Goal: Information Seeking & Learning: Learn about a topic

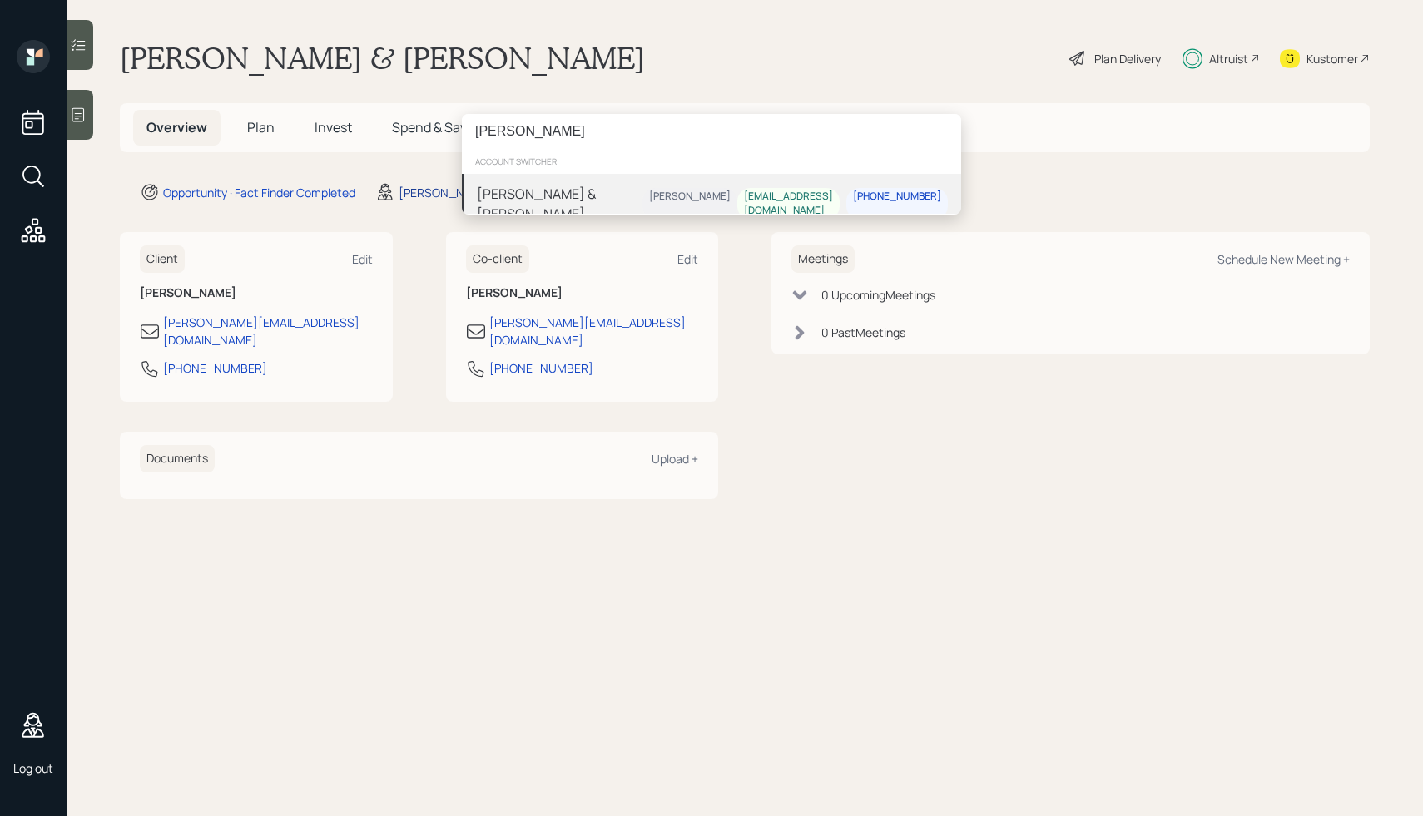
type input "[PERSON_NAME]"
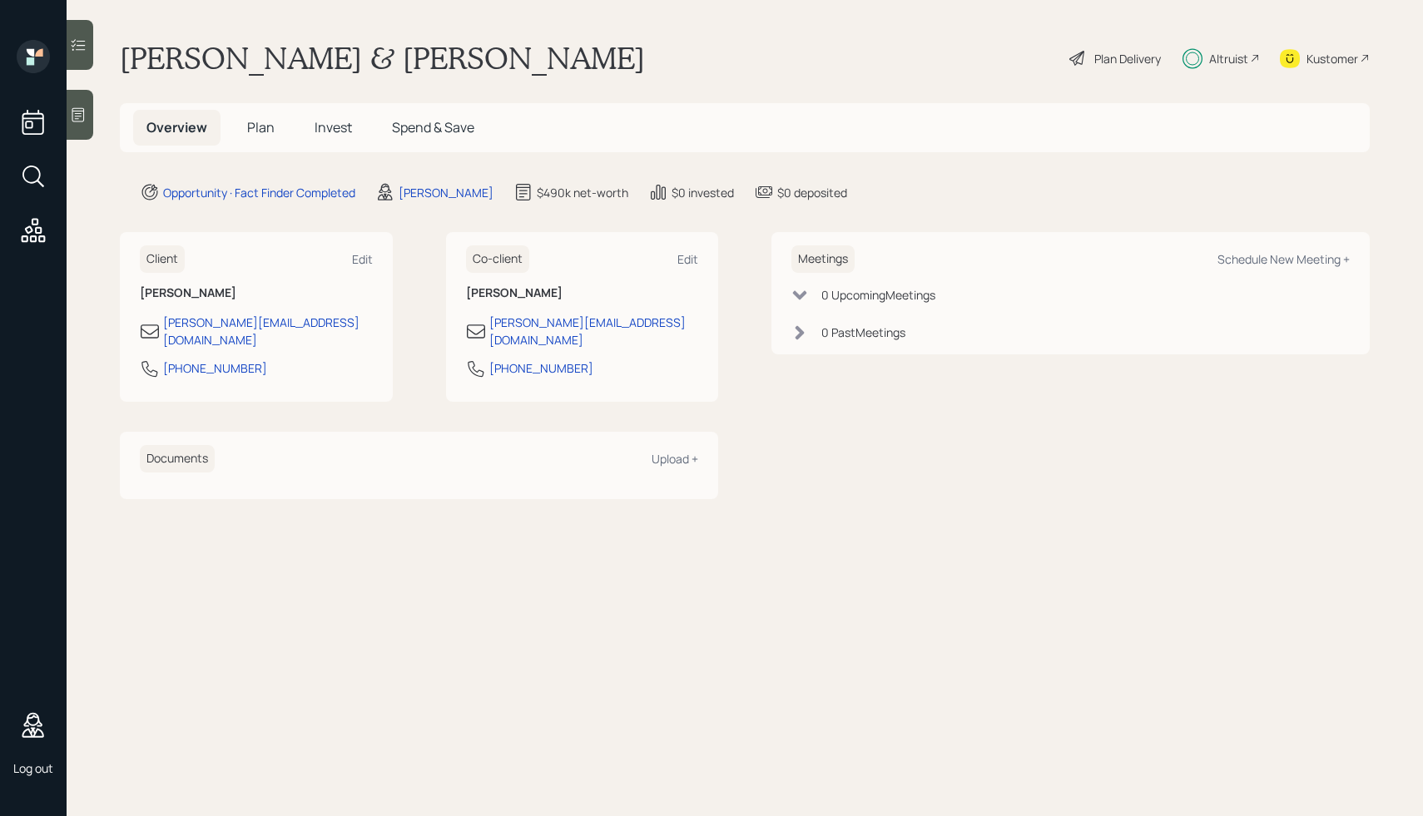
click at [251, 126] on span "Plan" at bounding box center [260, 127] width 27 height 18
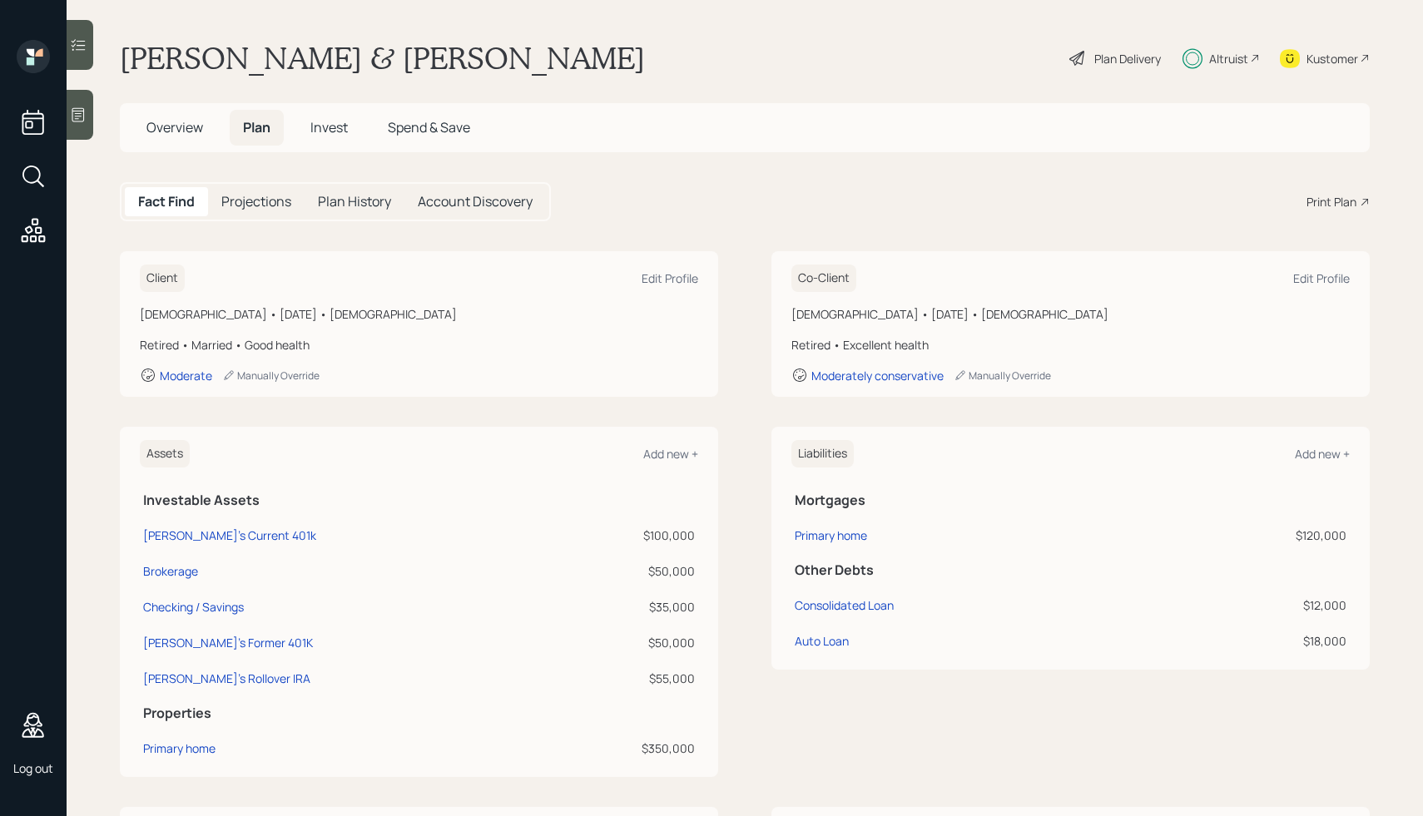
click at [258, 210] on h5 "Projections" at bounding box center [256, 202] width 70 height 16
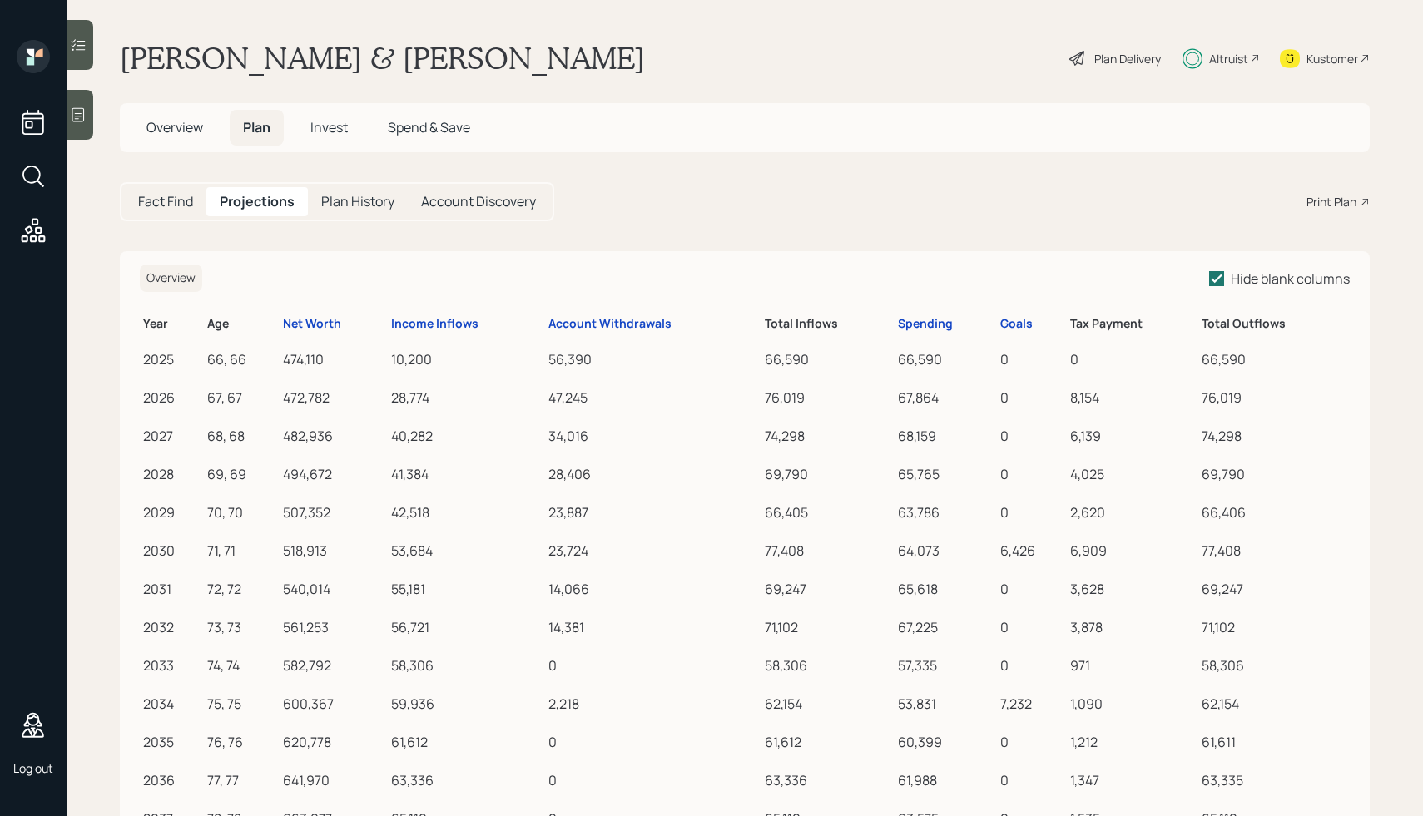
click at [318, 116] on h5 "Invest" at bounding box center [329, 128] width 64 height 36
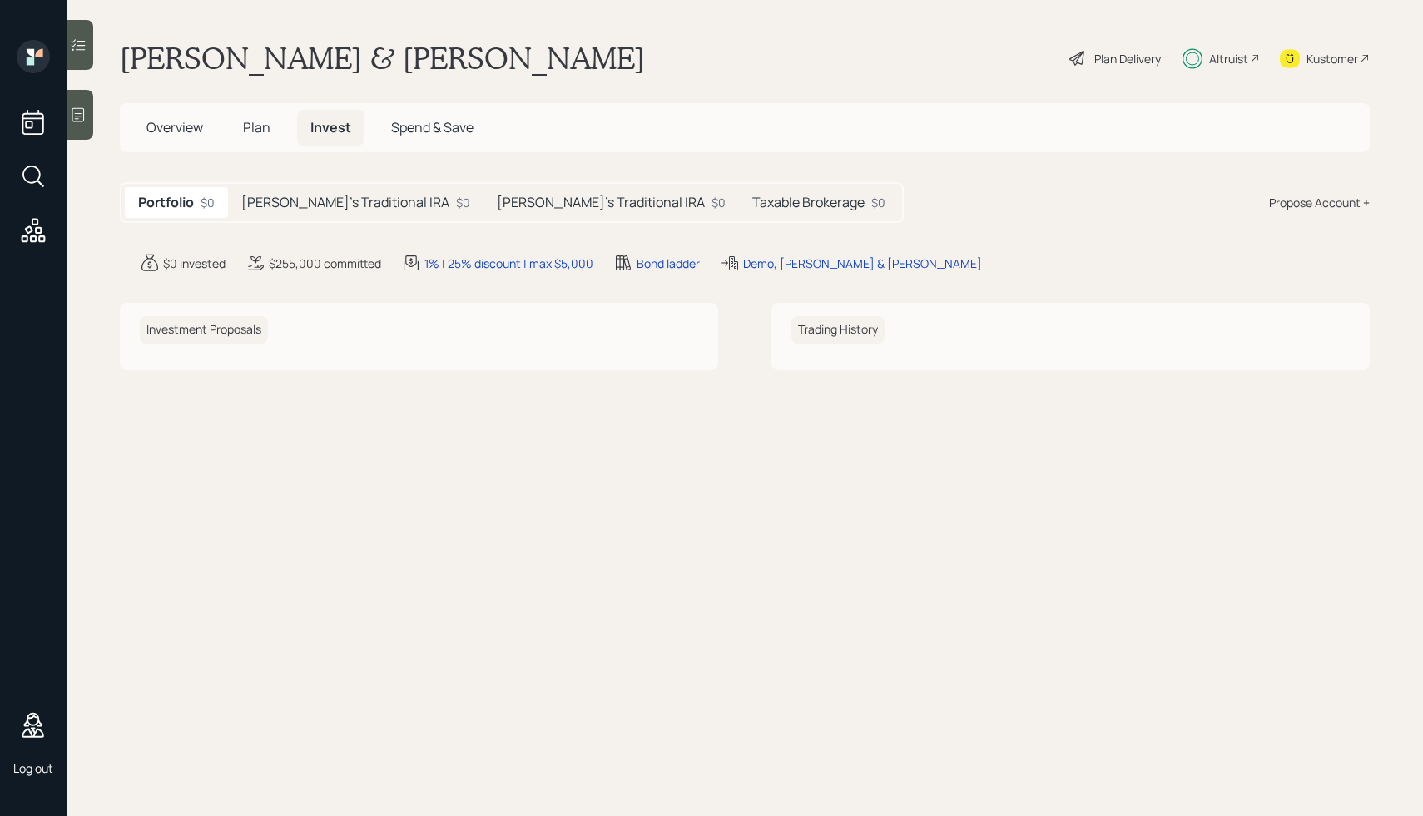
click at [331, 200] on h5 "[PERSON_NAME]'s Traditional IRA" at bounding box center [345, 203] width 208 height 16
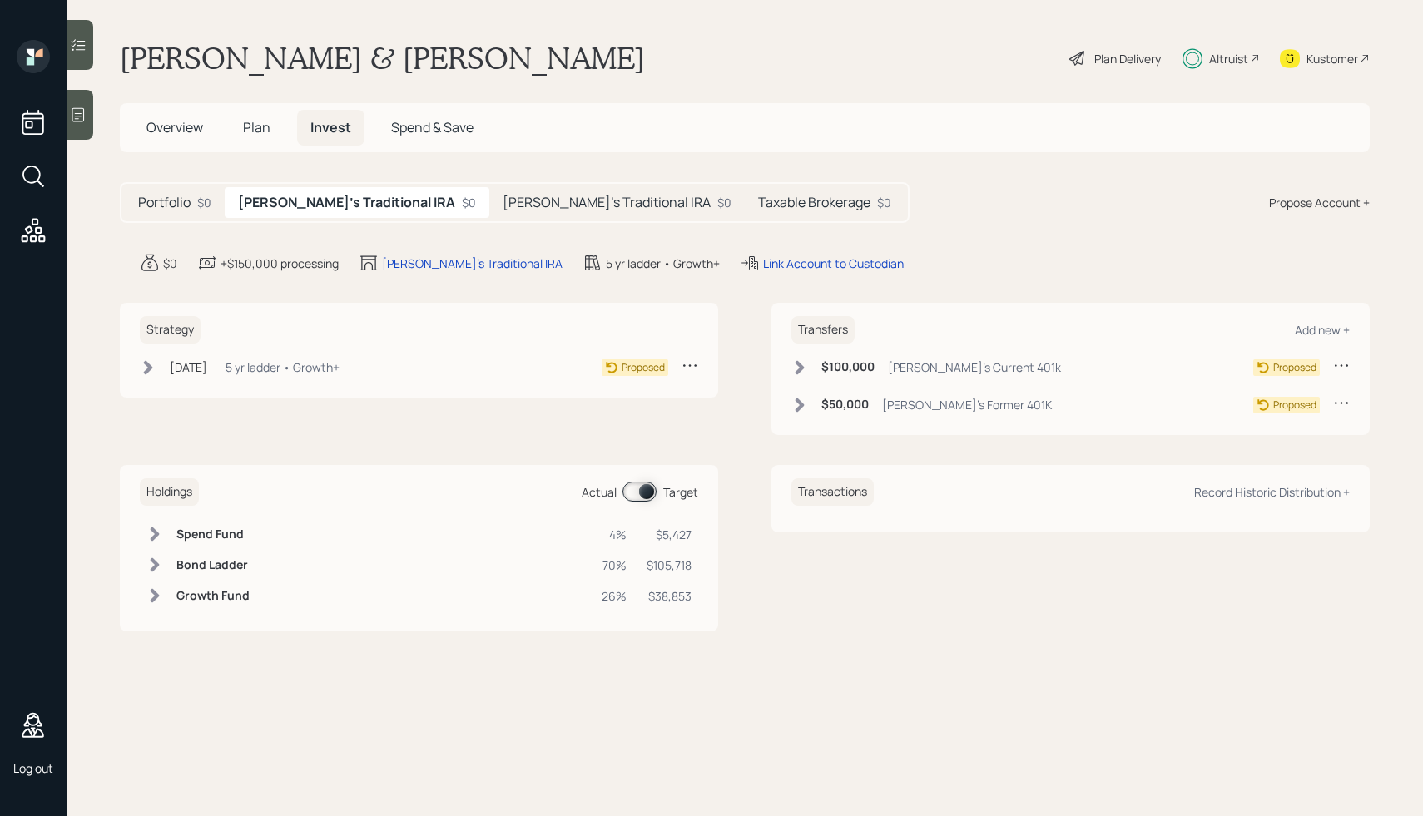
click at [502, 210] on h5 "[PERSON_NAME]'s Traditional IRA" at bounding box center [606, 203] width 208 height 16
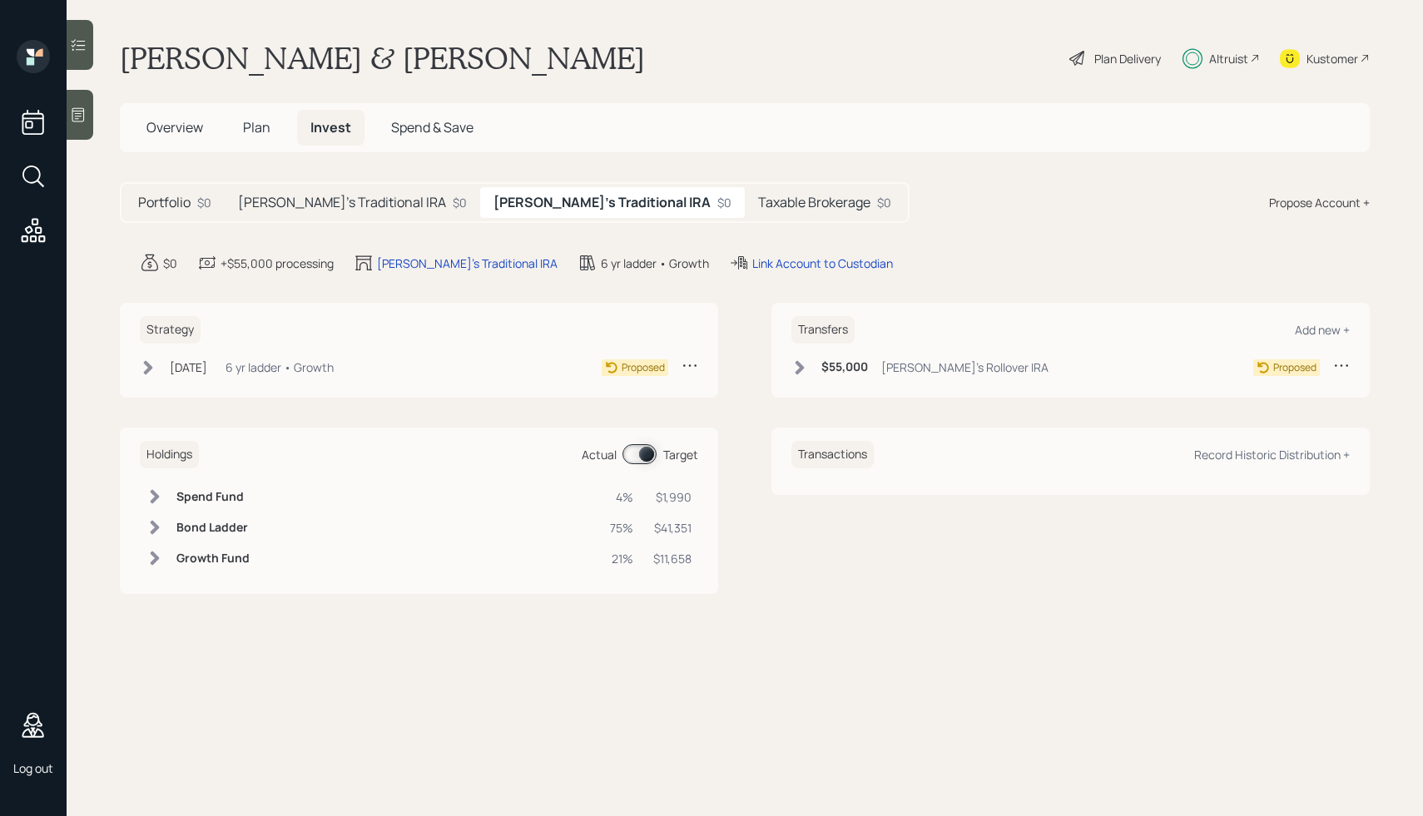
click at [758, 210] on h5 "Taxable Brokerage" at bounding box center [814, 203] width 112 height 16
click at [458, 126] on span "Spend & Save" at bounding box center [432, 127] width 82 height 18
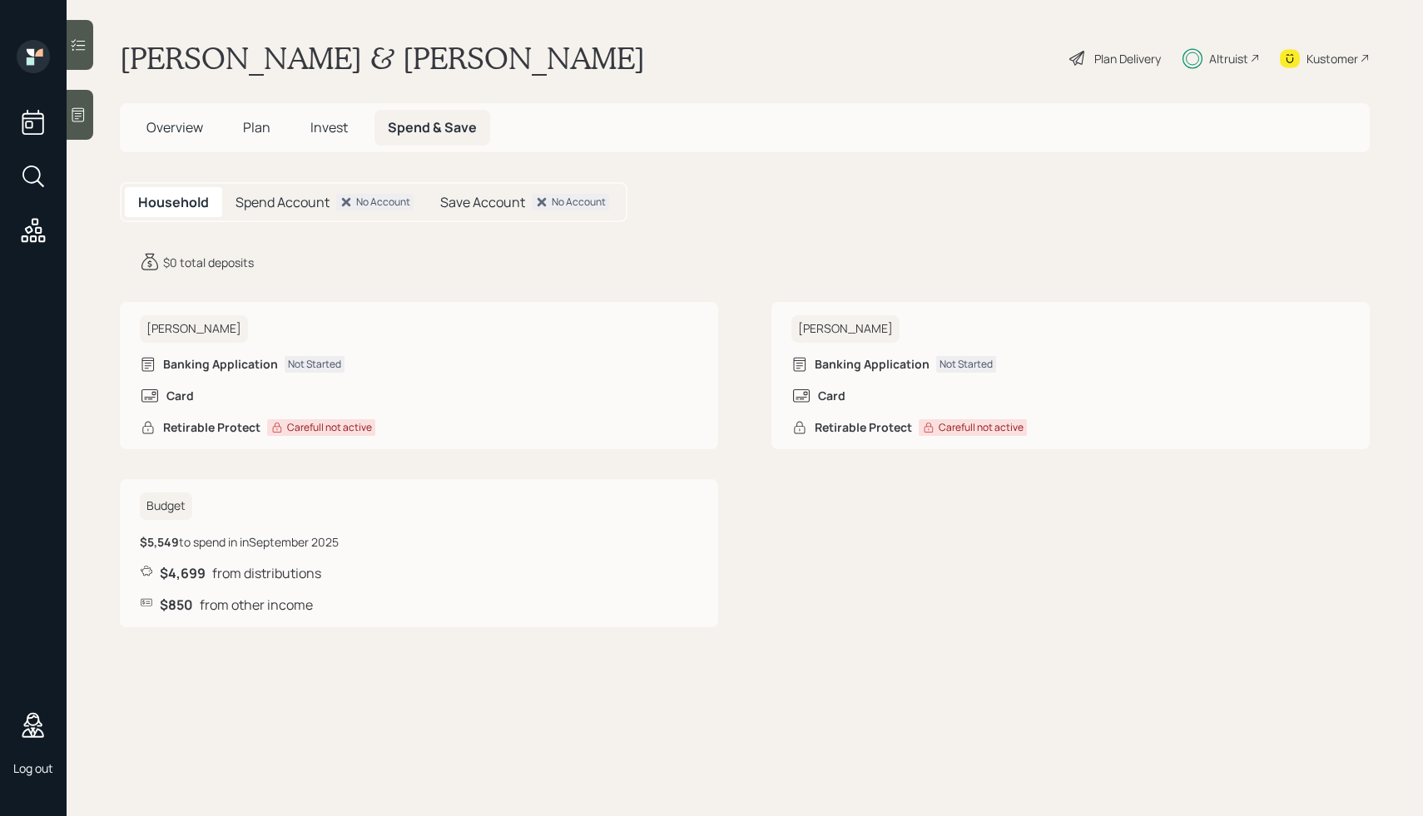
click at [275, 208] on h5 "Spend Account" at bounding box center [282, 203] width 94 height 16
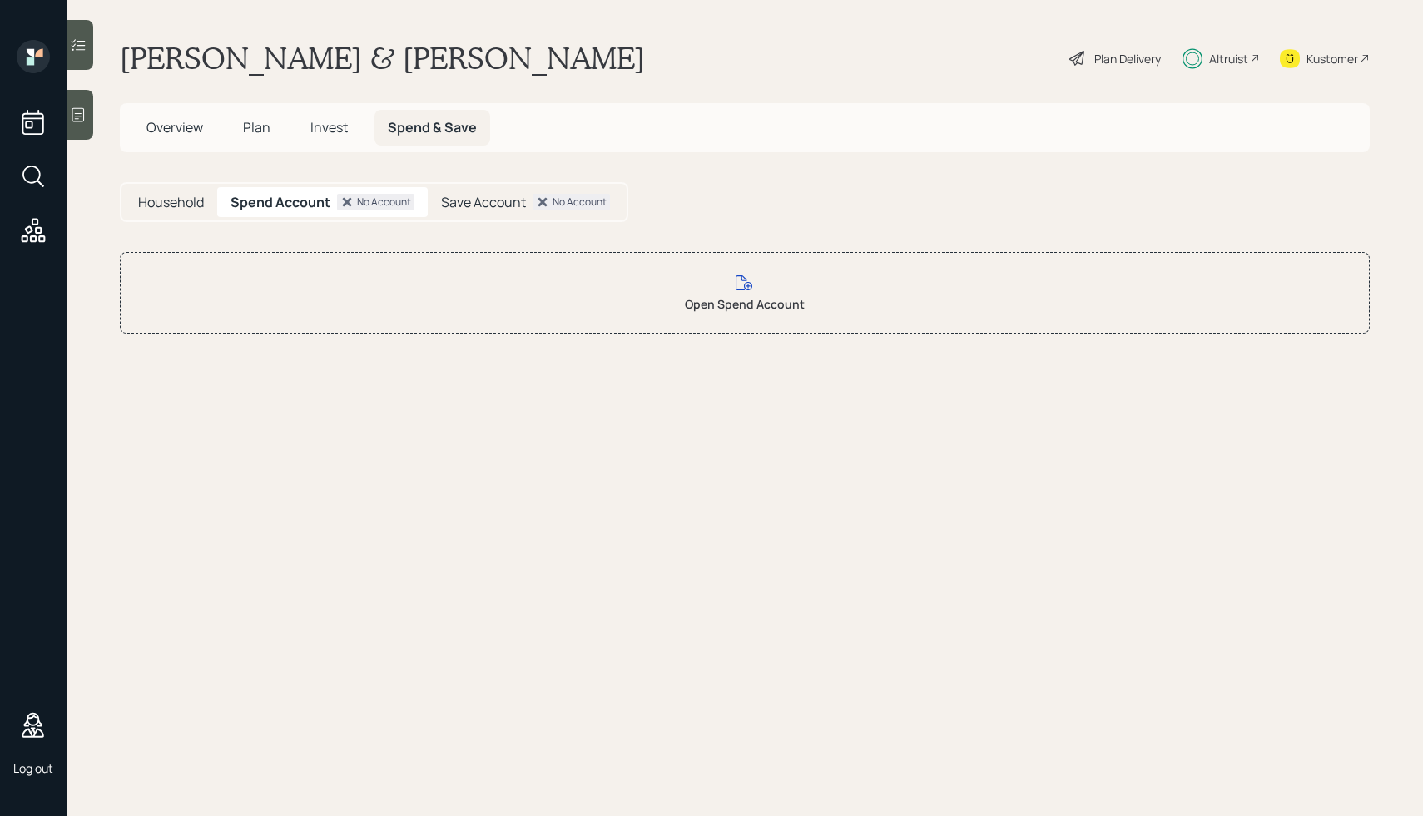
click at [502, 210] on h5 "Save Account" at bounding box center [483, 203] width 85 height 16
click at [192, 131] on span "Overview" at bounding box center [174, 127] width 57 height 18
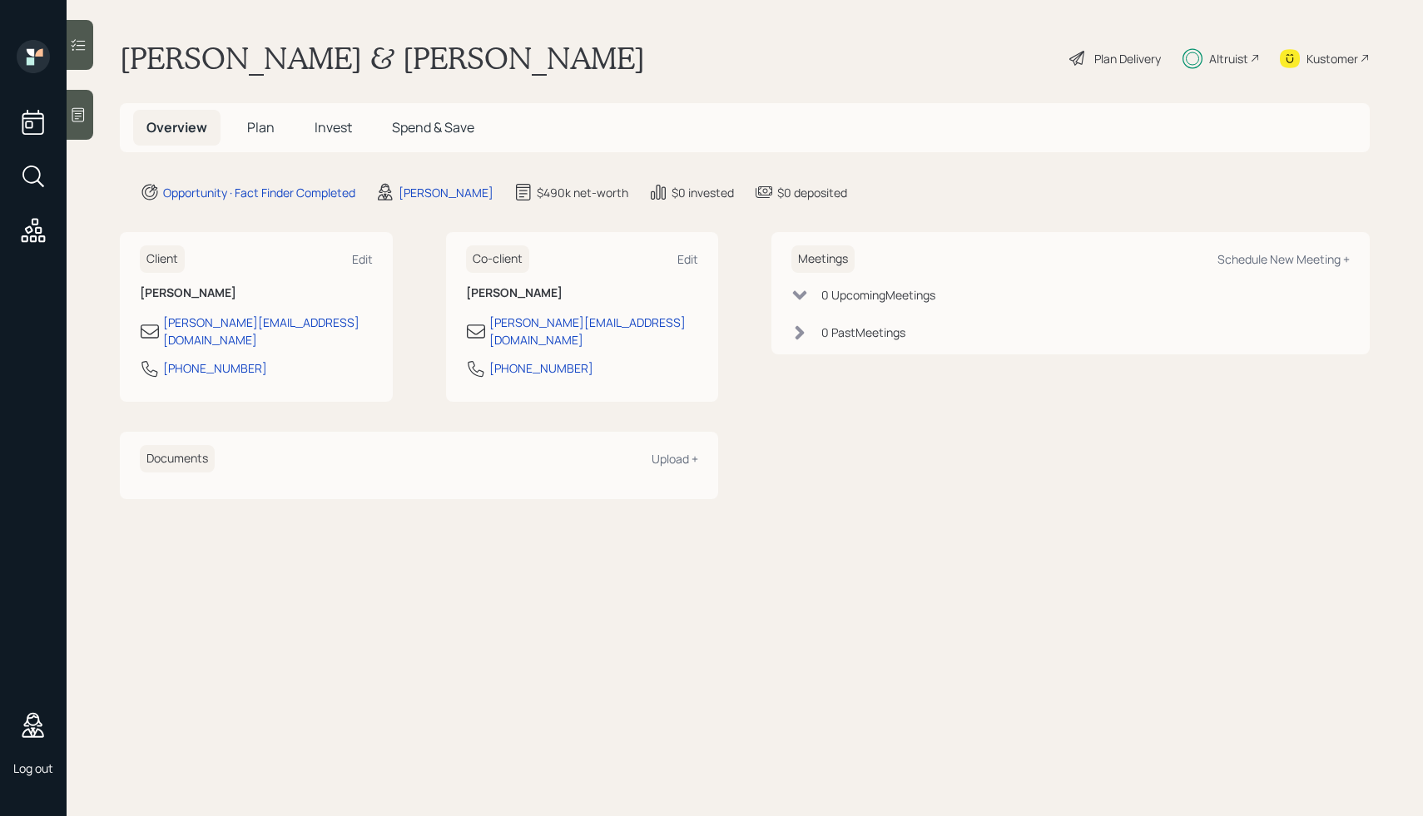
click at [79, 36] on div at bounding box center [80, 45] width 27 height 50
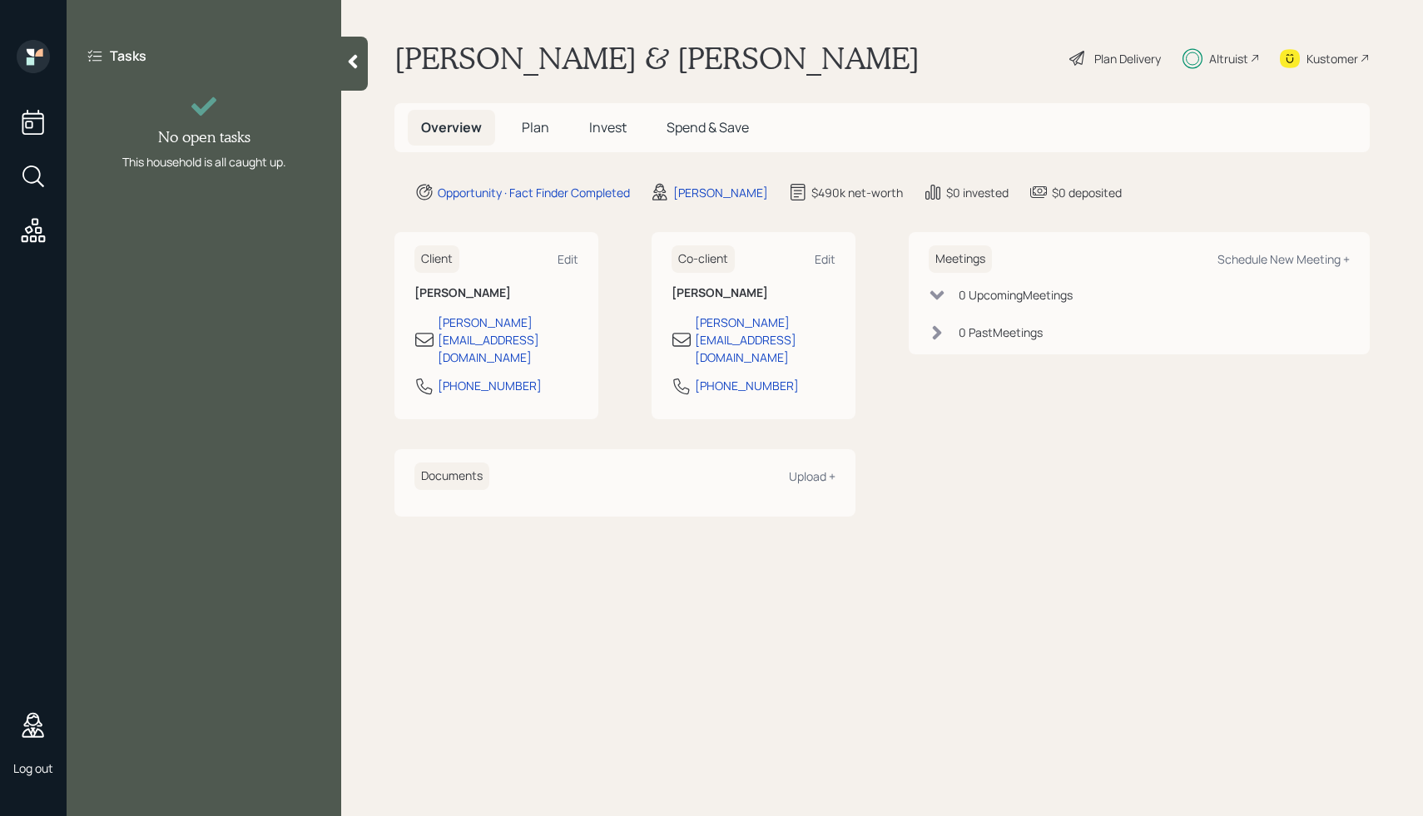
click at [365, 68] on div at bounding box center [354, 64] width 27 height 54
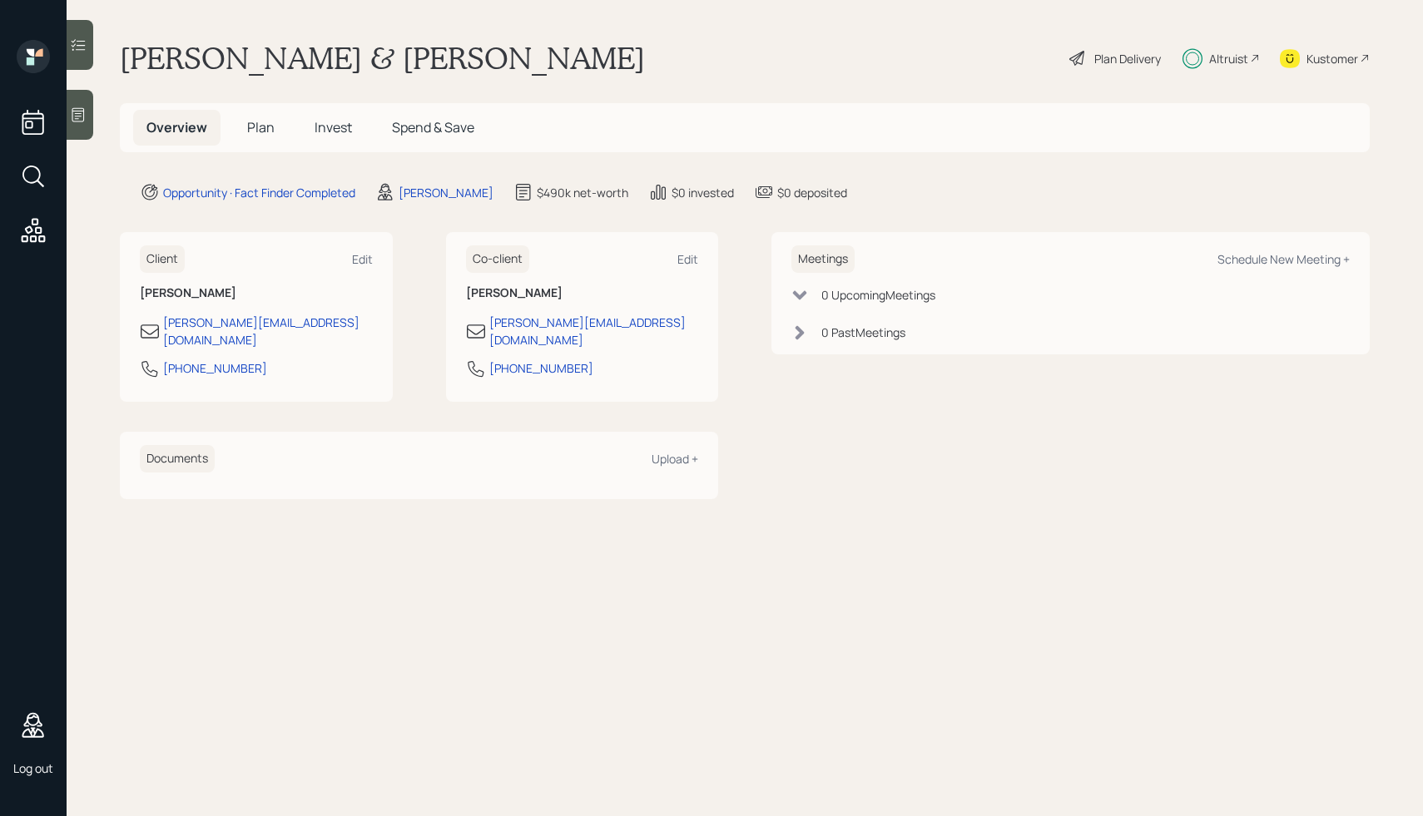
click at [82, 116] on icon at bounding box center [78, 114] width 17 height 17
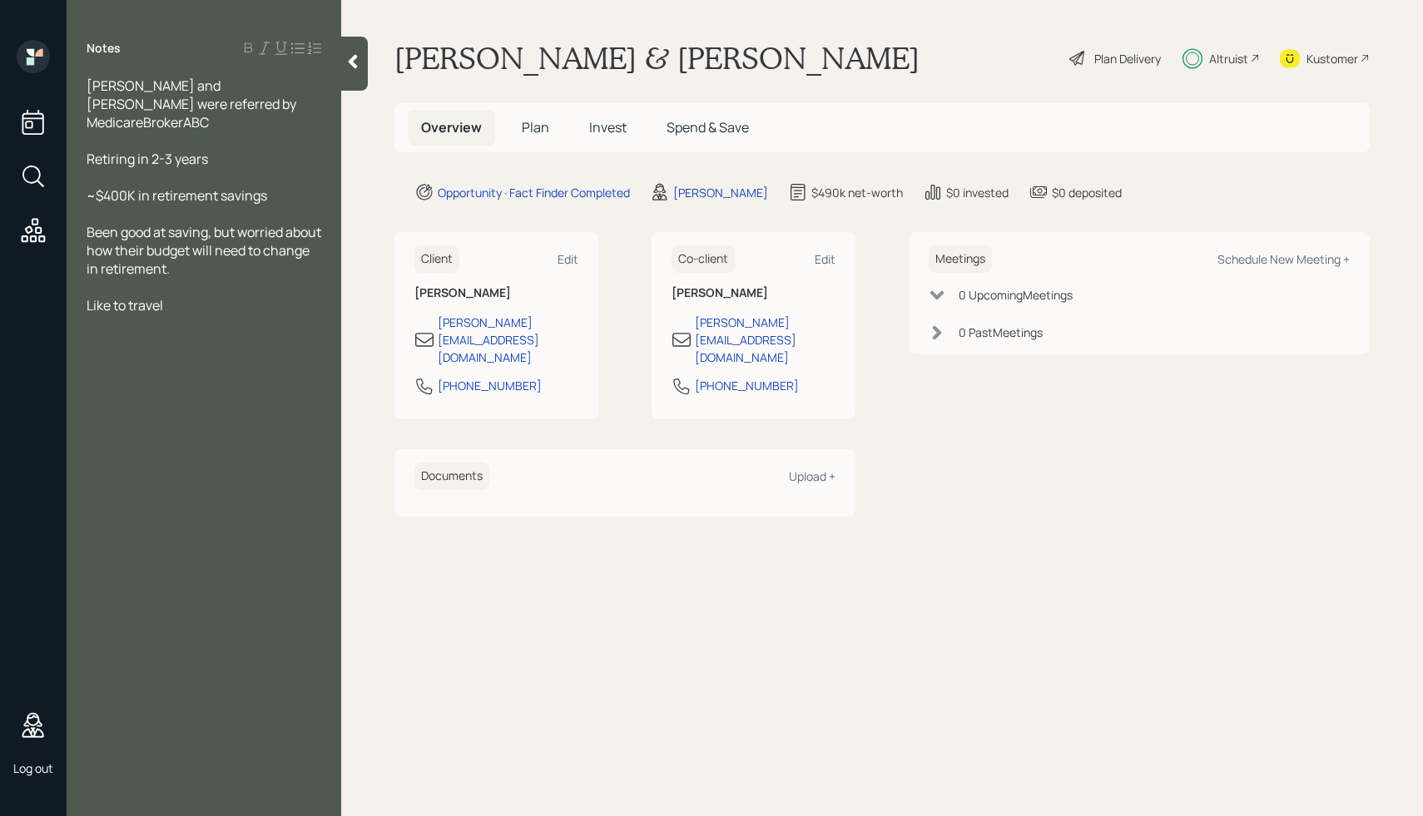
click at [354, 62] on icon at bounding box center [353, 62] width 9 height 14
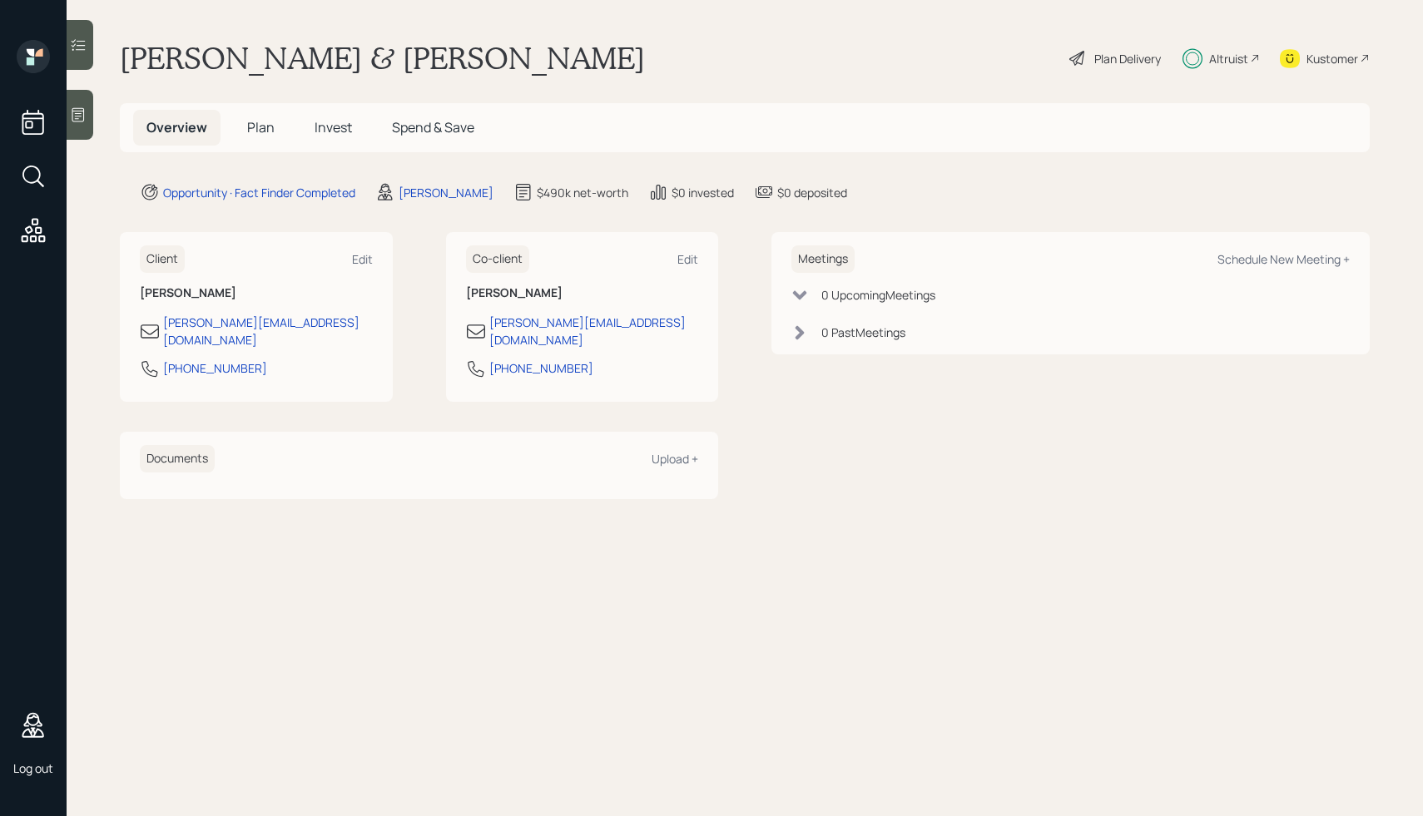
click at [878, 105] on div "Overview Plan Invest Spend & Save" at bounding box center [745, 127] width 1250 height 49
click at [1110, 59] on div "Plan Delivery" at bounding box center [1127, 58] width 67 height 17
click at [852, 60] on div "Mike & Karen Demo Plan Delivery Altruist Kustomer" at bounding box center [745, 58] width 1250 height 37
click at [708, 48] on div "Mike & Karen Demo Plan Delivery Altruist Kustomer" at bounding box center [745, 58] width 1250 height 37
click at [1097, 68] on div "Plan Delivery" at bounding box center [1114, 58] width 95 height 37
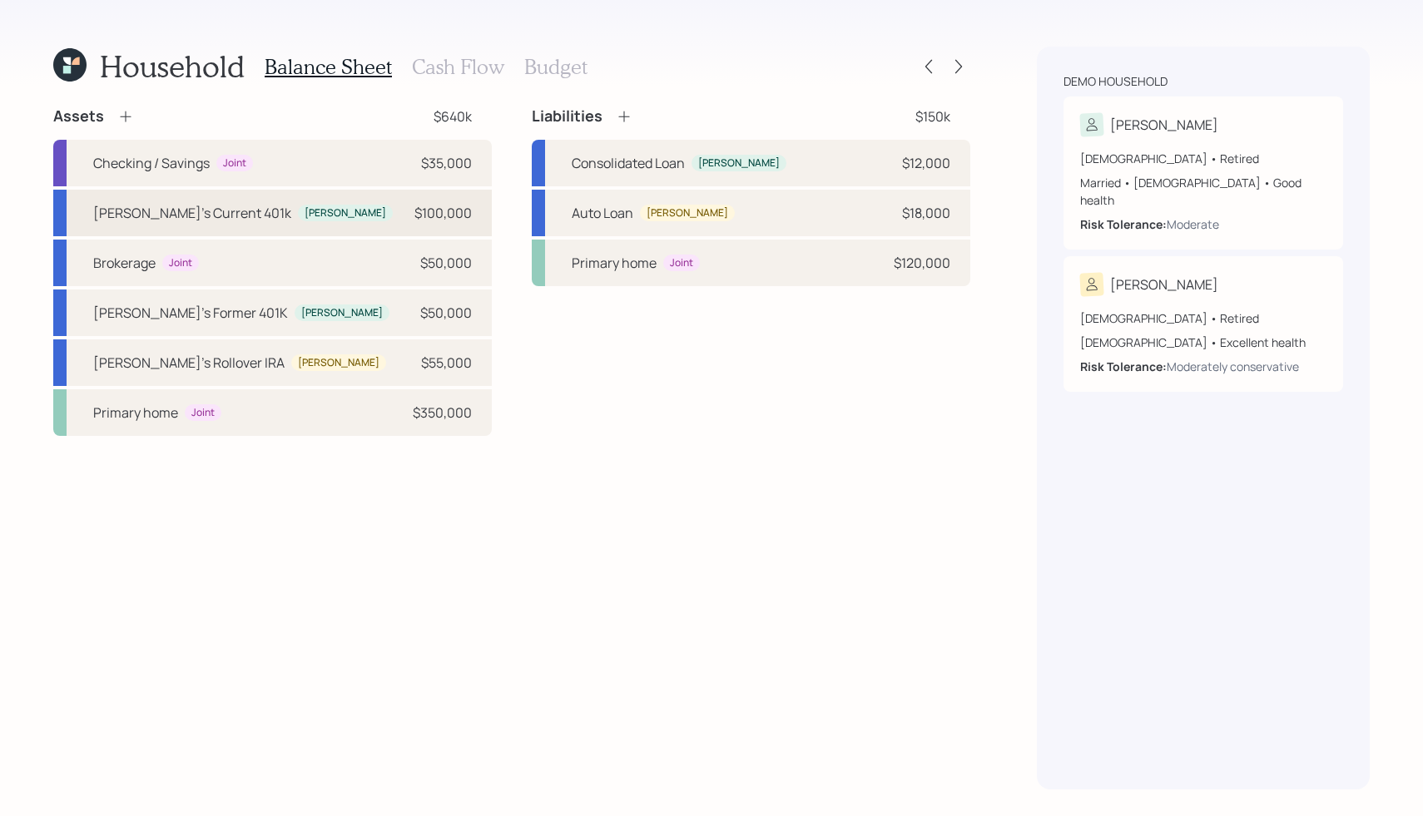
click at [304, 207] on div "[PERSON_NAME]" at bounding box center [345, 213] width 82 height 14
select select "company_sponsored"
select select "balanced"
click at [620, 209] on div "Auto Loan" at bounding box center [603, 213] width 62 height 20
click at [621, 109] on icon at bounding box center [624, 116] width 17 height 17
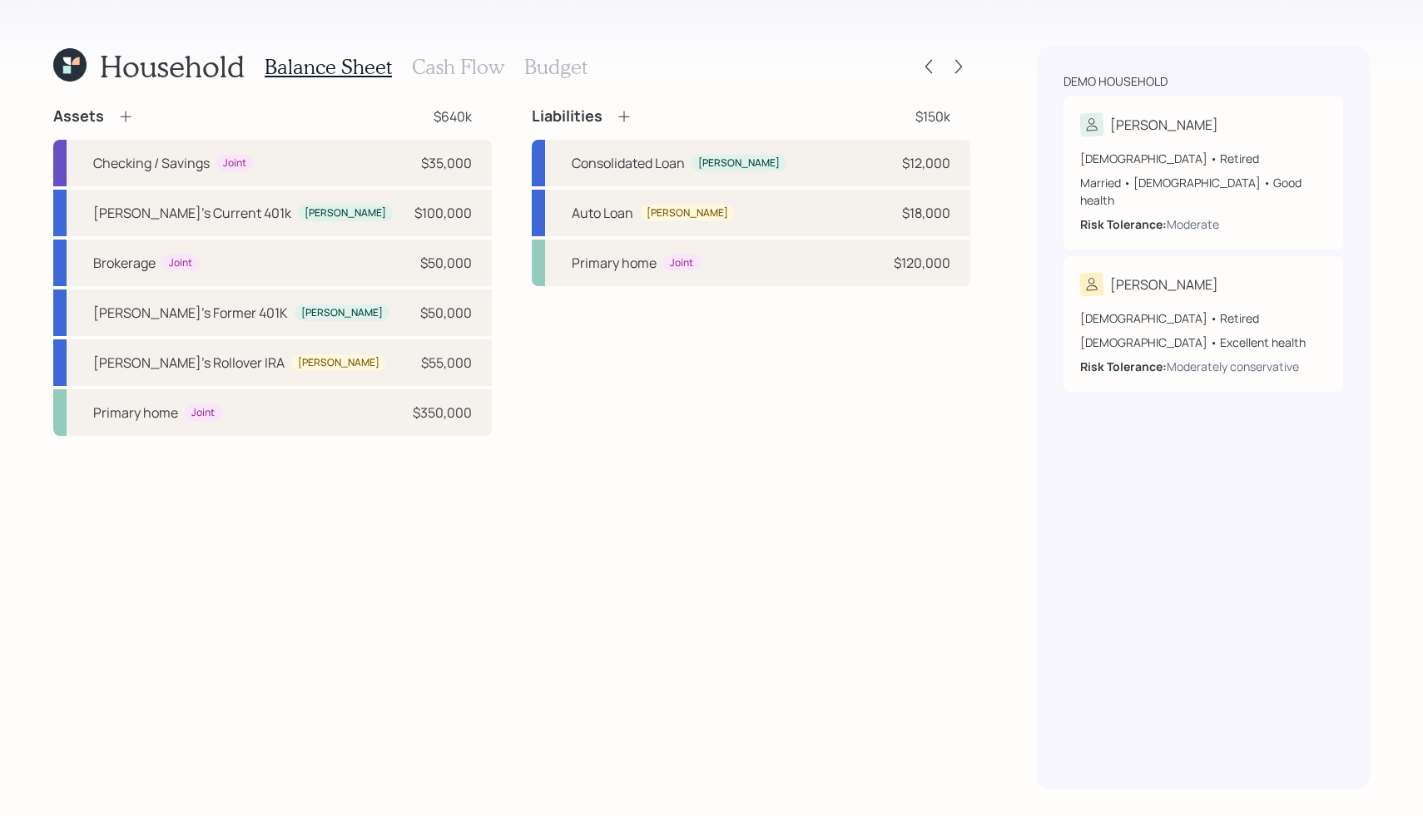
click at [123, 115] on icon at bounding box center [125, 116] width 17 height 17
click at [1228, 172] on div "66 years old • Retired Married • Male • Good health Risk Tolerance: Moderate" at bounding box center [1203, 191] width 246 height 83
select select "5"
select select "good"
click at [1183, 215] on div "Moderate" at bounding box center [1192, 223] width 52 height 17
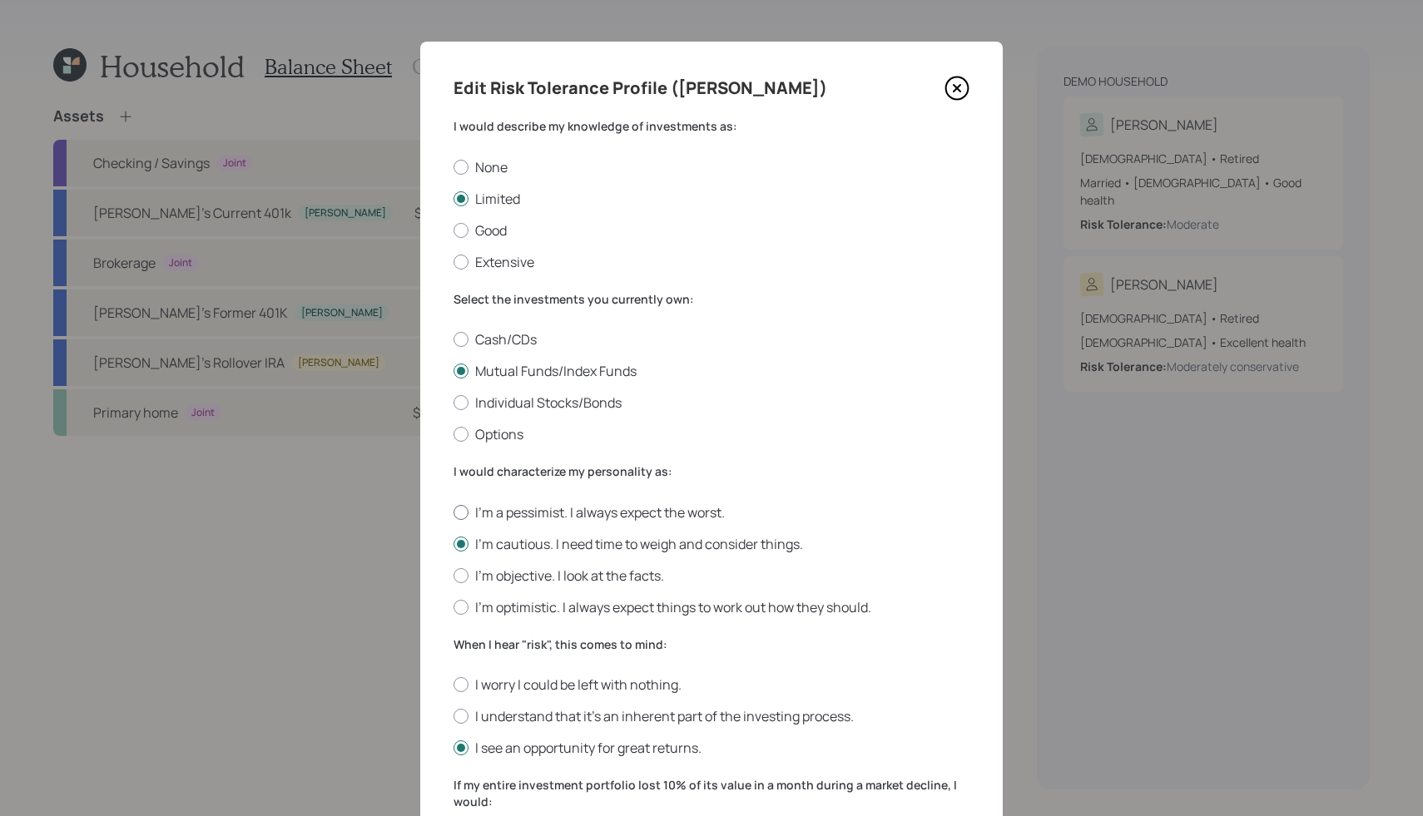
scroll to position [403, 0]
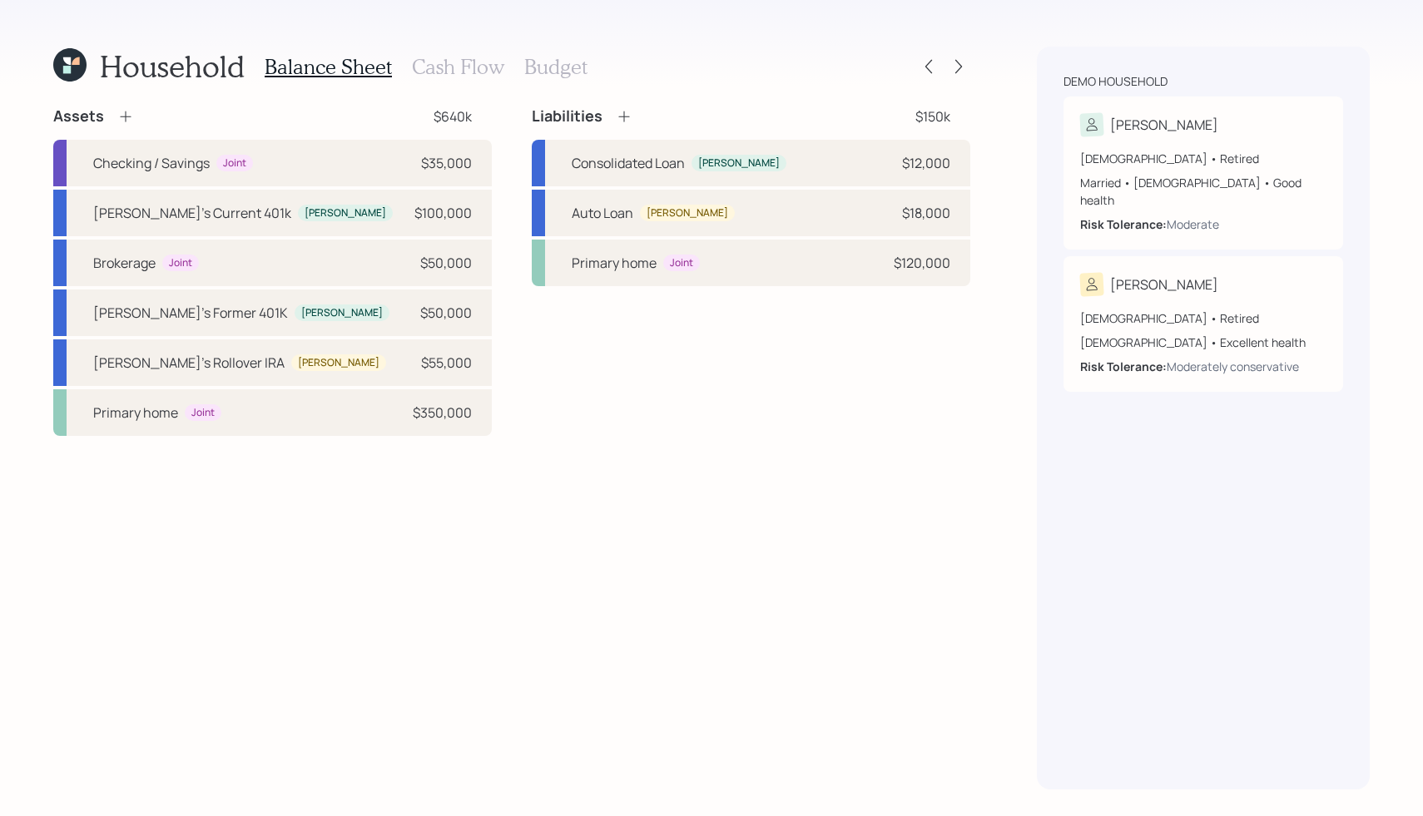
click at [452, 67] on h3 "Cash Flow" at bounding box center [458, 67] width 92 height 24
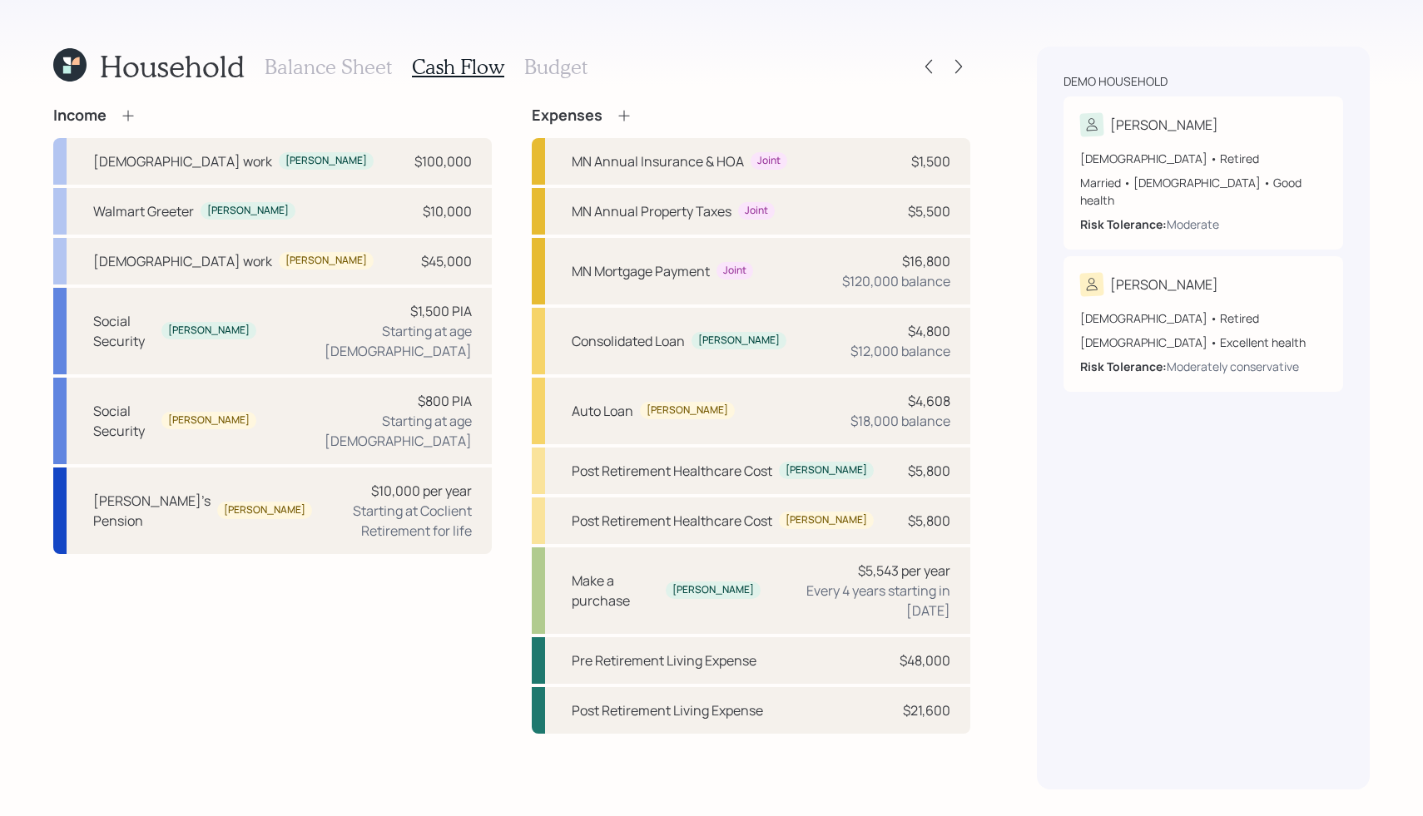
click at [555, 74] on h3 "Budget" at bounding box center [555, 67] width 63 height 24
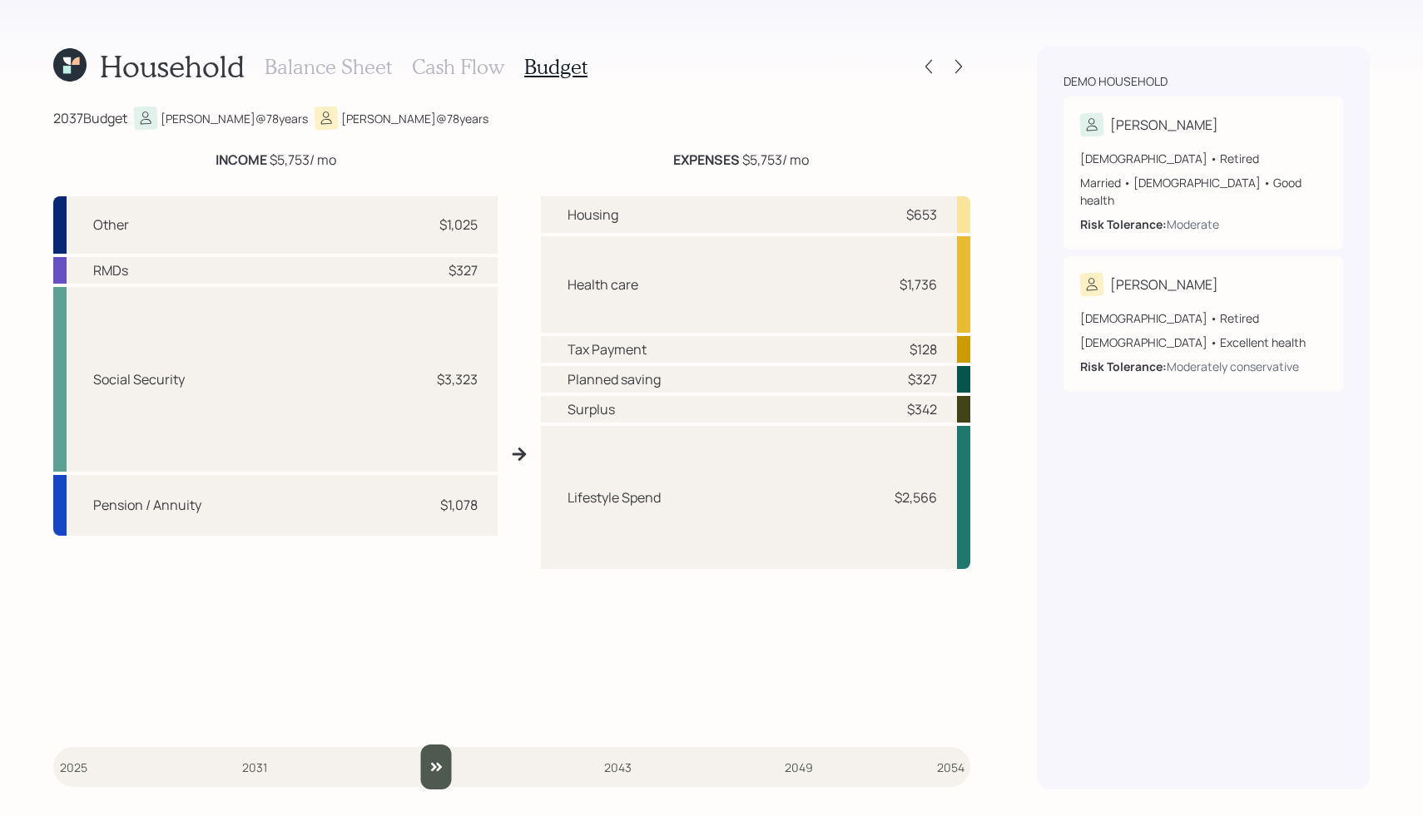
drag, startPoint x: 81, startPoint y: 770, endPoint x: 437, endPoint y: 751, distance: 356.6
type input "2037"
click at [437, 751] on input "slider" at bounding box center [511, 767] width 917 height 45
click at [957, 62] on icon at bounding box center [958, 67] width 7 height 14
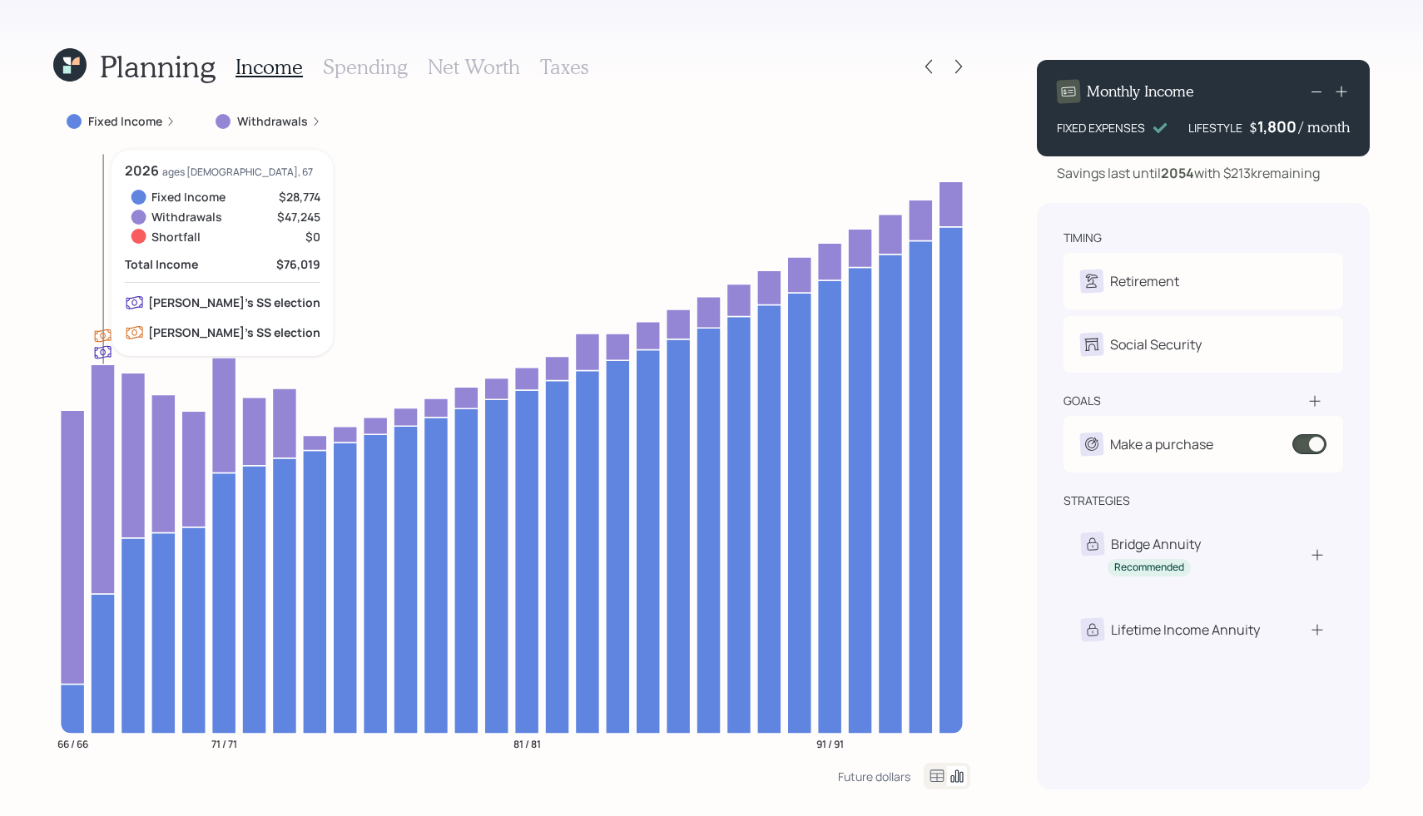
click at [101, 633] on icon at bounding box center [103, 664] width 24 height 140
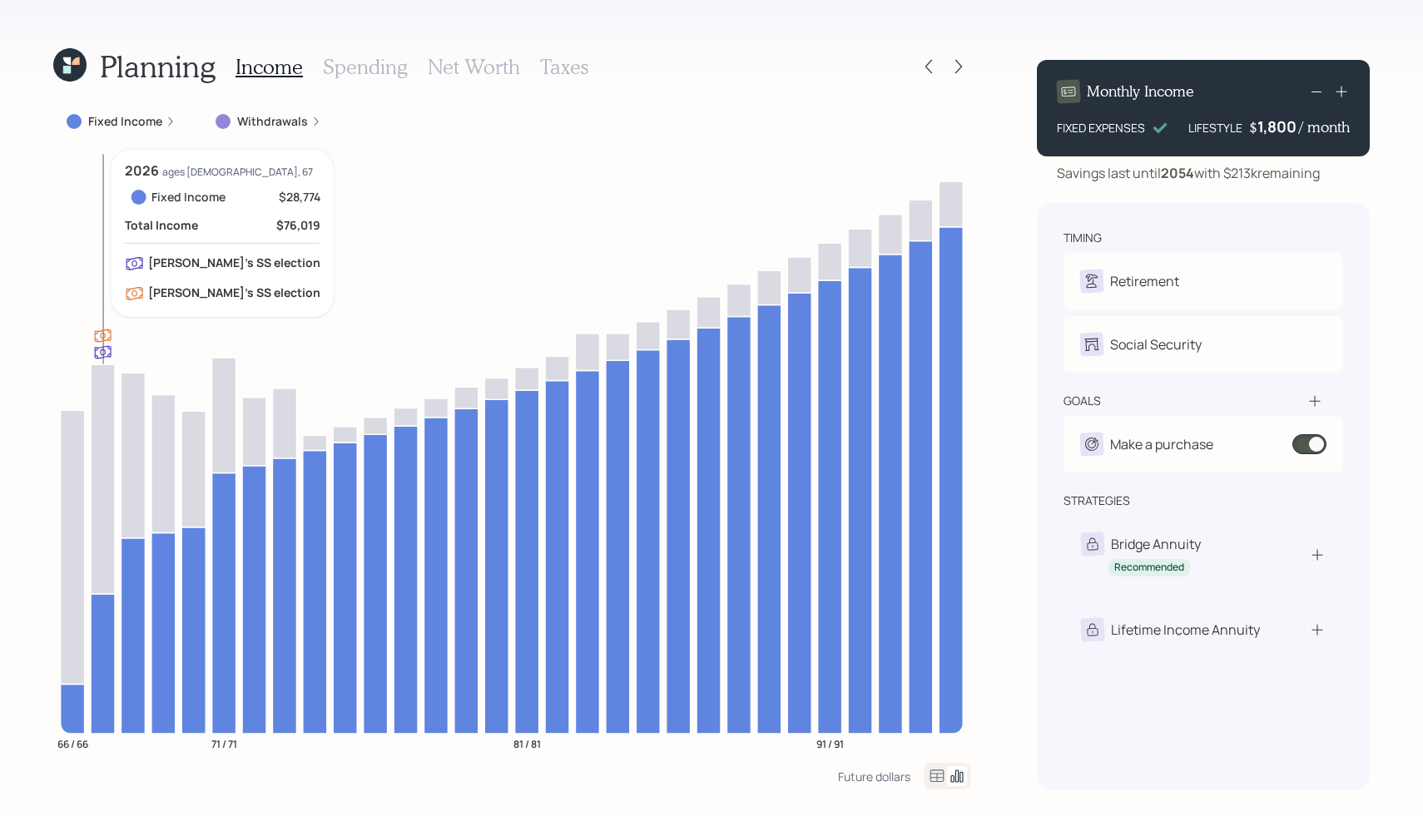
click at [101, 633] on icon at bounding box center [103, 664] width 24 height 140
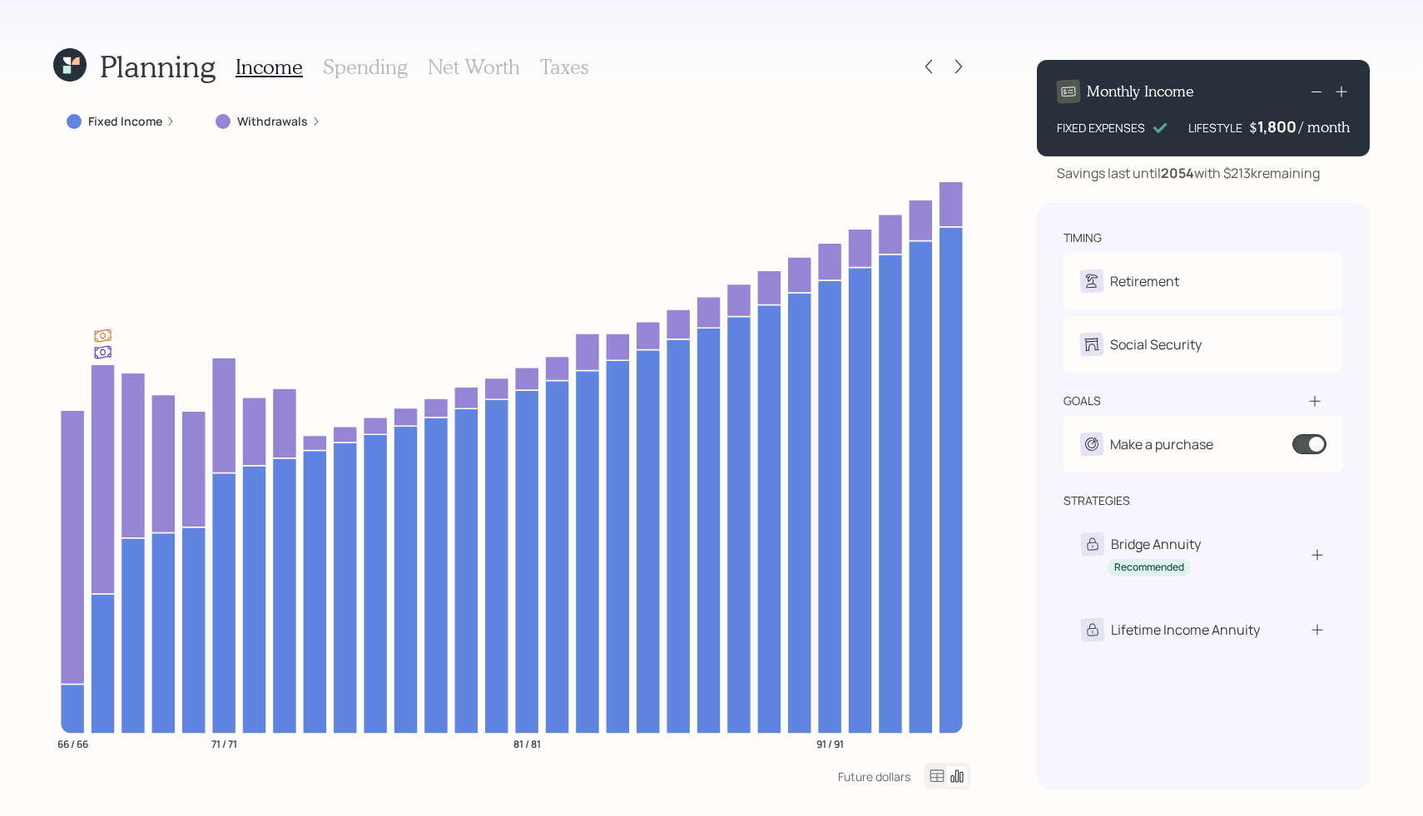
click at [120, 118] on label "Fixed Income" at bounding box center [125, 121] width 74 height 17
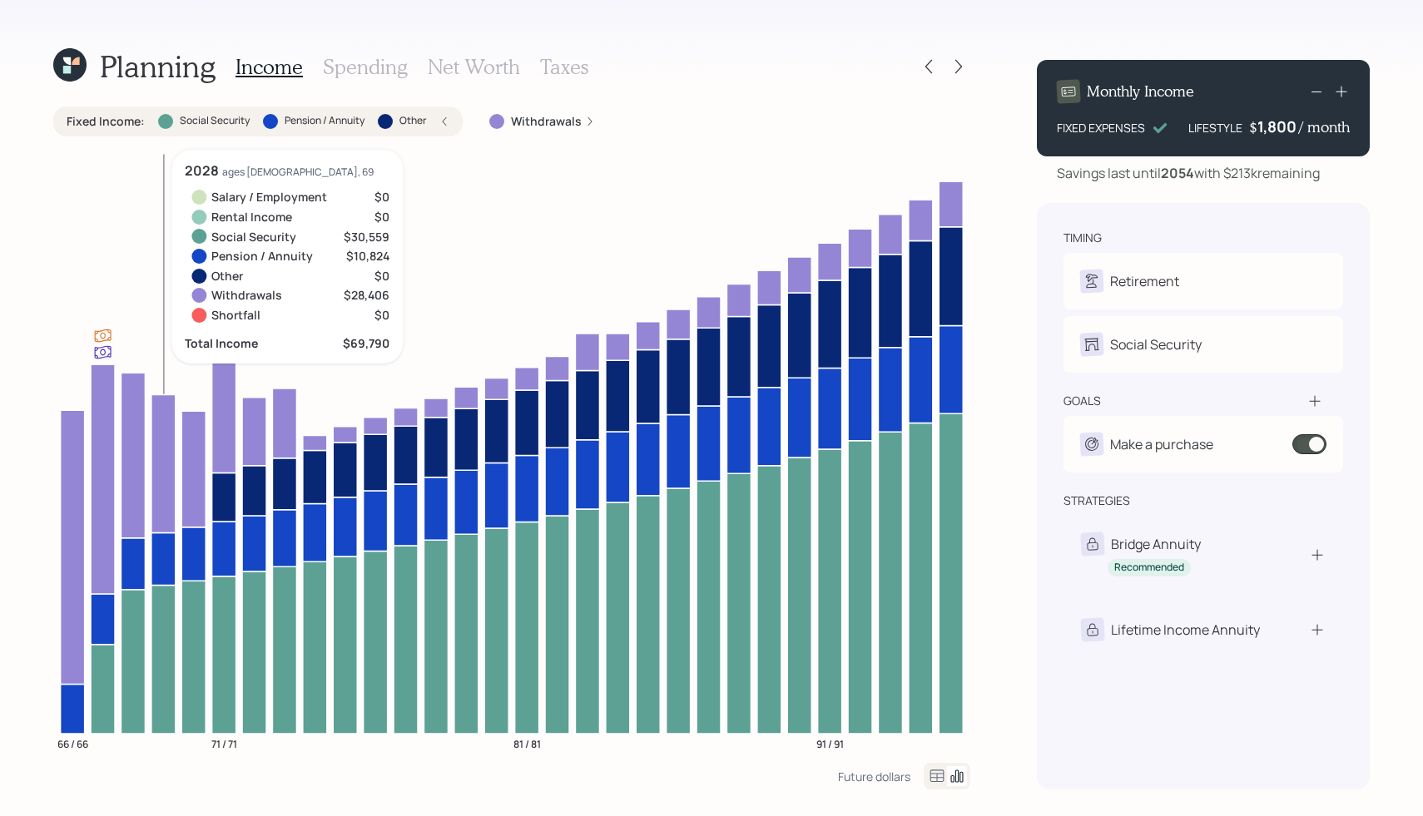
click at [156, 654] on icon at bounding box center [163, 659] width 24 height 148
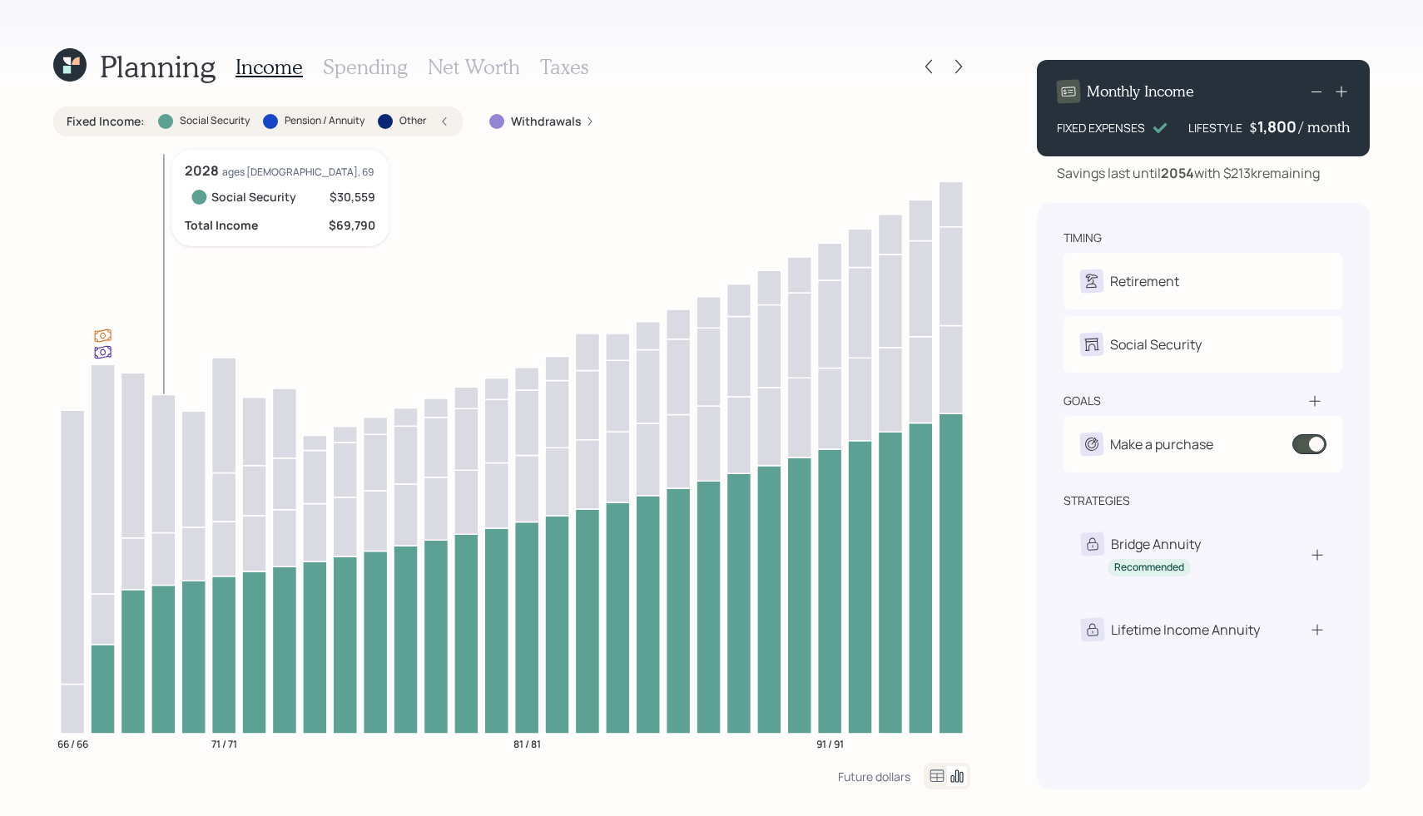
click at [156, 654] on icon at bounding box center [163, 659] width 24 height 148
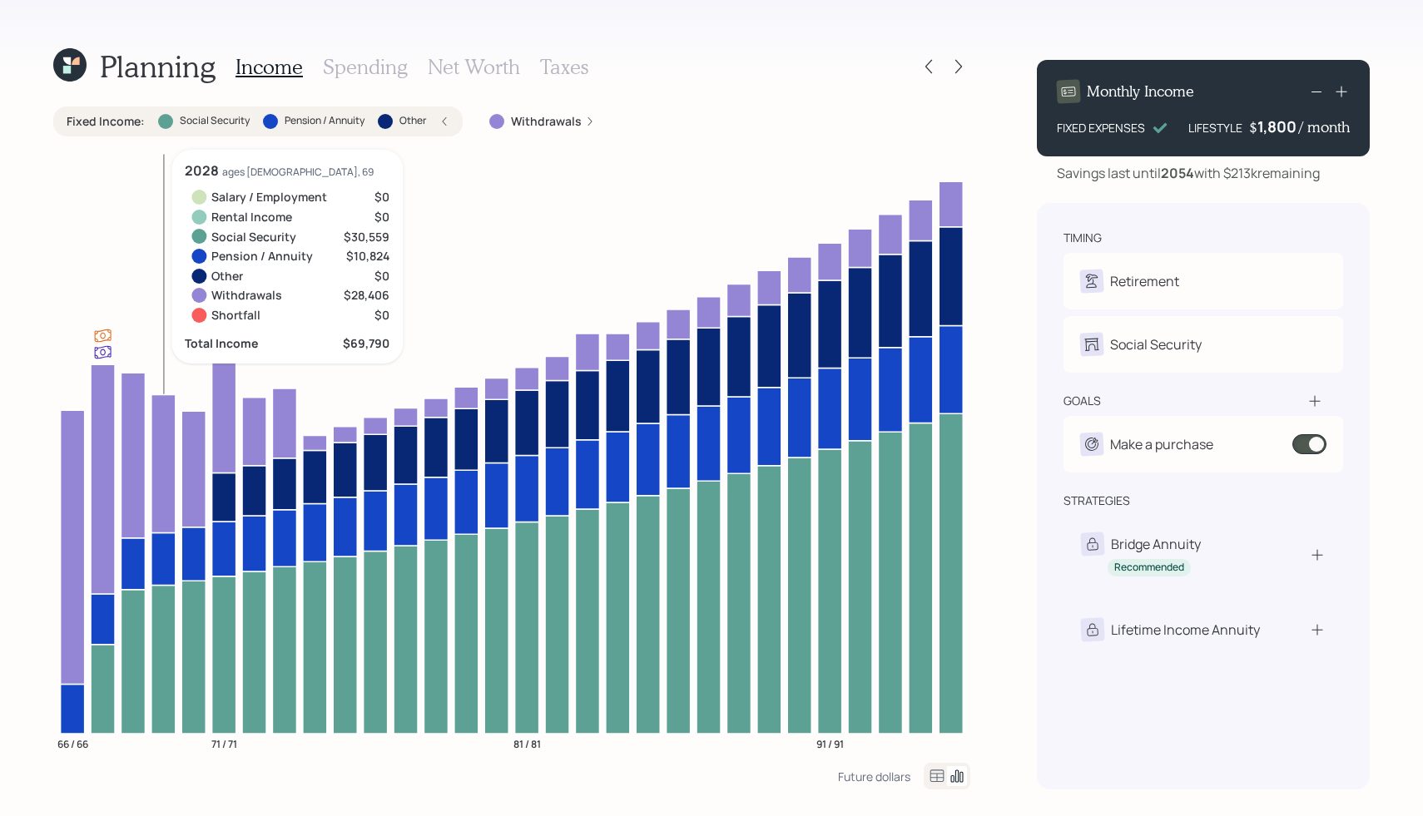
click at [166, 566] on icon at bounding box center [163, 558] width 24 height 52
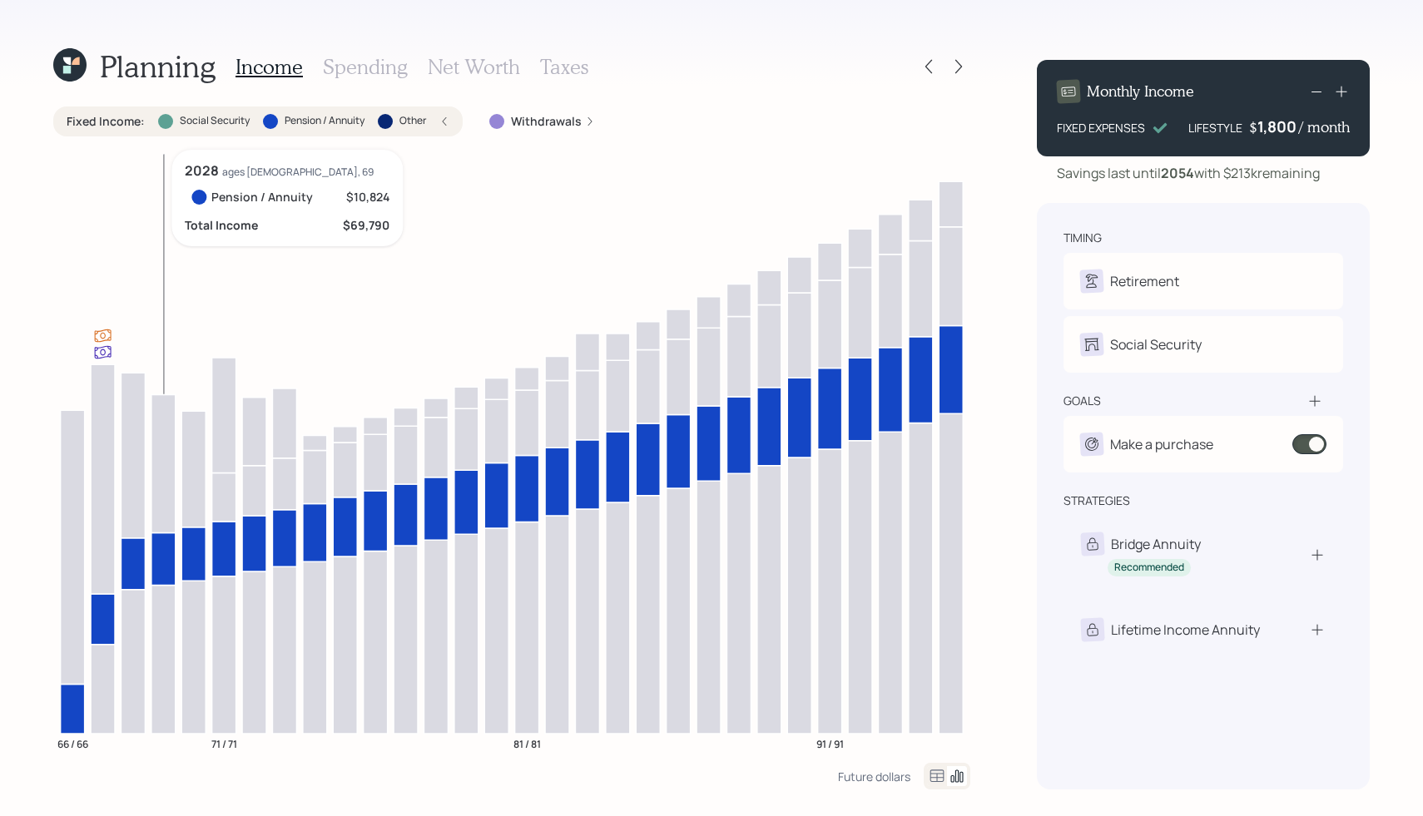
click at [166, 566] on icon at bounding box center [163, 558] width 24 height 52
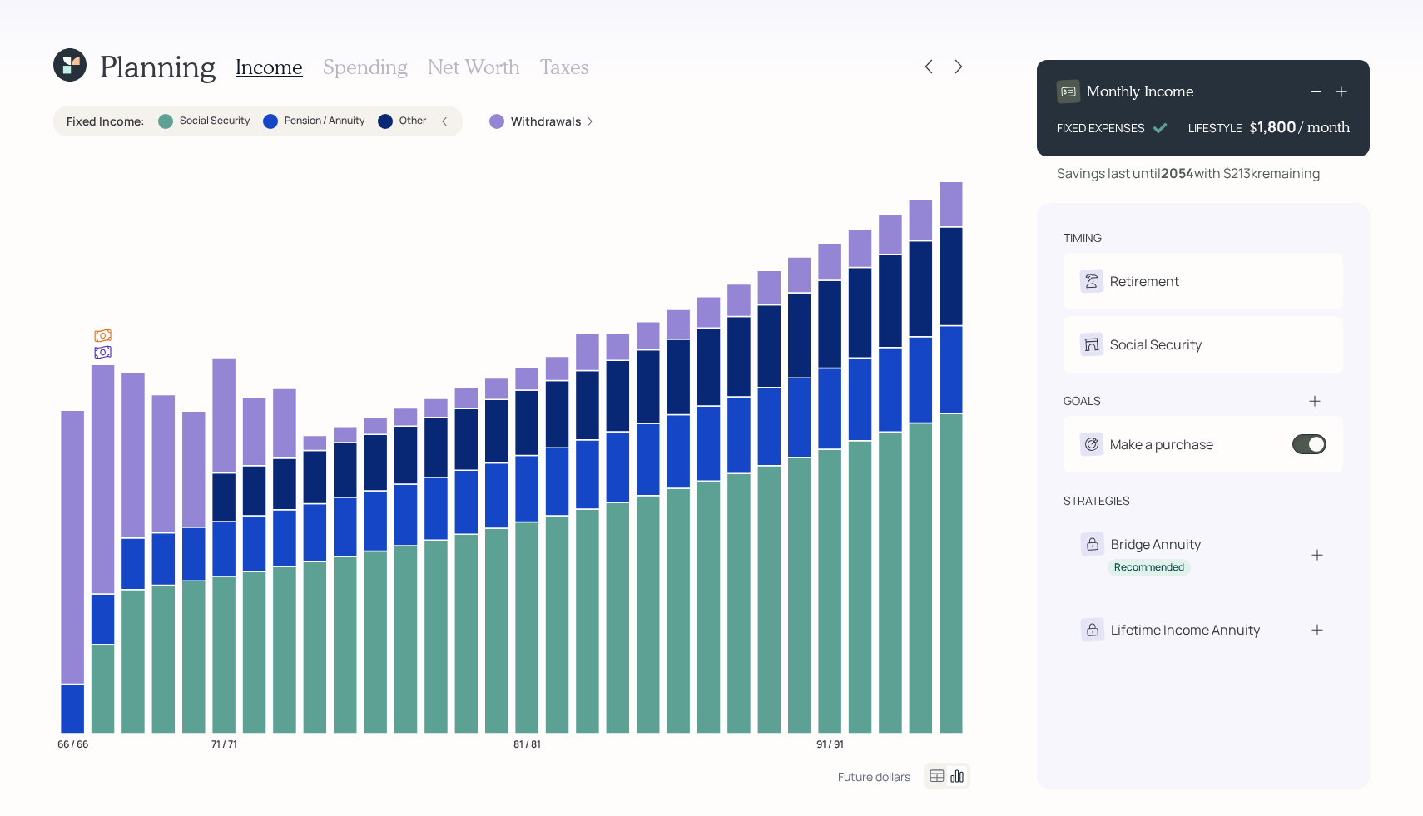
click at [443, 122] on icon at bounding box center [444, 121] width 10 height 10
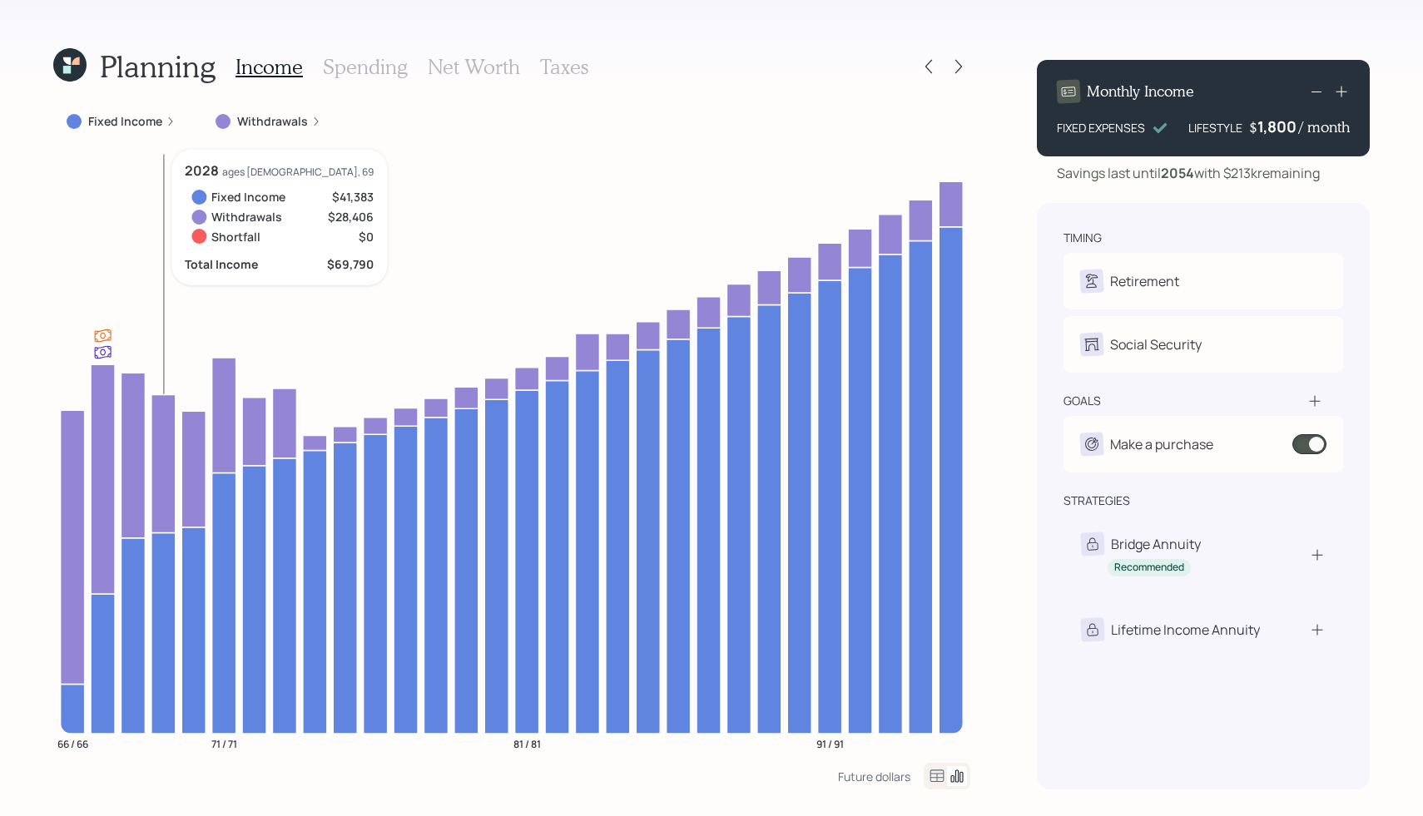
click at [160, 451] on icon at bounding box center [163, 463] width 24 height 138
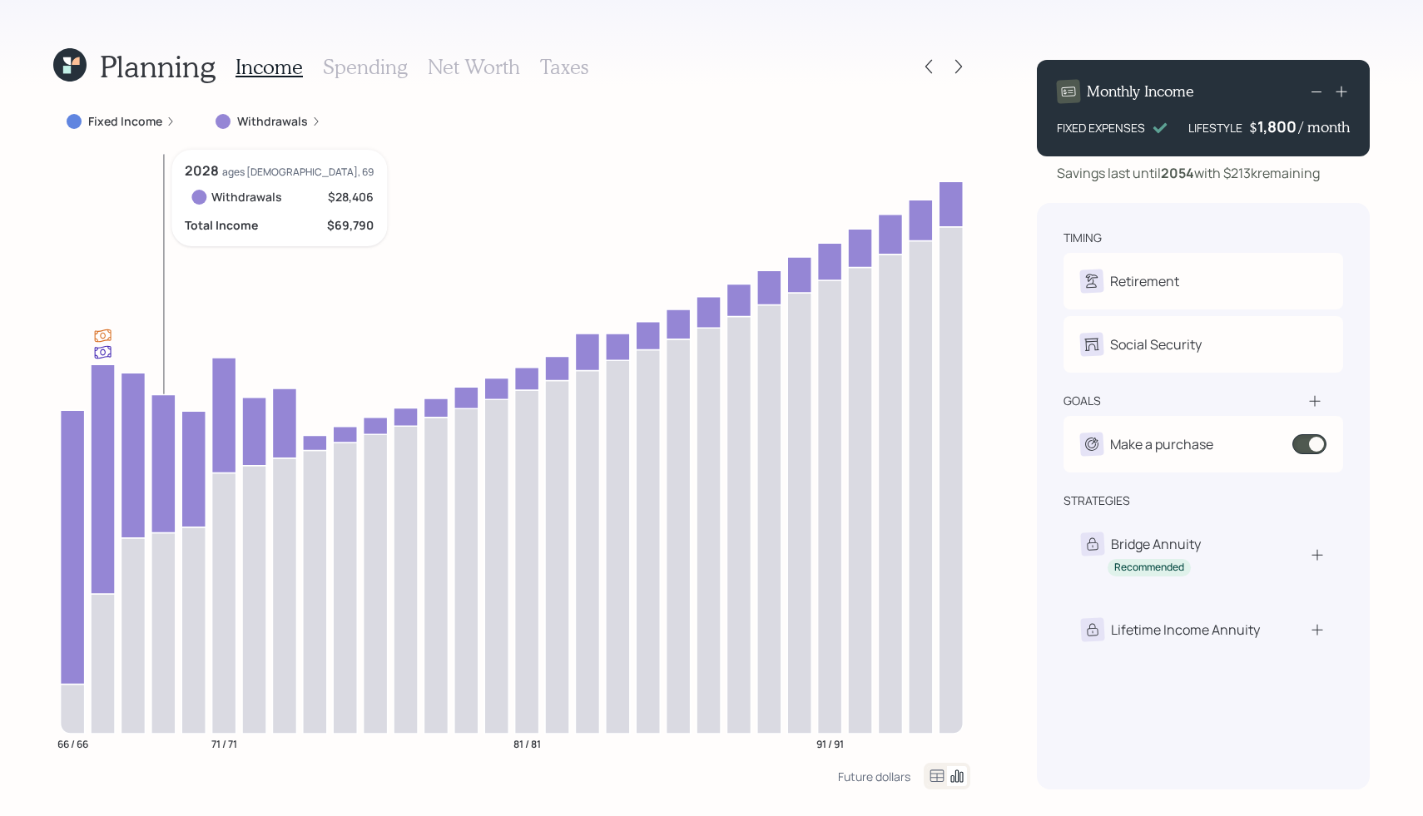
click at [160, 451] on icon at bounding box center [163, 463] width 24 height 138
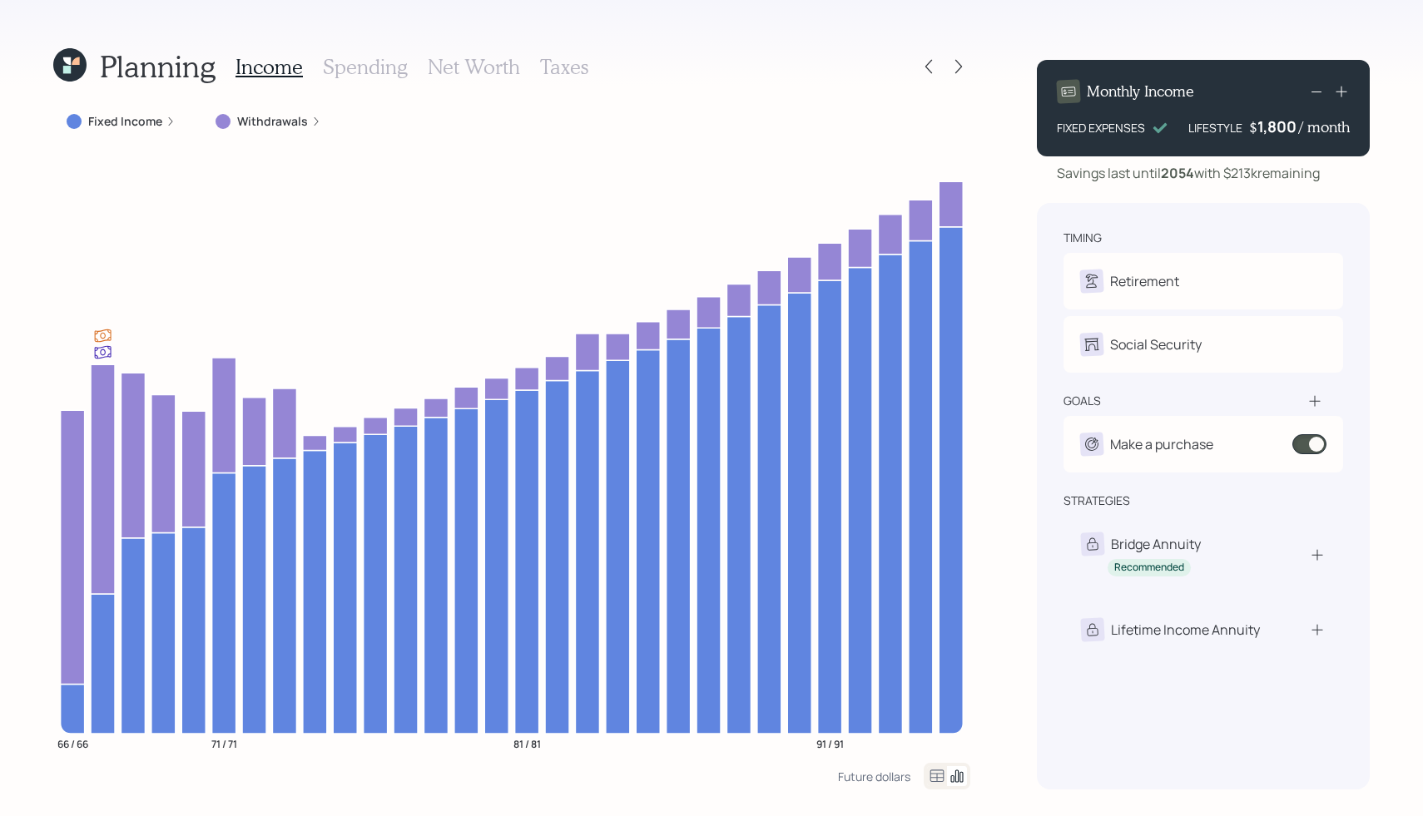
click at [1342, 87] on icon at bounding box center [1341, 91] width 17 height 17
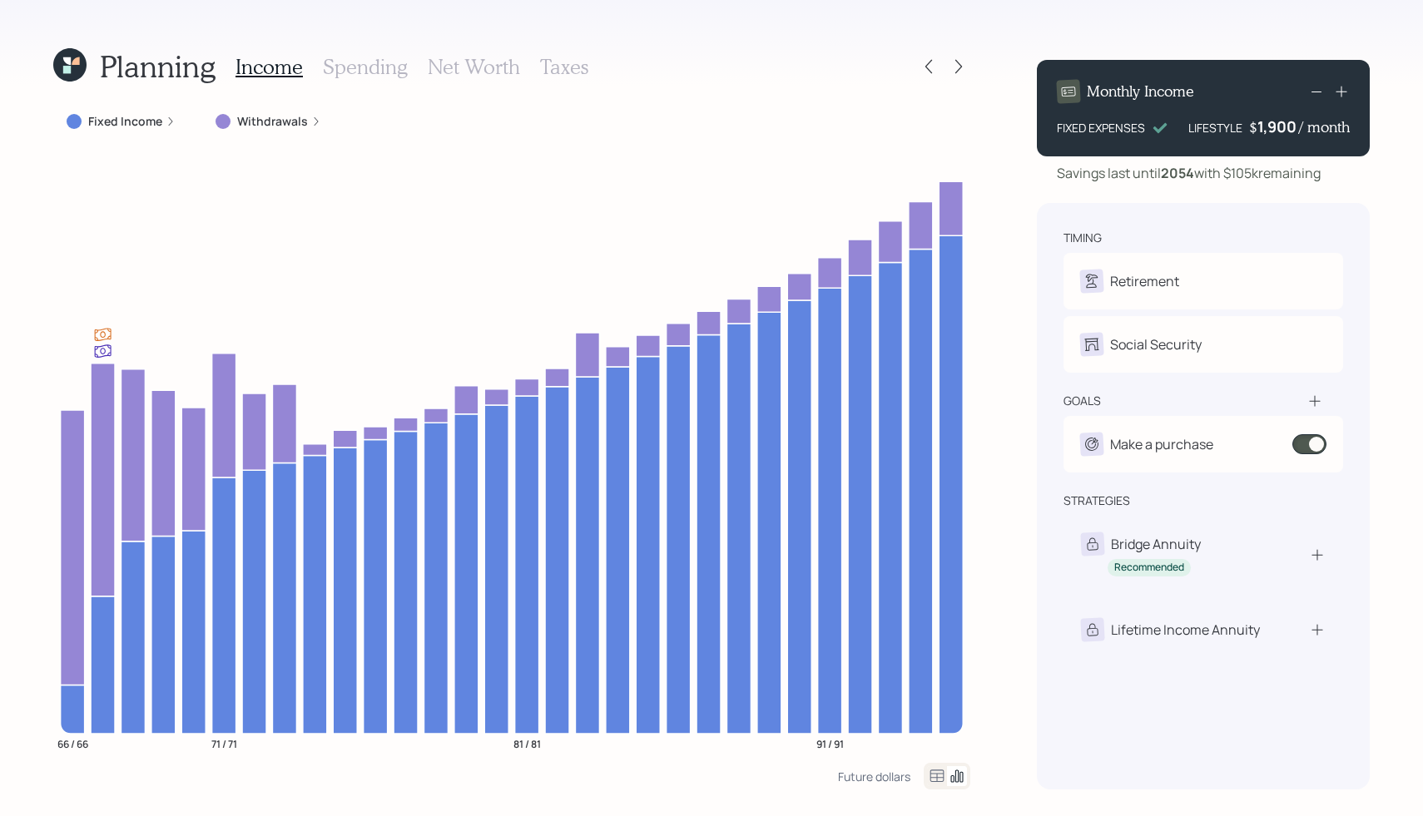
click at [1342, 87] on icon at bounding box center [1341, 91] width 17 height 17
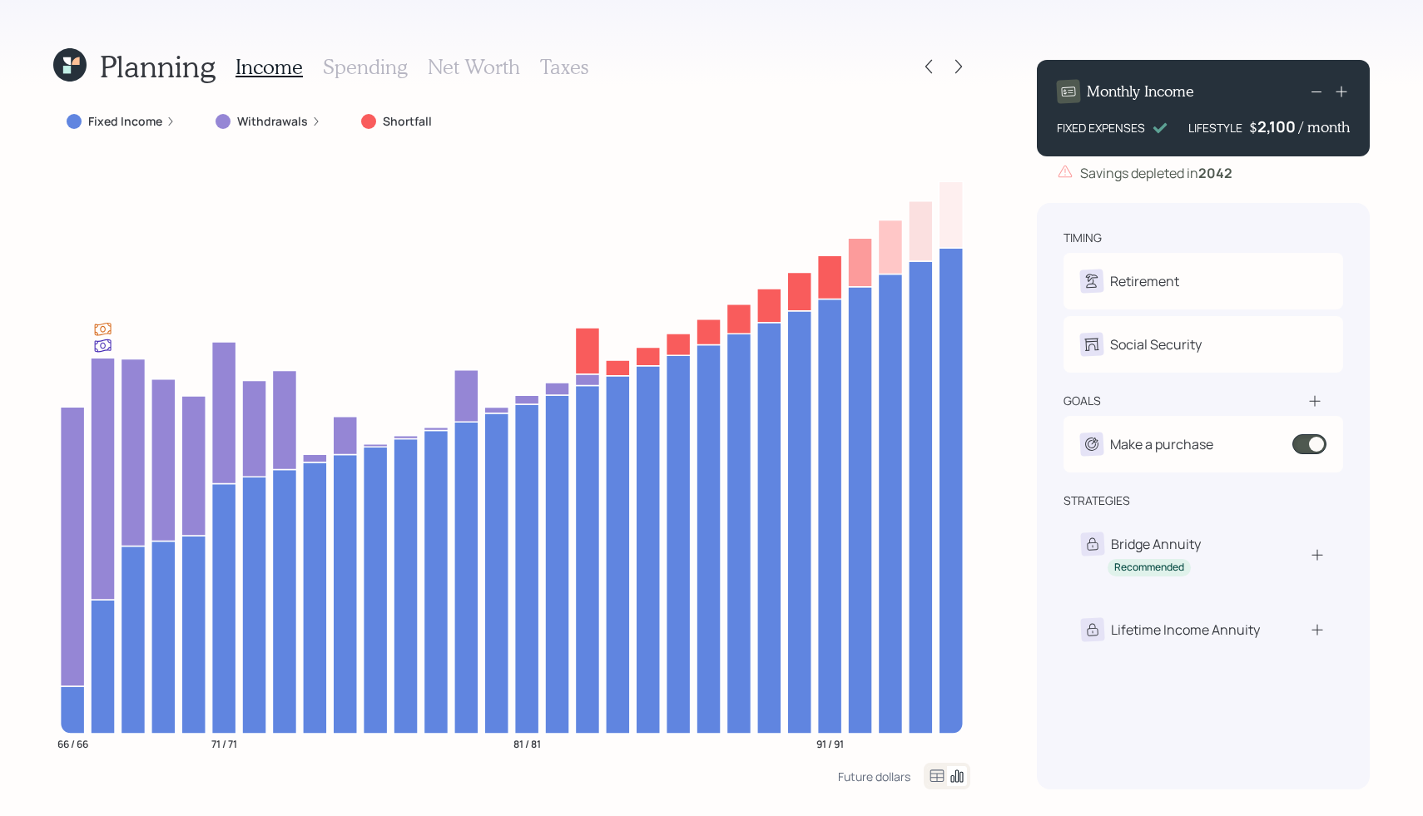
click at [1342, 87] on icon at bounding box center [1341, 91] width 17 height 17
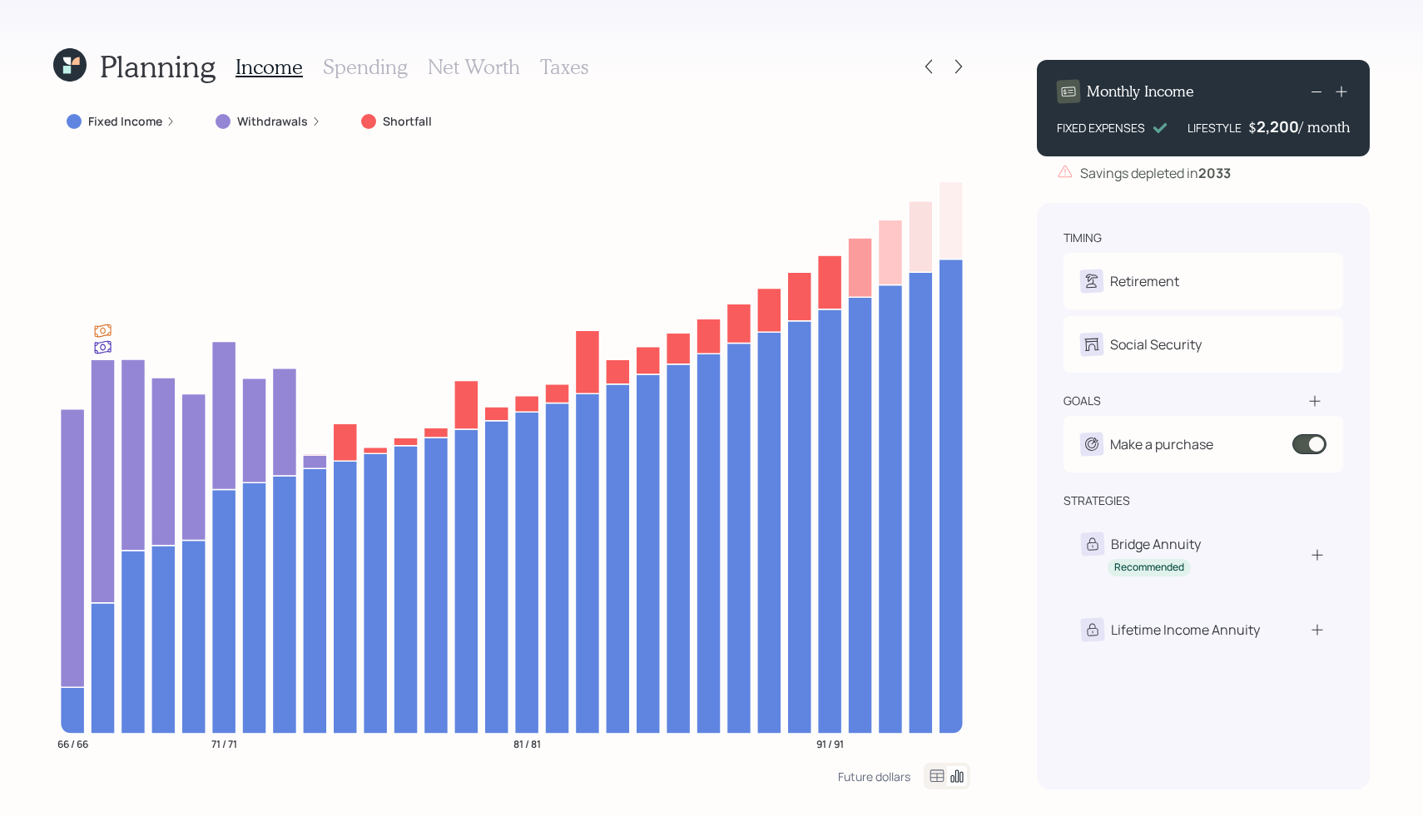
click at [1317, 86] on icon at bounding box center [1316, 92] width 20 height 20
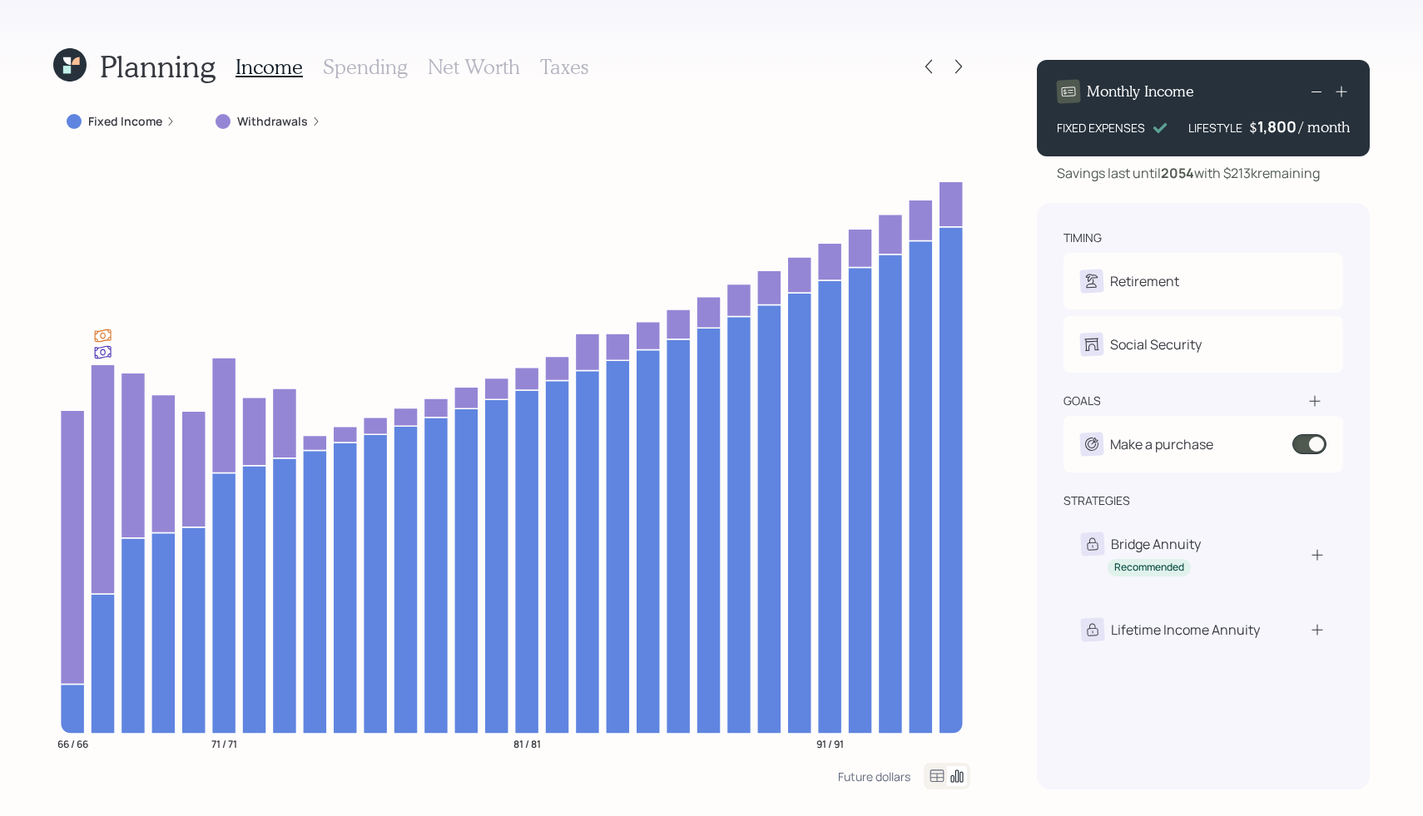
click at [1345, 92] on icon at bounding box center [1340, 92] width 11 height 11
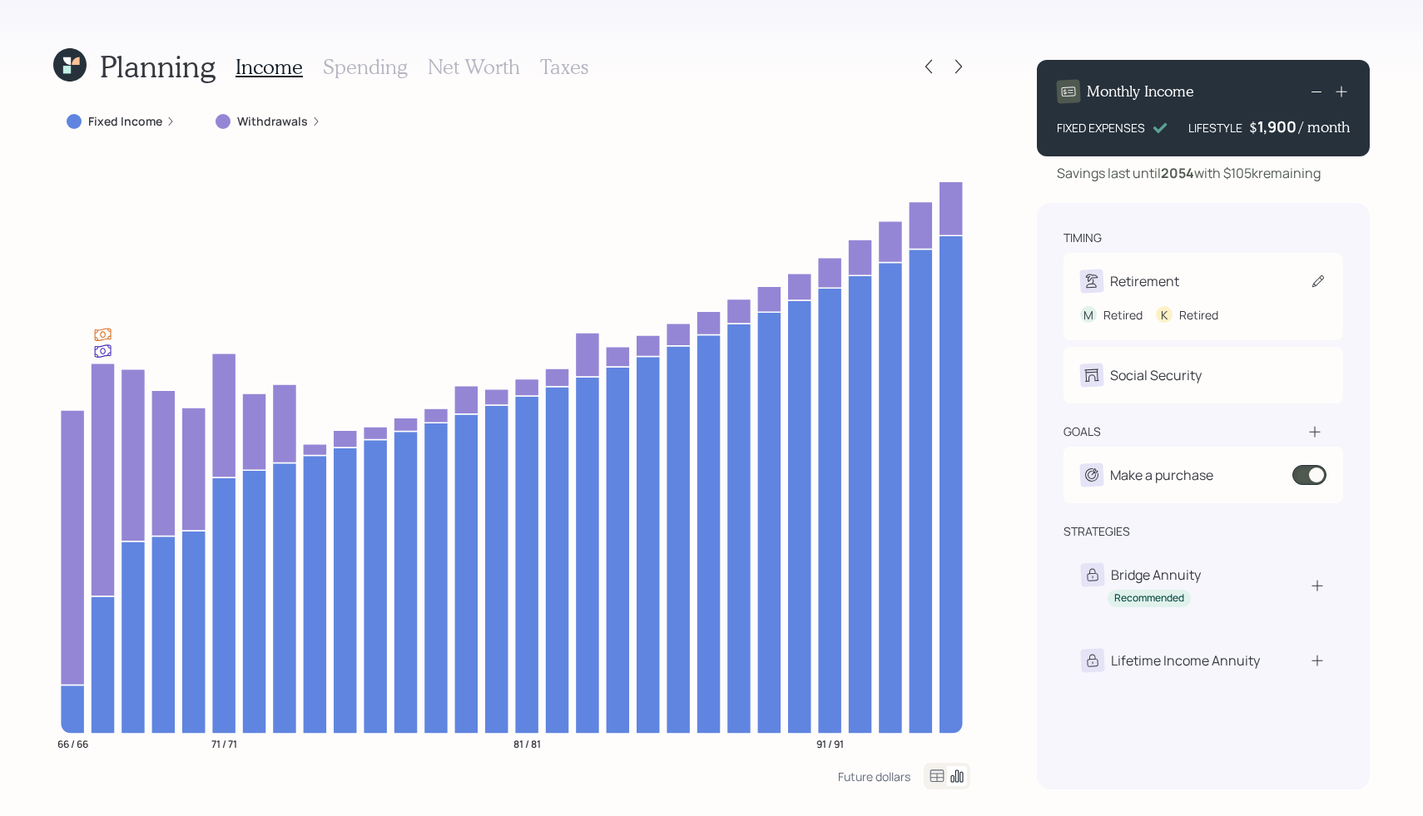
click at [1116, 279] on div "Retirement" at bounding box center [1144, 281] width 69 height 20
select select "5"
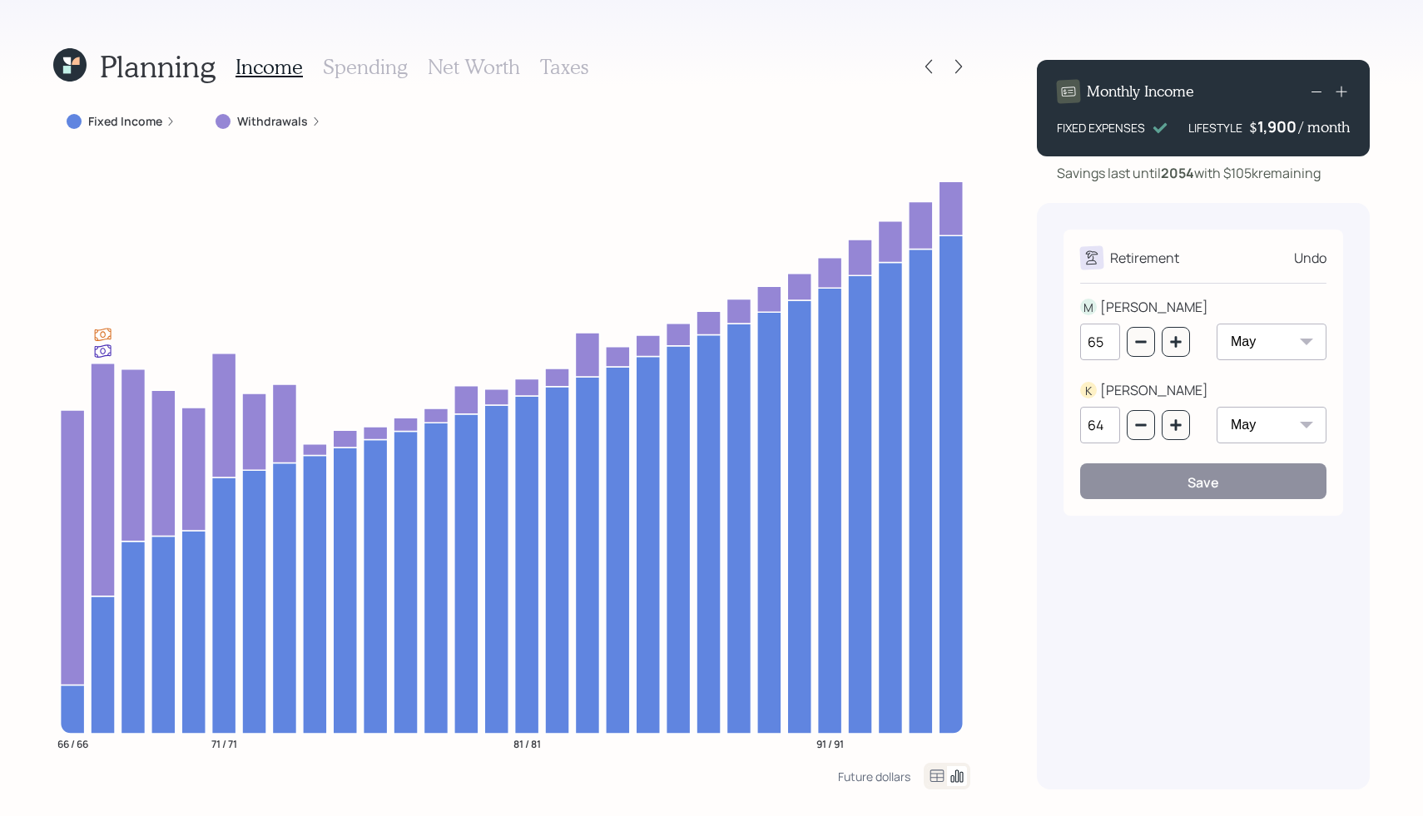
click at [1315, 255] on div "Undo" at bounding box center [1310, 258] width 32 height 20
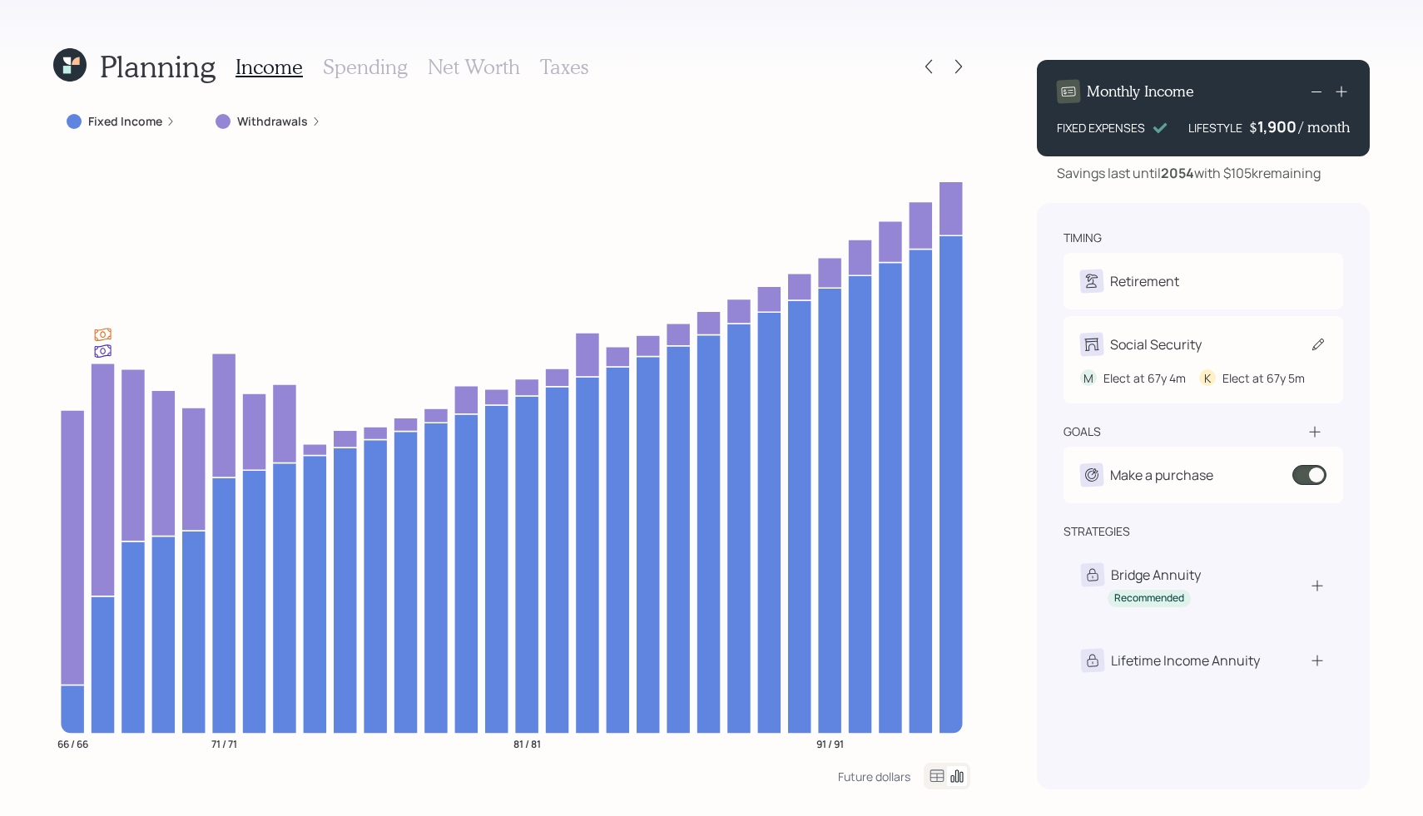
click at [1152, 344] on div "Social Security" at bounding box center [1156, 344] width 92 height 20
select select "4"
select select "5"
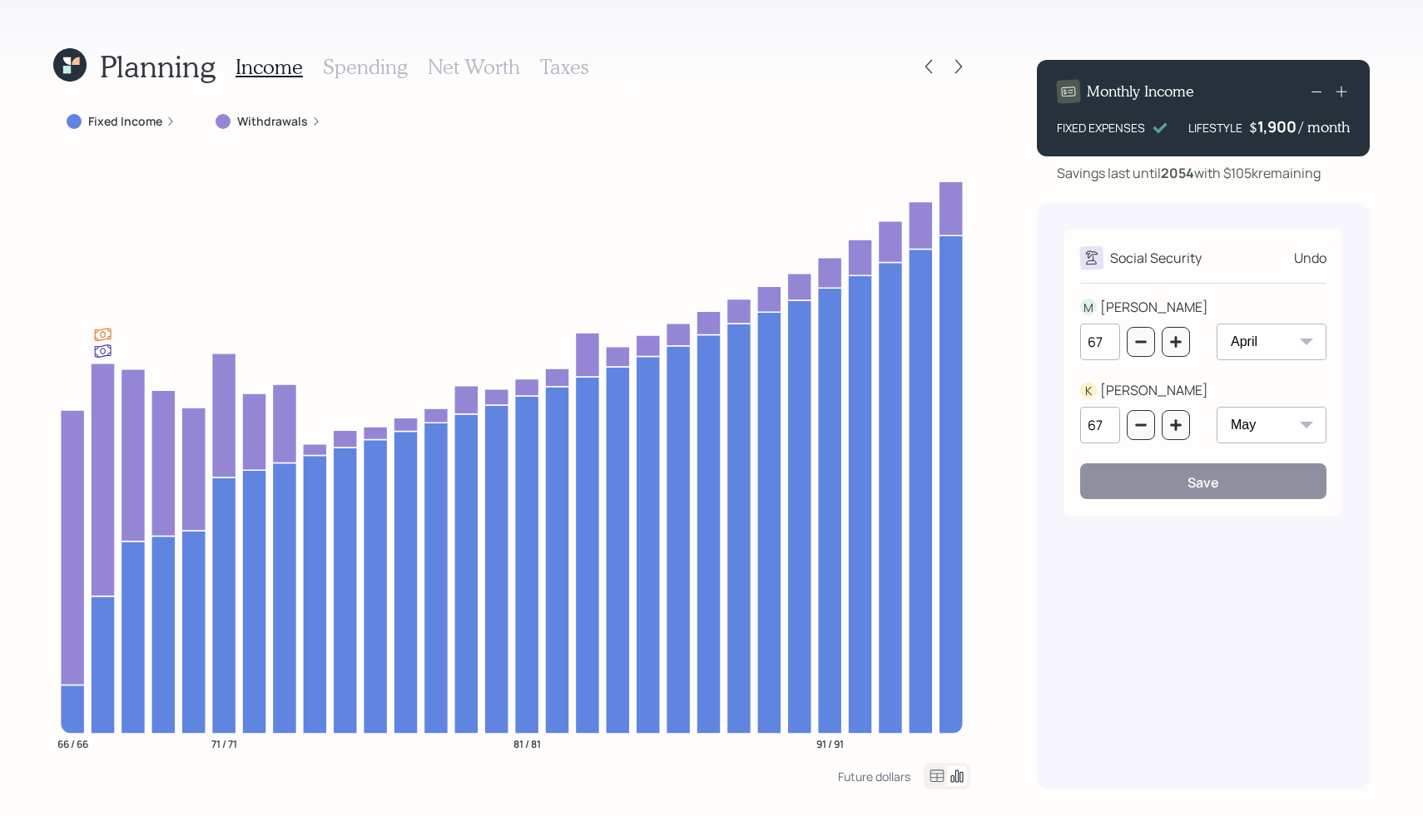
click at [1298, 255] on div "Undo" at bounding box center [1310, 258] width 32 height 20
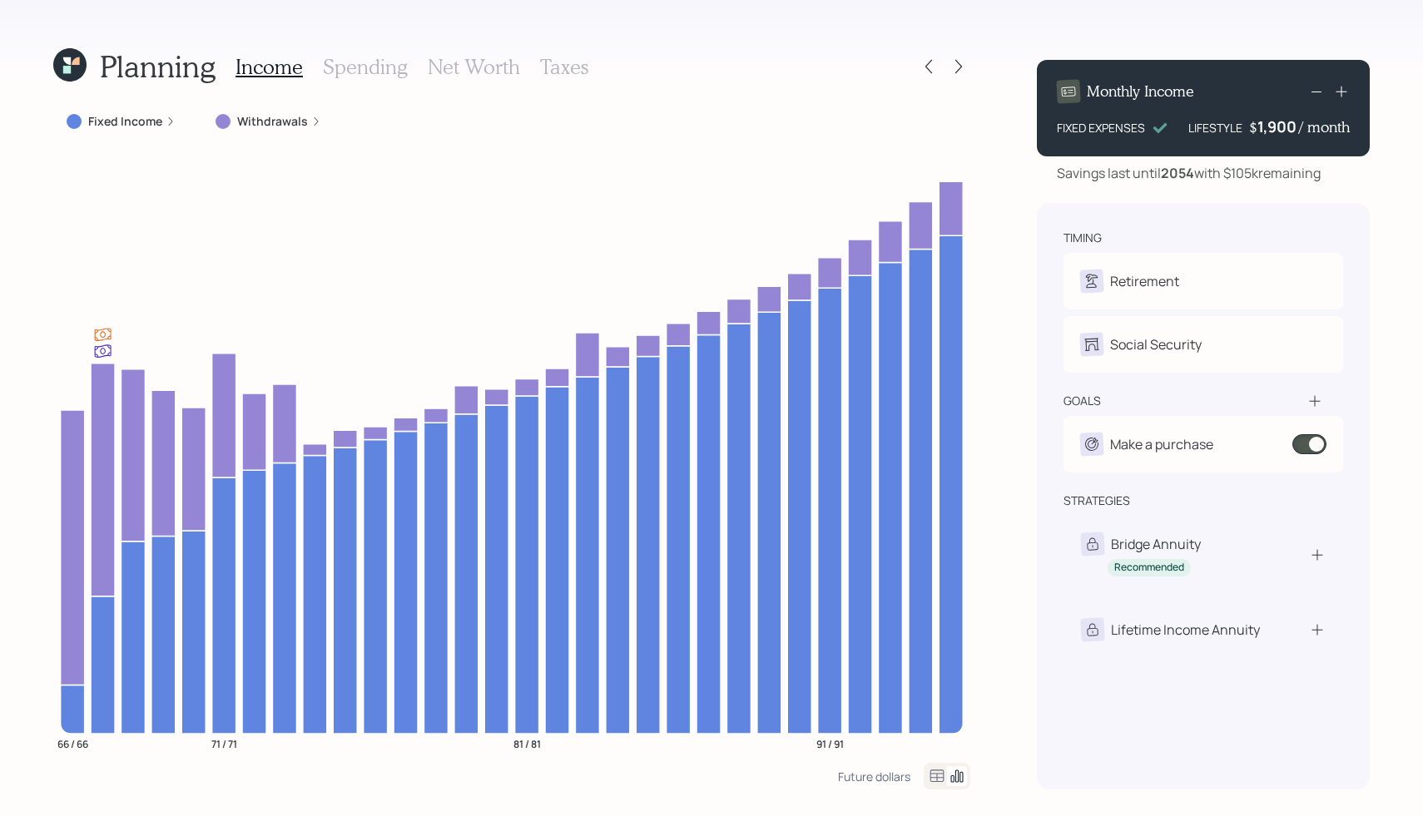
click at [374, 67] on h3 "Spending" at bounding box center [365, 67] width 85 height 24
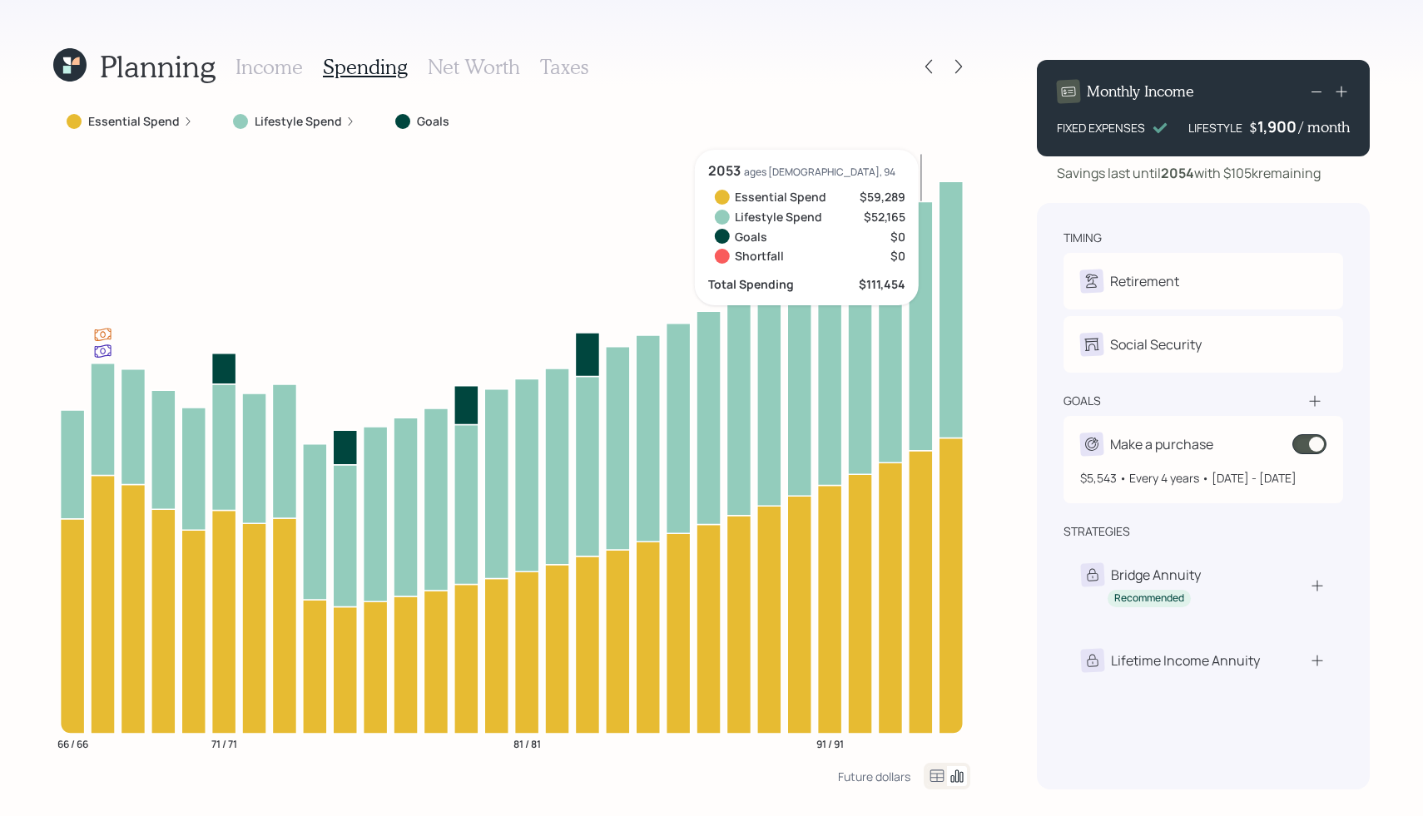
click at [1315, 450] on span at bounding box center [1309, 444] width 34 height 20
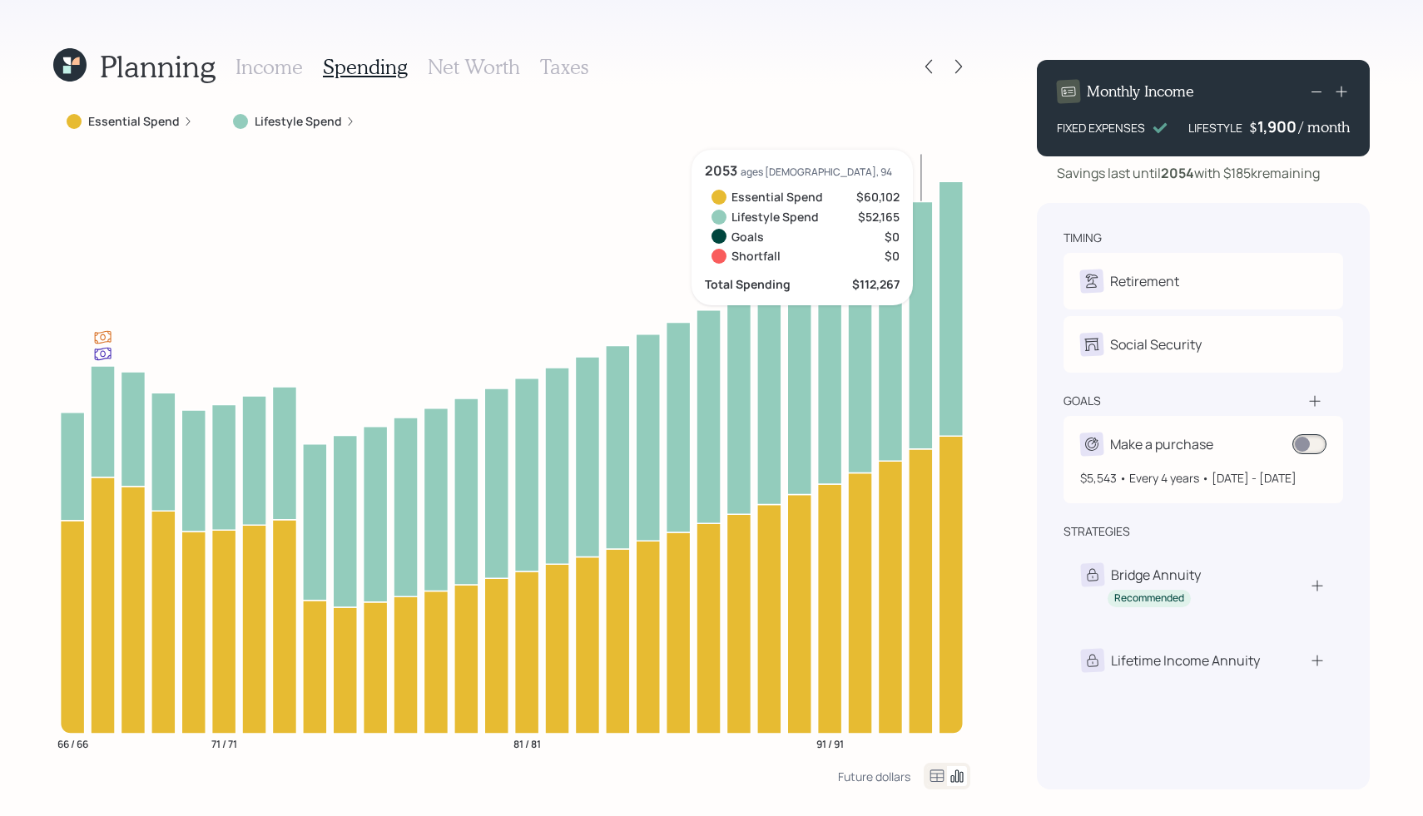
click at [1297, 443] on span at bounding box center [1309, 444] width 34 height 20
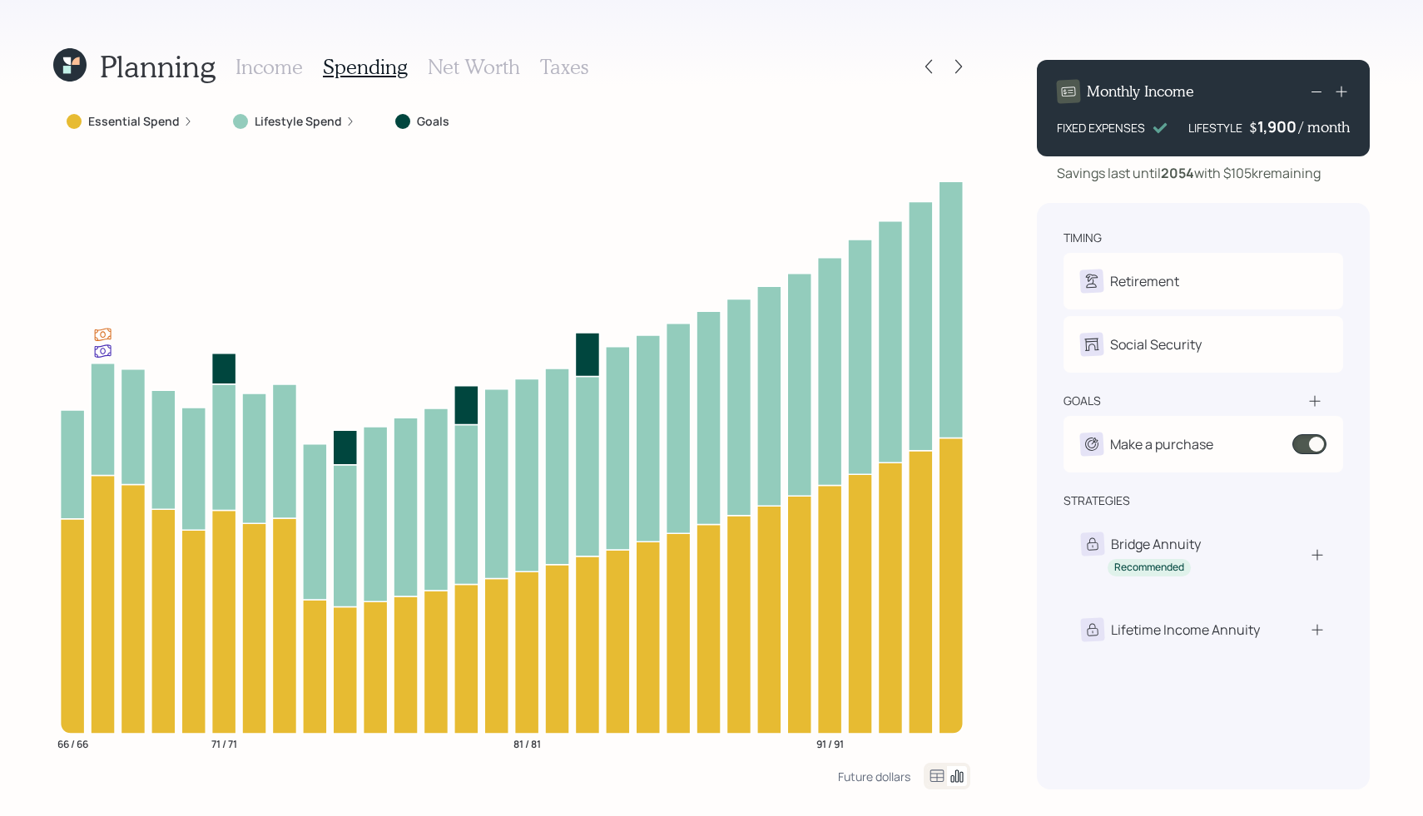
click at [497, 67] on h3 "Net Worth" at bounding box center [474, 67] width 92 height 24
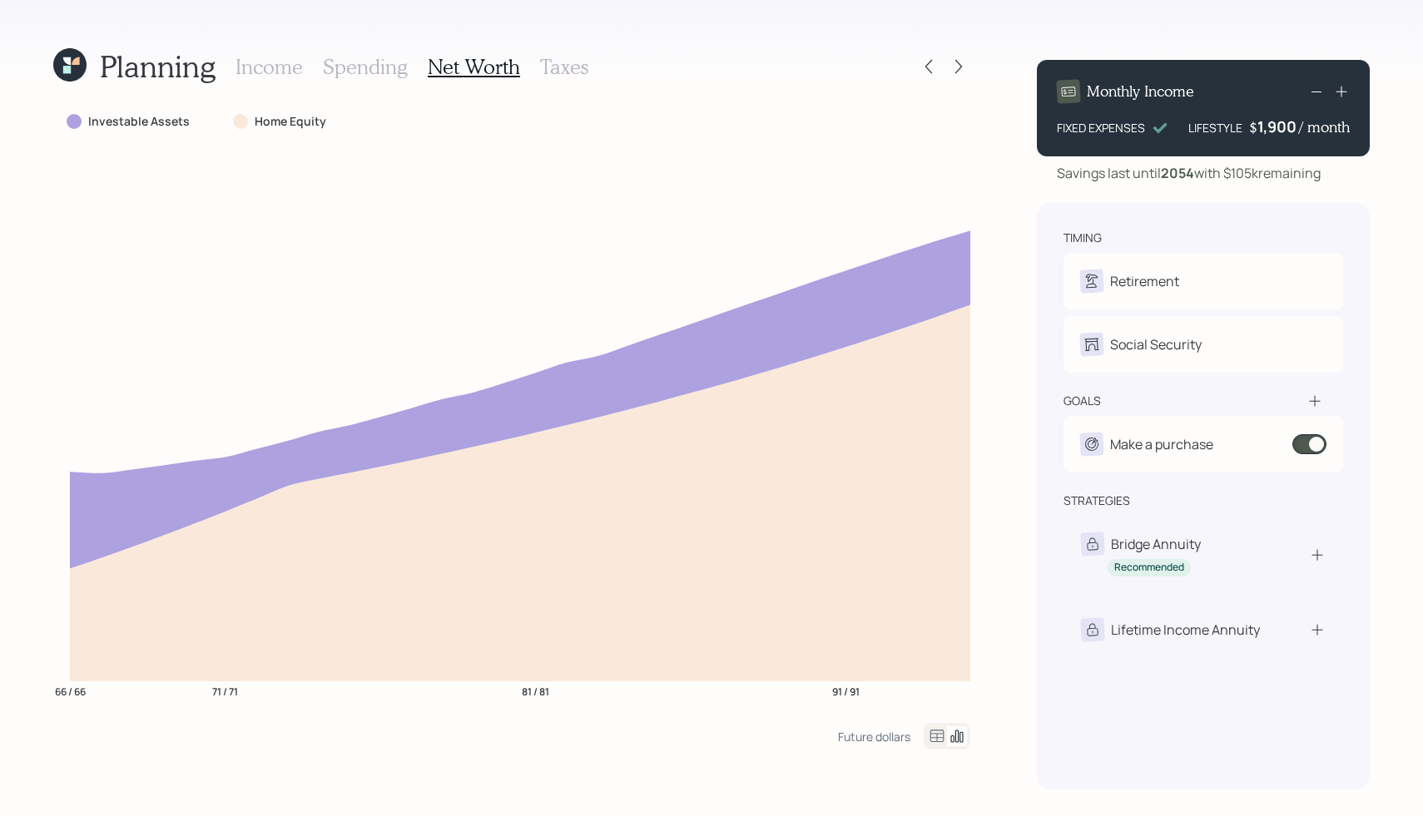
click at [567, 69] on h3 "Taxes" at bounding box center [564, 67] width 48 height 24
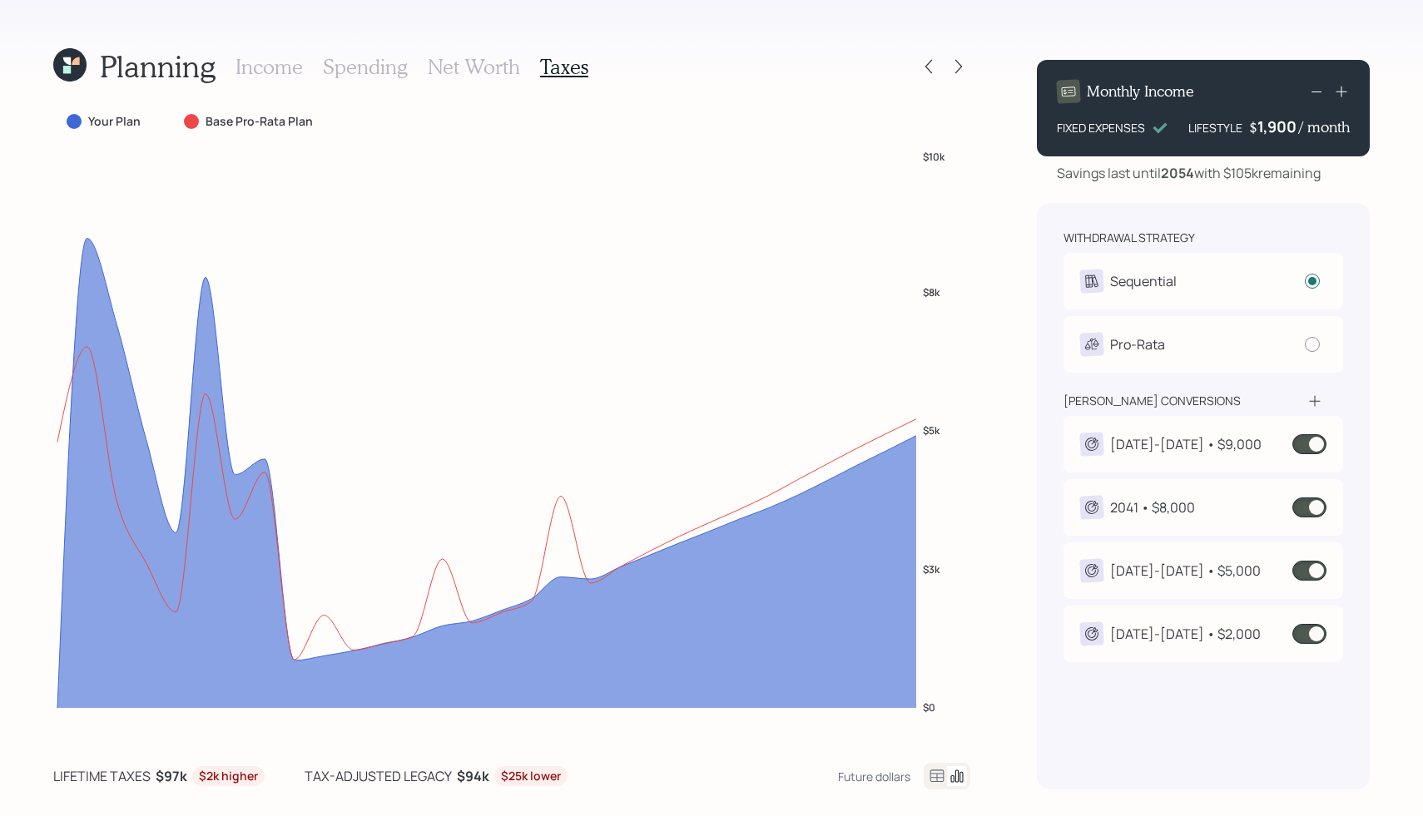
click at [300, 67] on h3 "Income" at bounding box center [268, 67] width 67 height 24
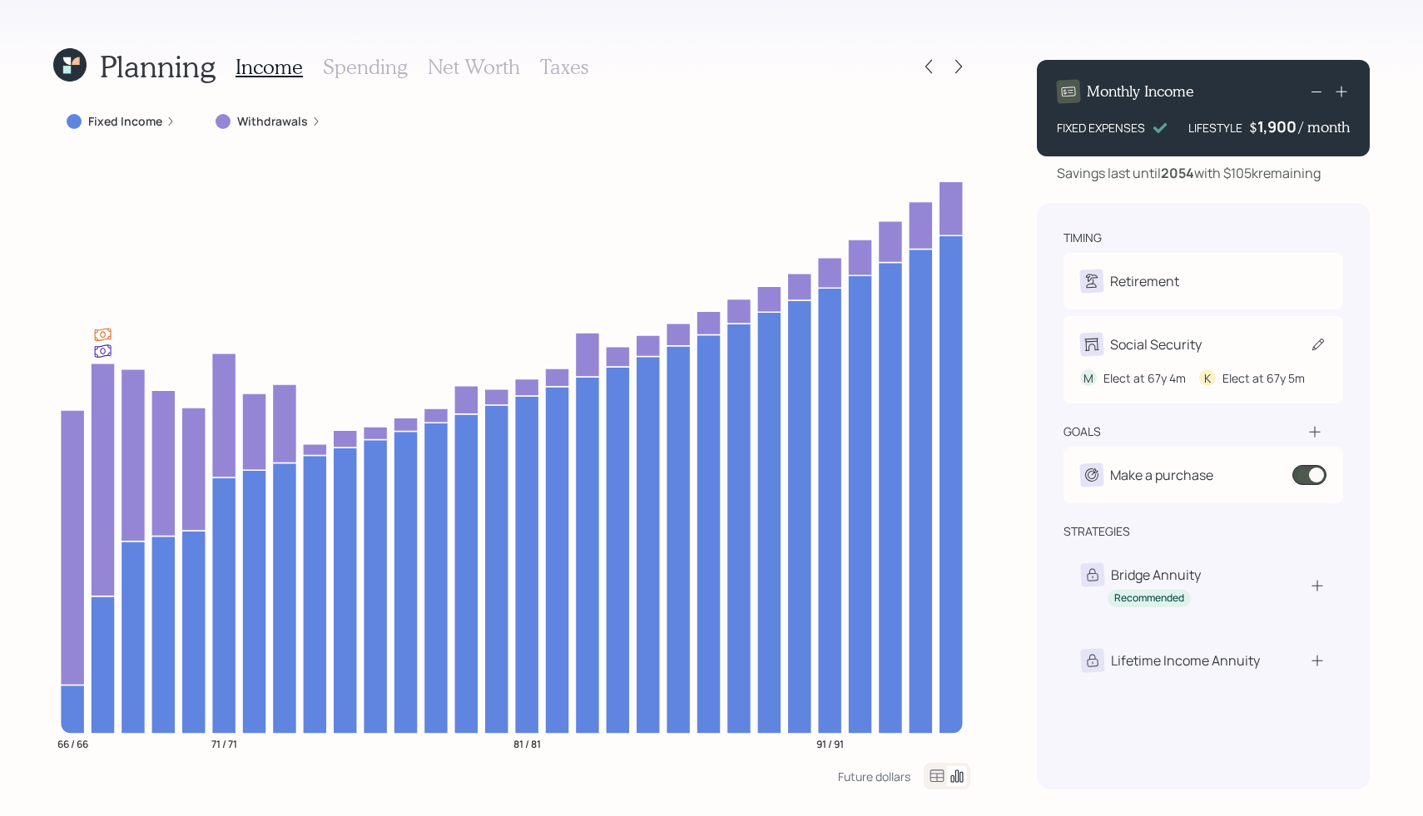
click at [1262, 349] on div "Social Security" at bounding box center [1203, 344] width 246 height 23
select select "4"
select select "5"
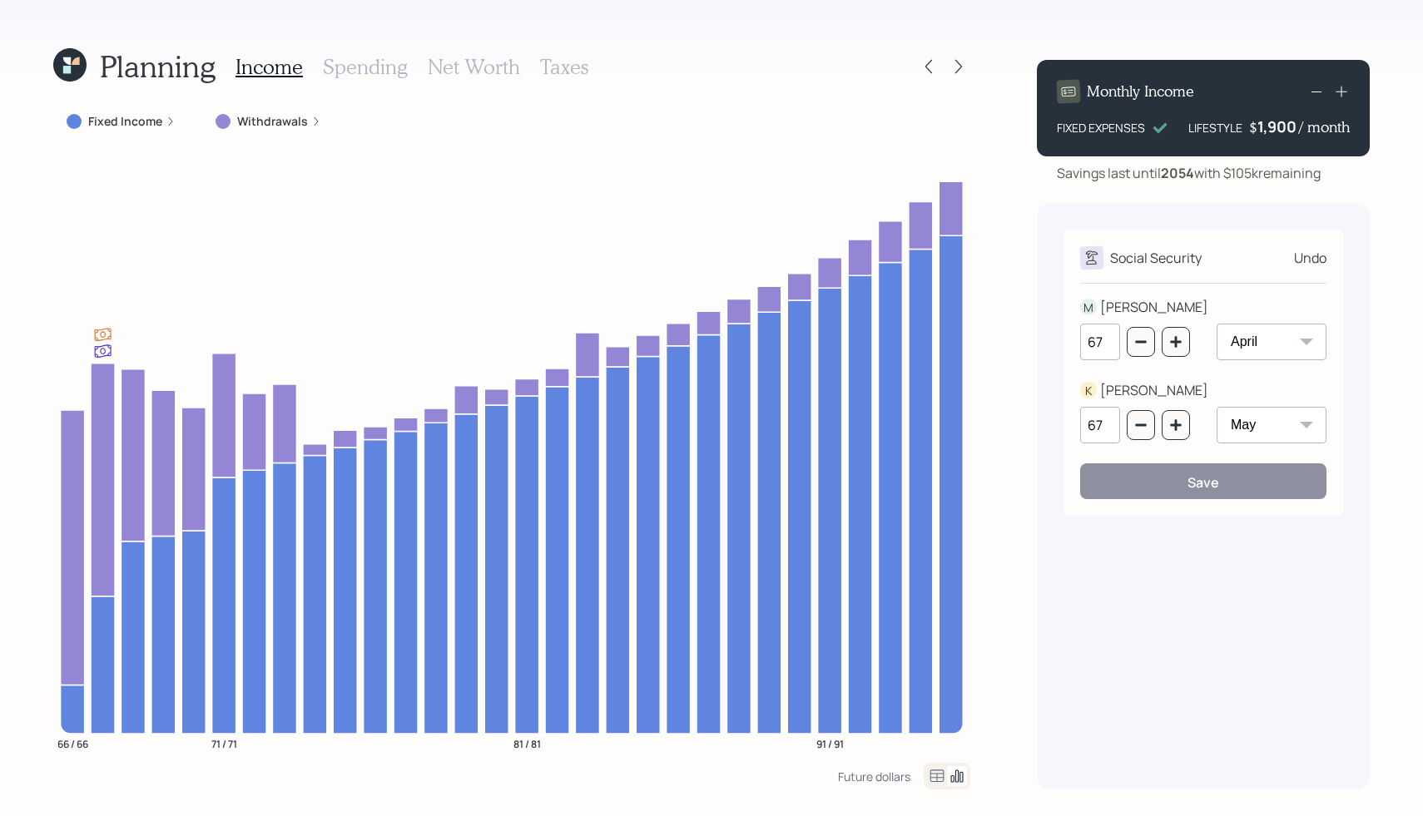
click at [1303, 261] on div "Undo" at bounding box center [1310, 258] width 32 height 20
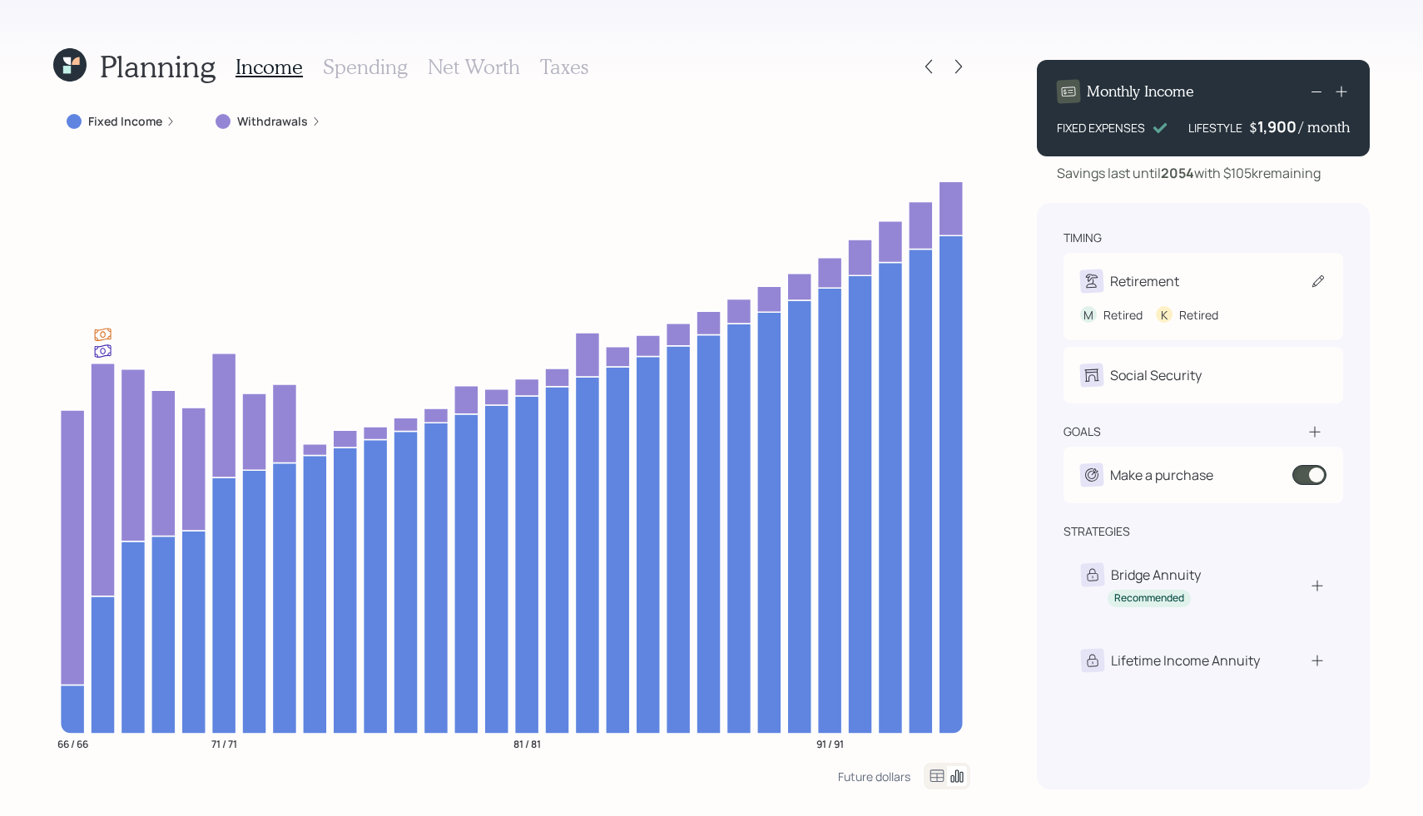
click at [1166, 270] on div "Retirement" at bounding box center [1129, 281] width 99 height 23
select select "5"
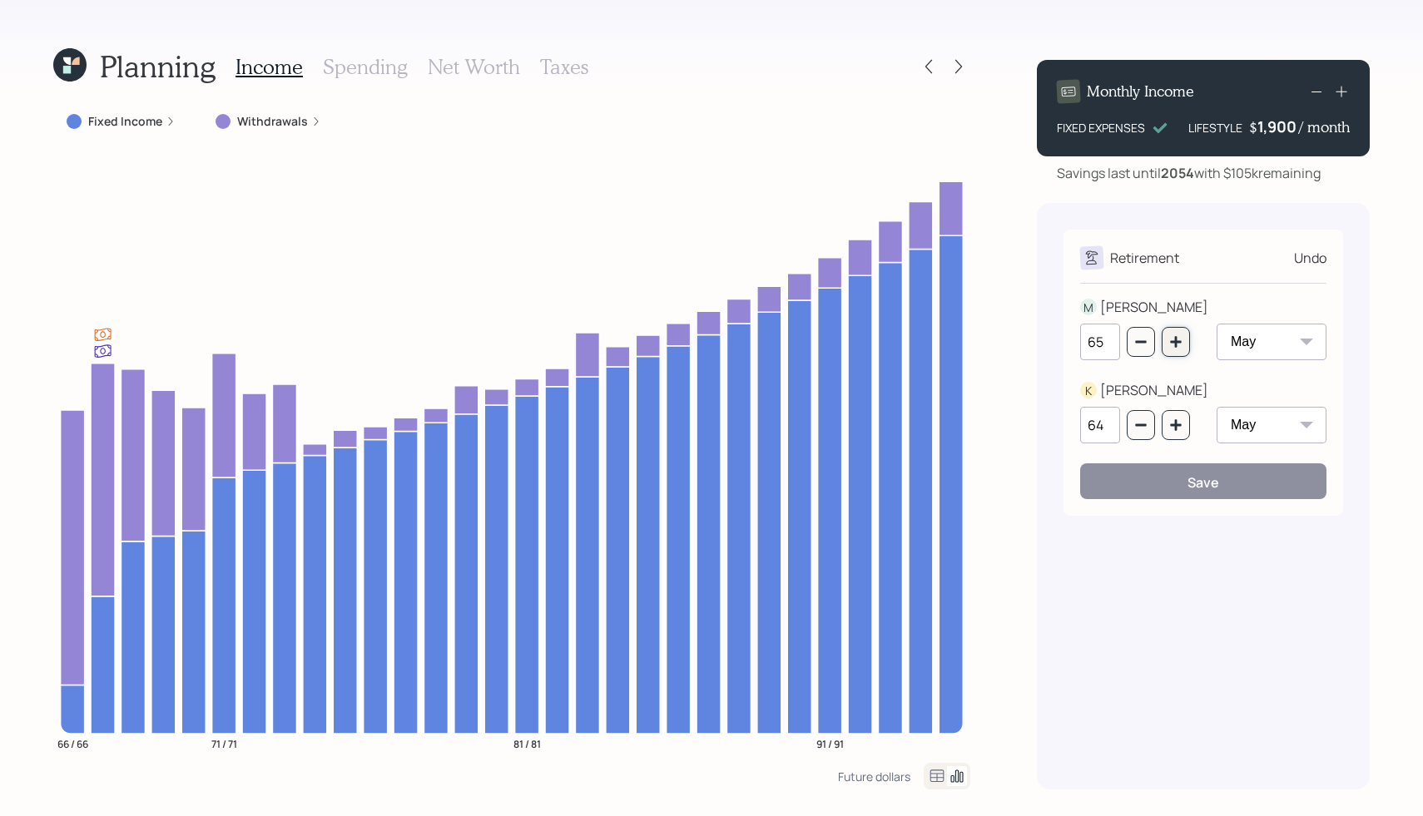
click at [1180, 350] on button "button" at bounding box center [1175, 342] width 28 height 30
click at [1178, 339] on icon "button" at bounding box center [1175, 341] width 13 height 13
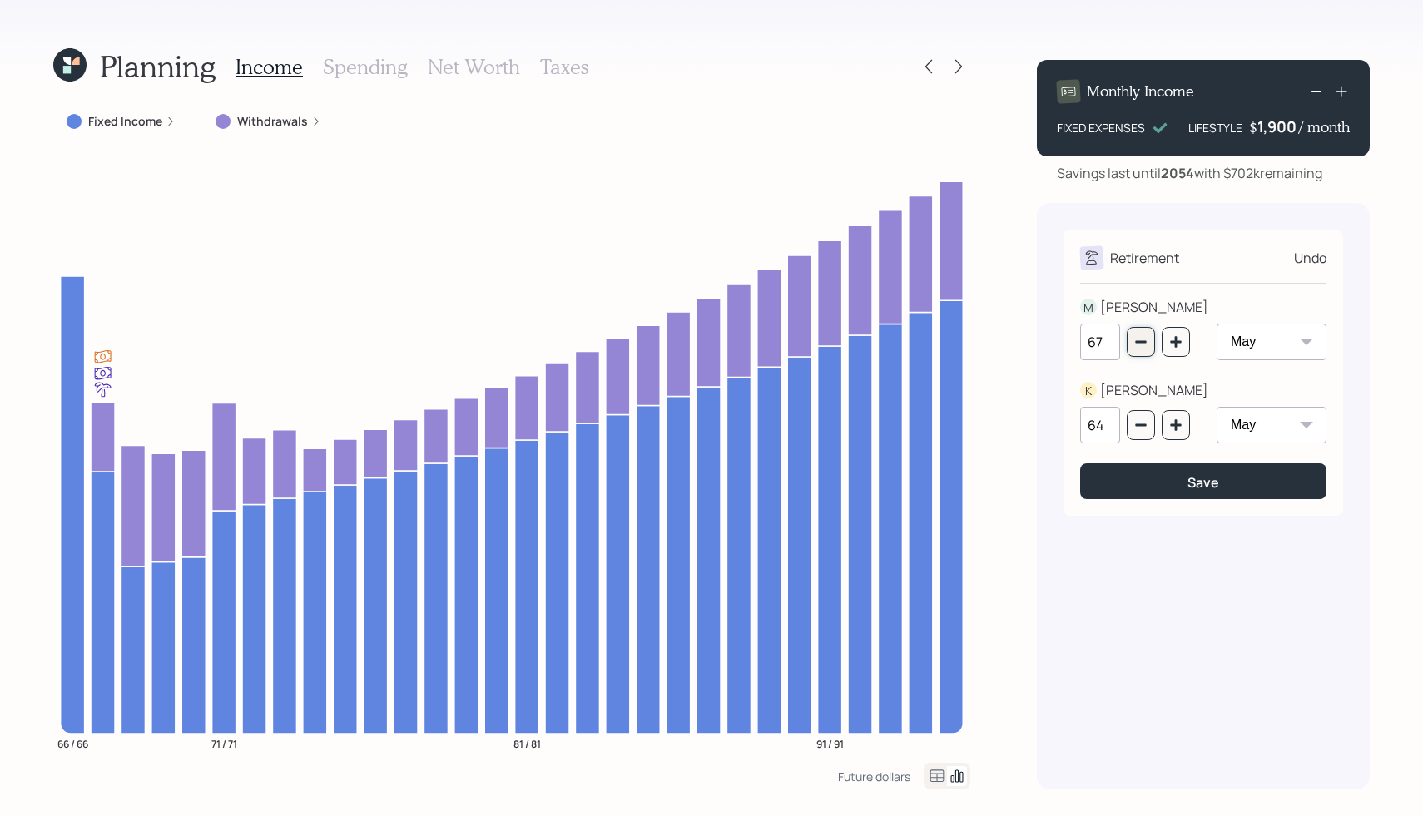
click at [1149, 339] on button "button" at bounding box center [1140, 342] width 28 height 30
type input "65"
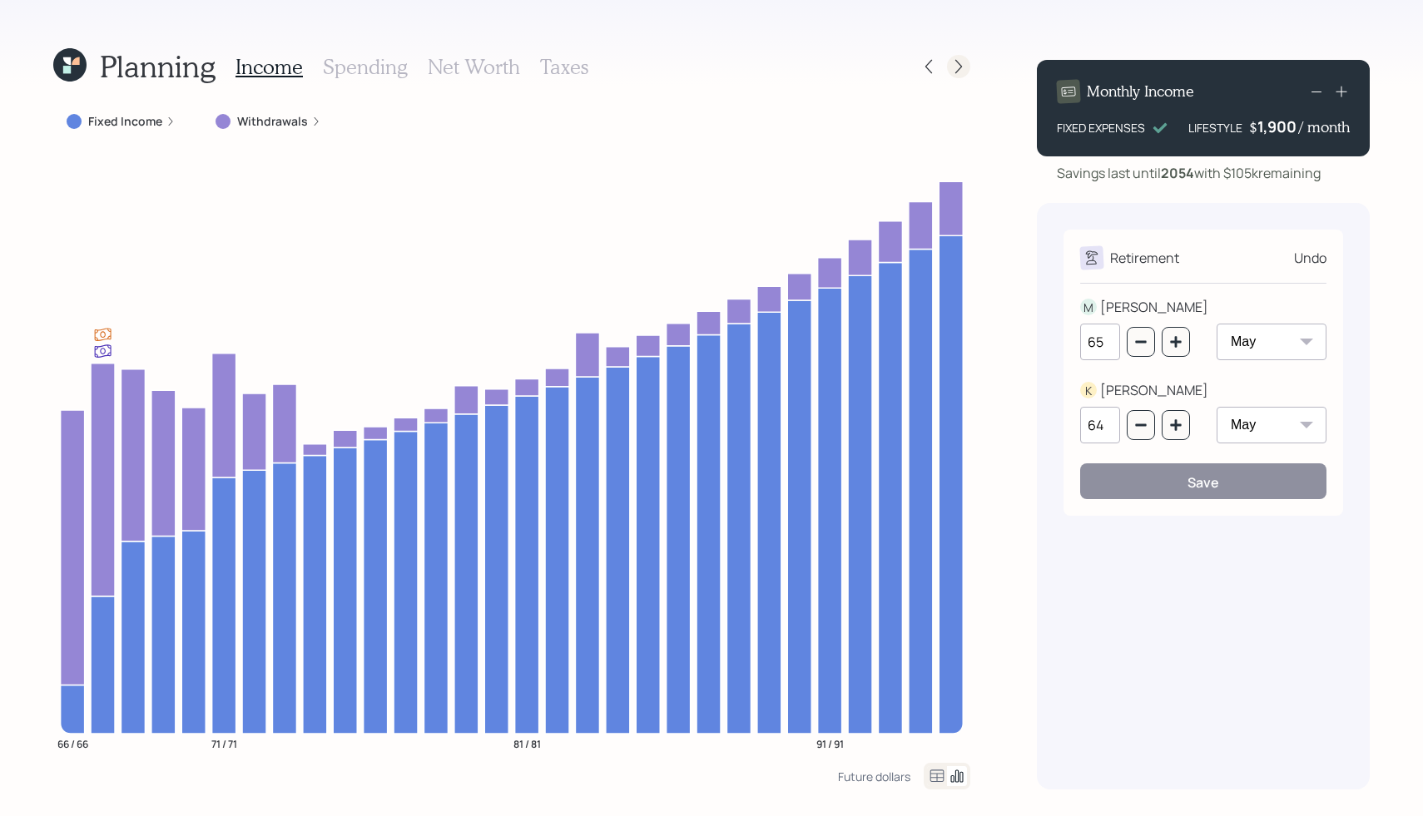
click at [955, 72] on icon at bounding box center [958, 66] width 17 height 17
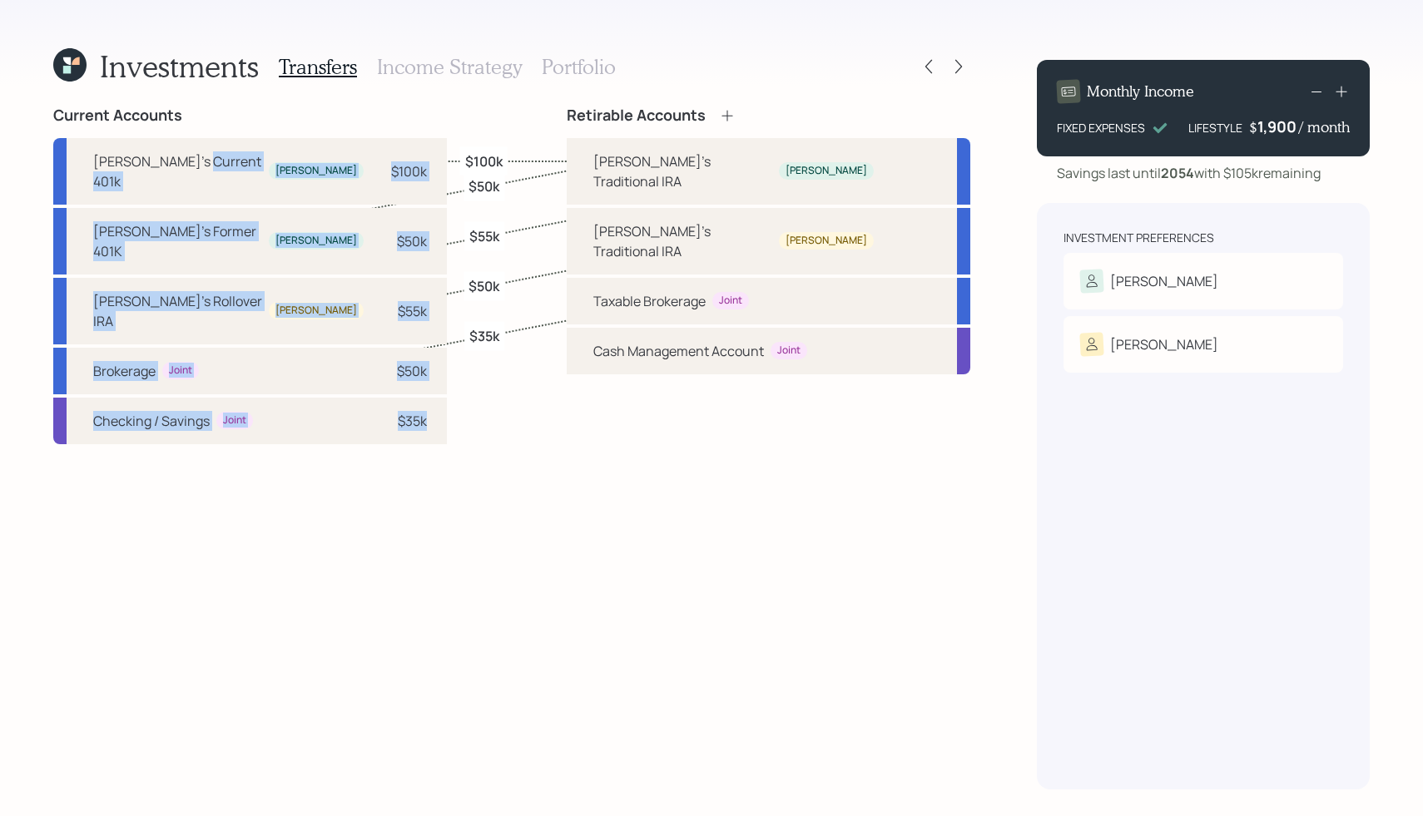
drag, startPoint x: 191, startPoint y: 161, endPoint x: 436, endPoint y: 769, distance: 656.2
click at [435, 775] on div "Current Accounts Mike's Current 401k Mike $100k Mike's Former 401K Mike $50k Ka…" at bounding box center [511, 447] width 917 height 683
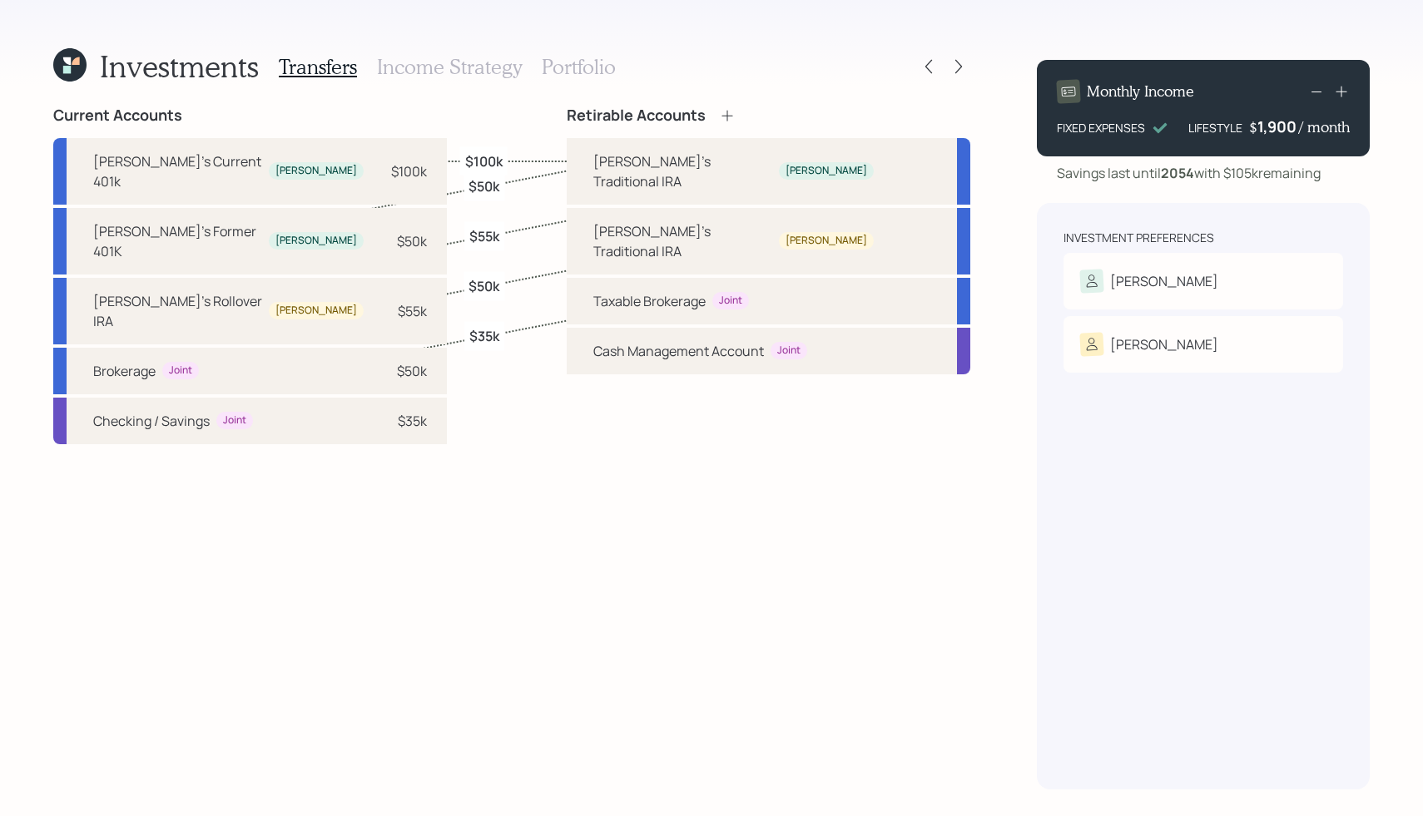
click at [458, 683] on div "Current Accounts Mike's Current 401k Mike $100k Mike's Former 401K Mike $50k Ka…" at bounding box center [511, 447] width 917 height 683
click at [255, 398] on div "Checking / Savings Joint $35k" at bounding box center [249, 421] width 393 height 47
click at [626, 409] on div "Current Accounts Mike's Current 401k Mike $100k Mike's Former 401K Mike $50k Ka…" at bounding box center [511, 447] width 917 height 683
click at [408, 73] on h3 "Income Strategy" at bounding box center [449, 67] width 145 height 24
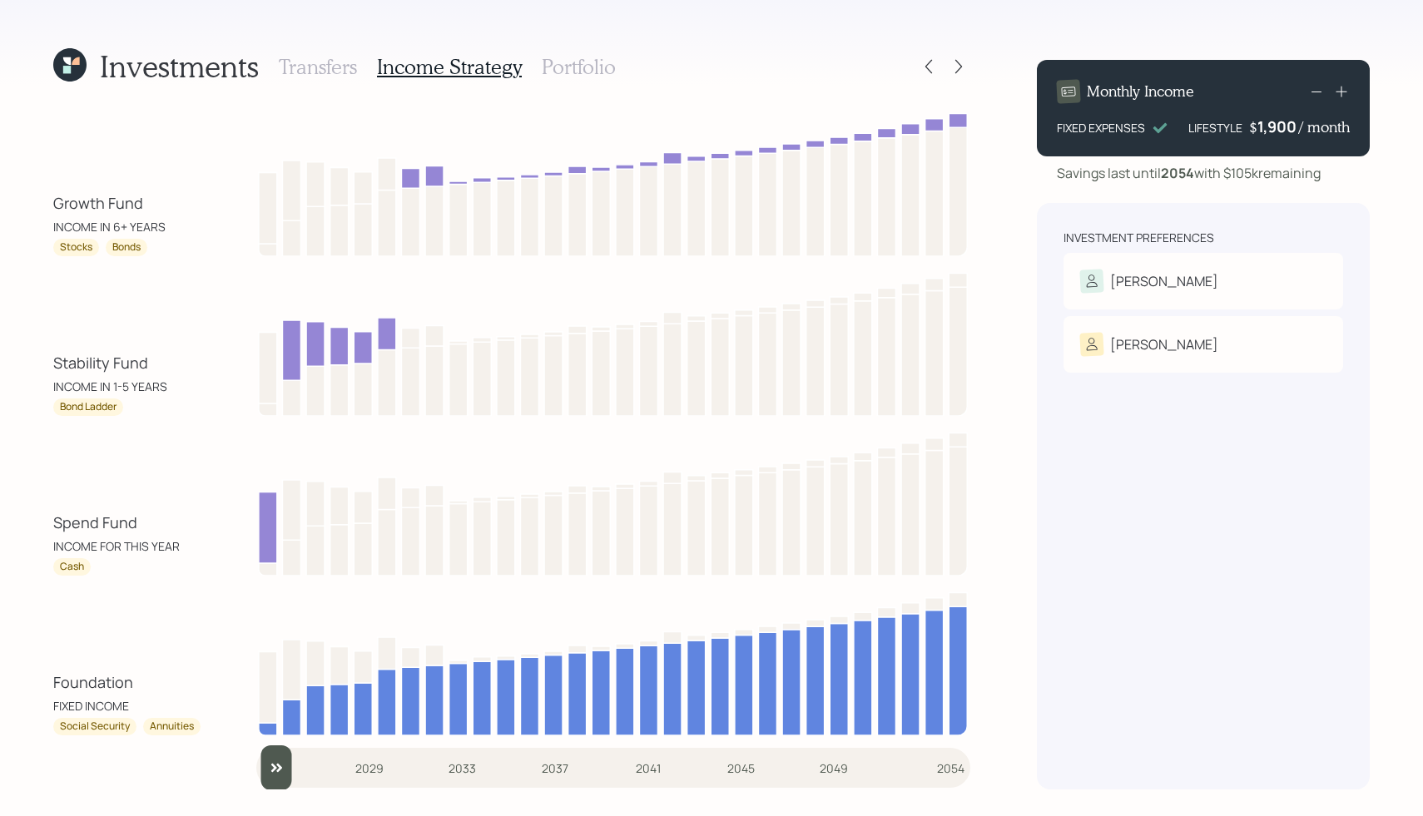
click at [561, 73] on h3 "Portfolio" at bounding box center [579, 67] width 74 height 24
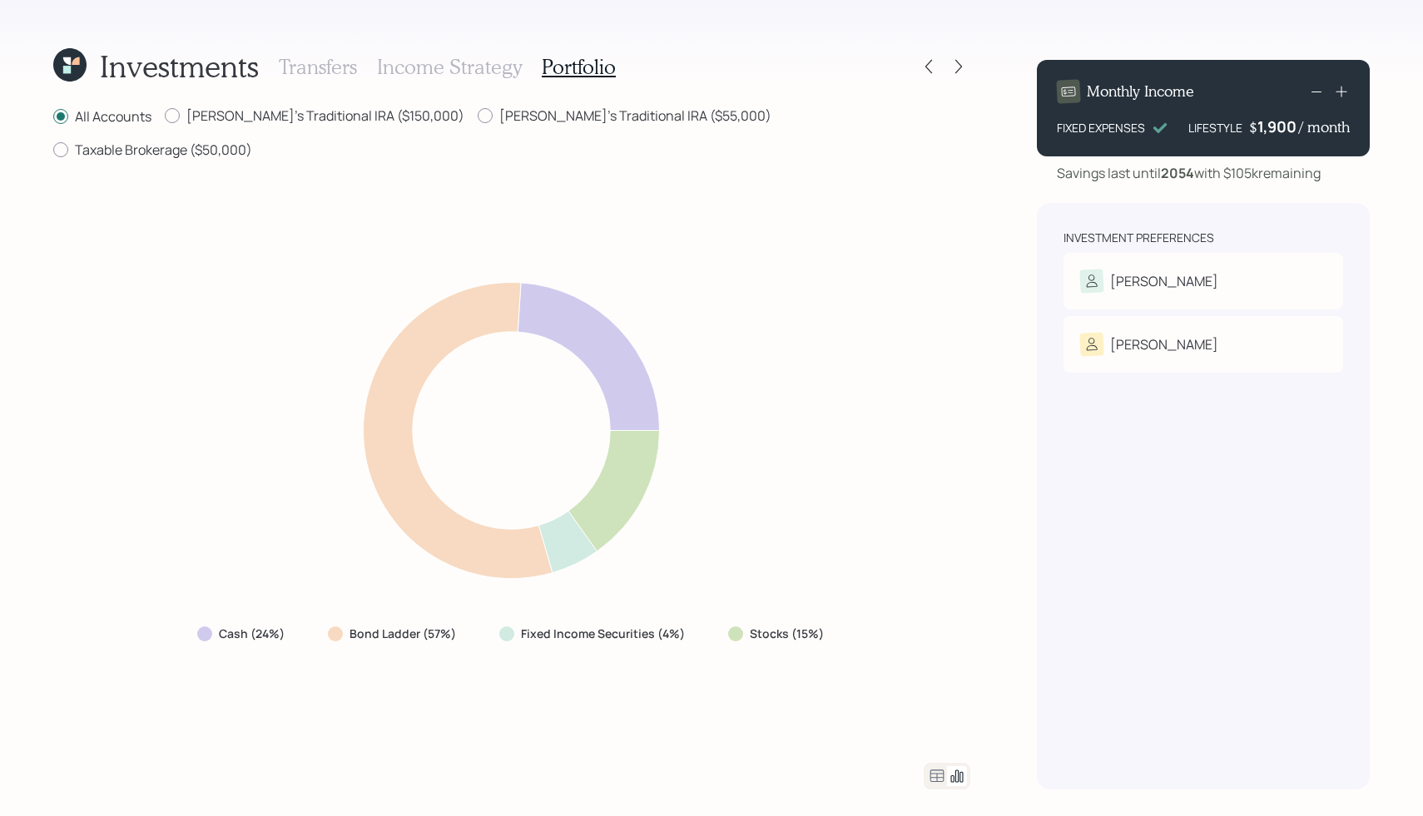
click at [938, 779] on icon at bounding box center [937, 776] width 20 height 20
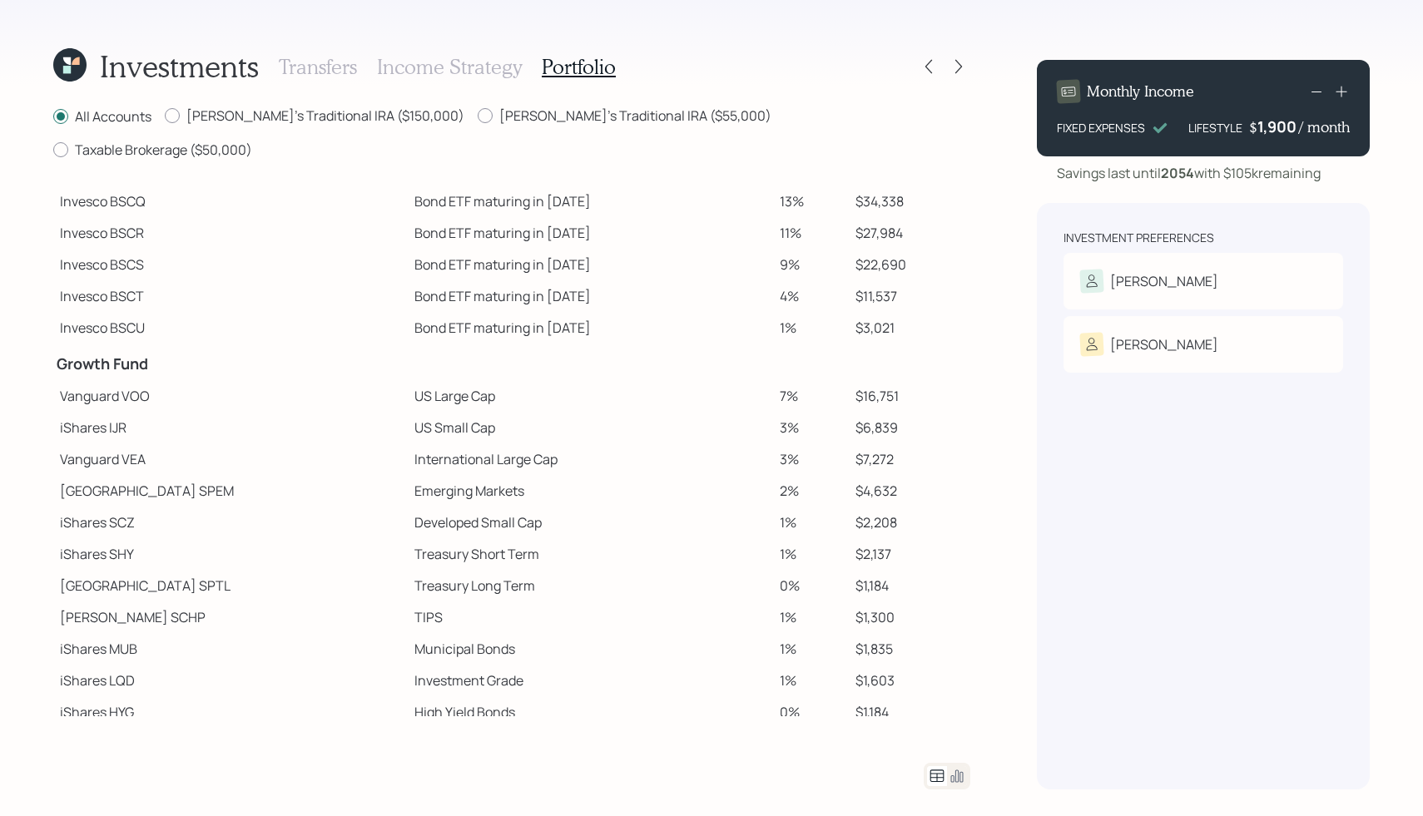
scroll to position [204, 0]
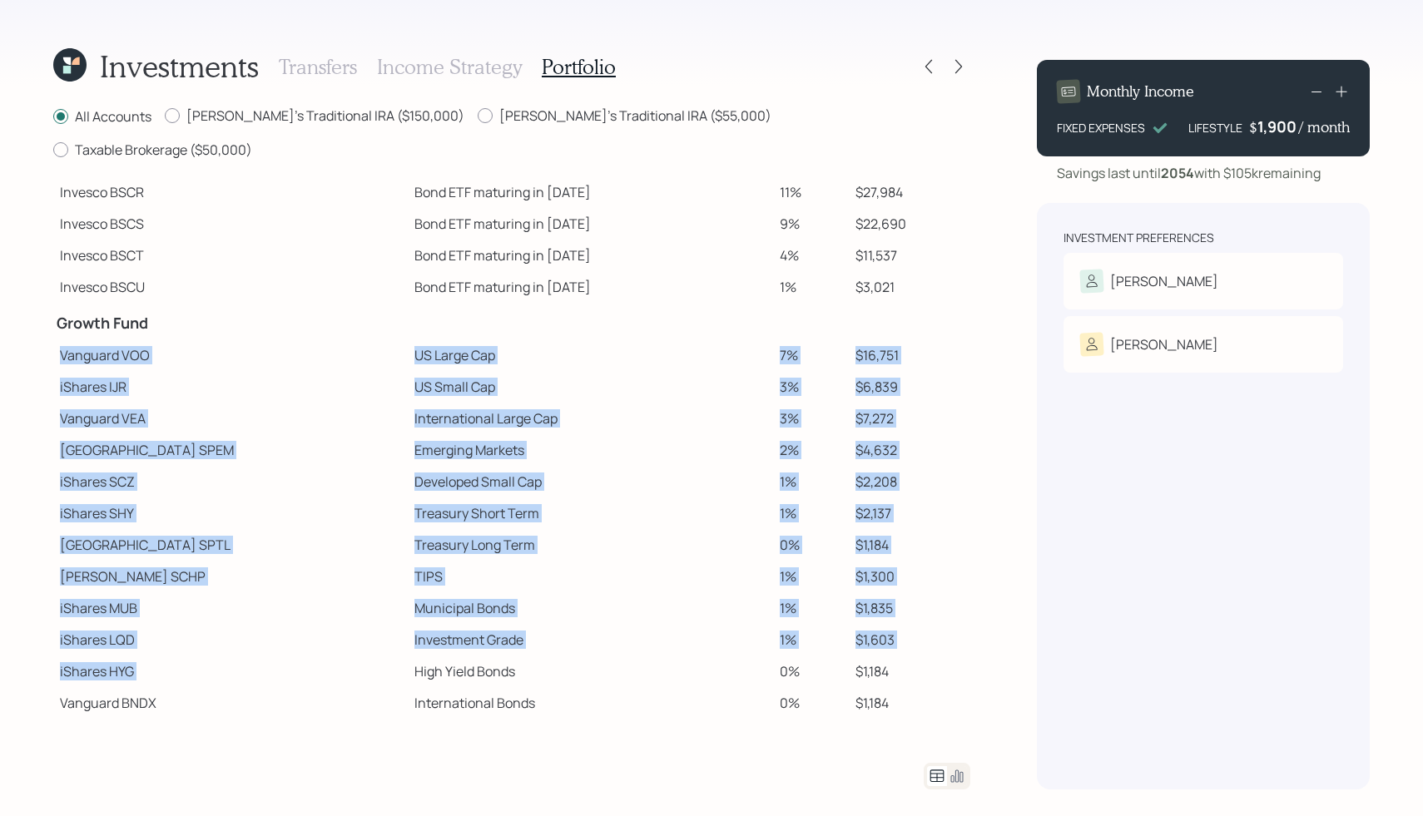
drag, startPoint x: 55, startPoint y: 314, endPoint x: 337, endPoint y: 639, distance: 429.9
click at [337, 639] on tbody "Spend Fund CASH Cash 22% $57,589 CASH Cash (Account Management) 1% $2,550 Stabi…" at bounding box center [511, 364] width 917 height 773
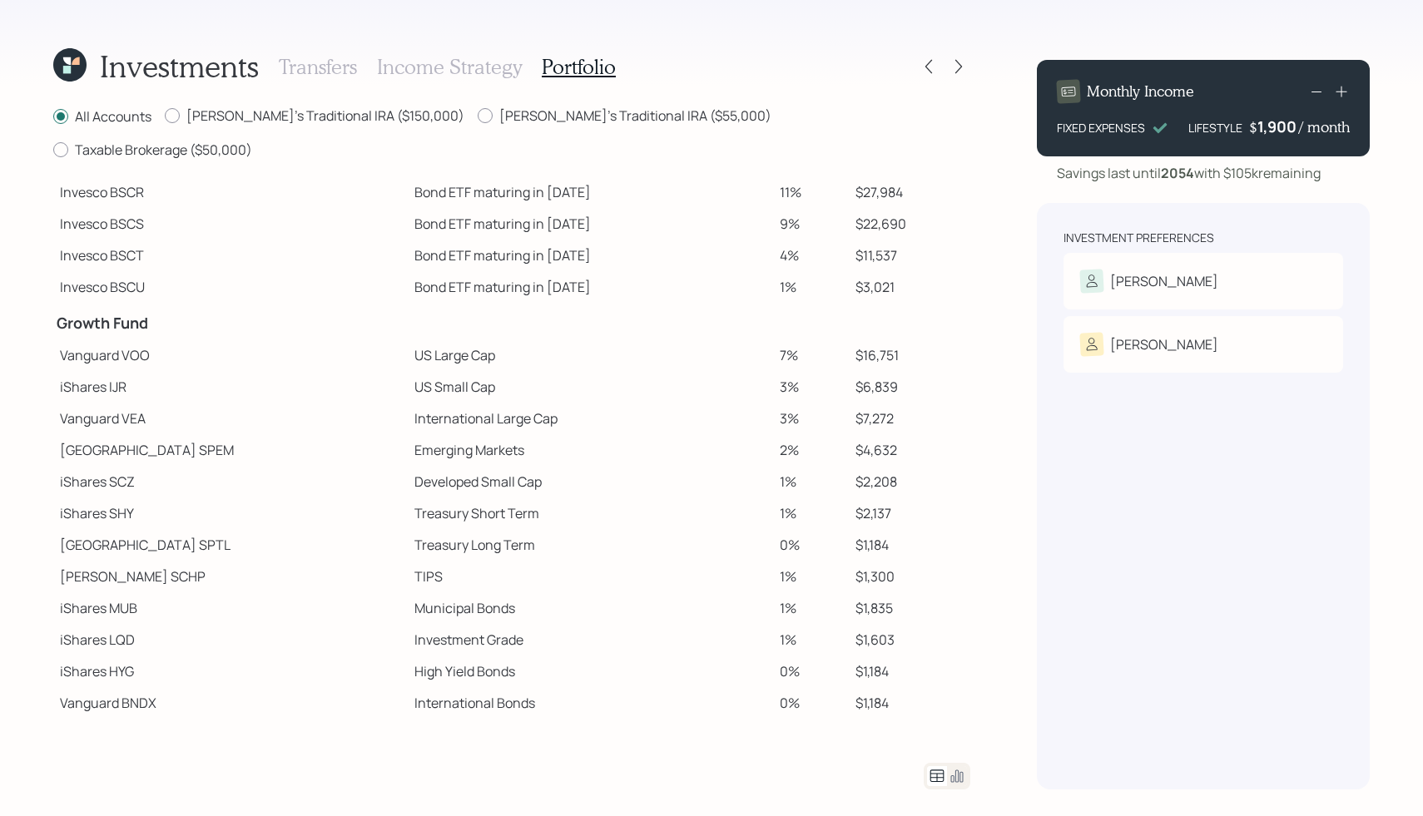
click at [462, 561] on td "TIPS" at bounding box center [590, 577] width 365 height 32
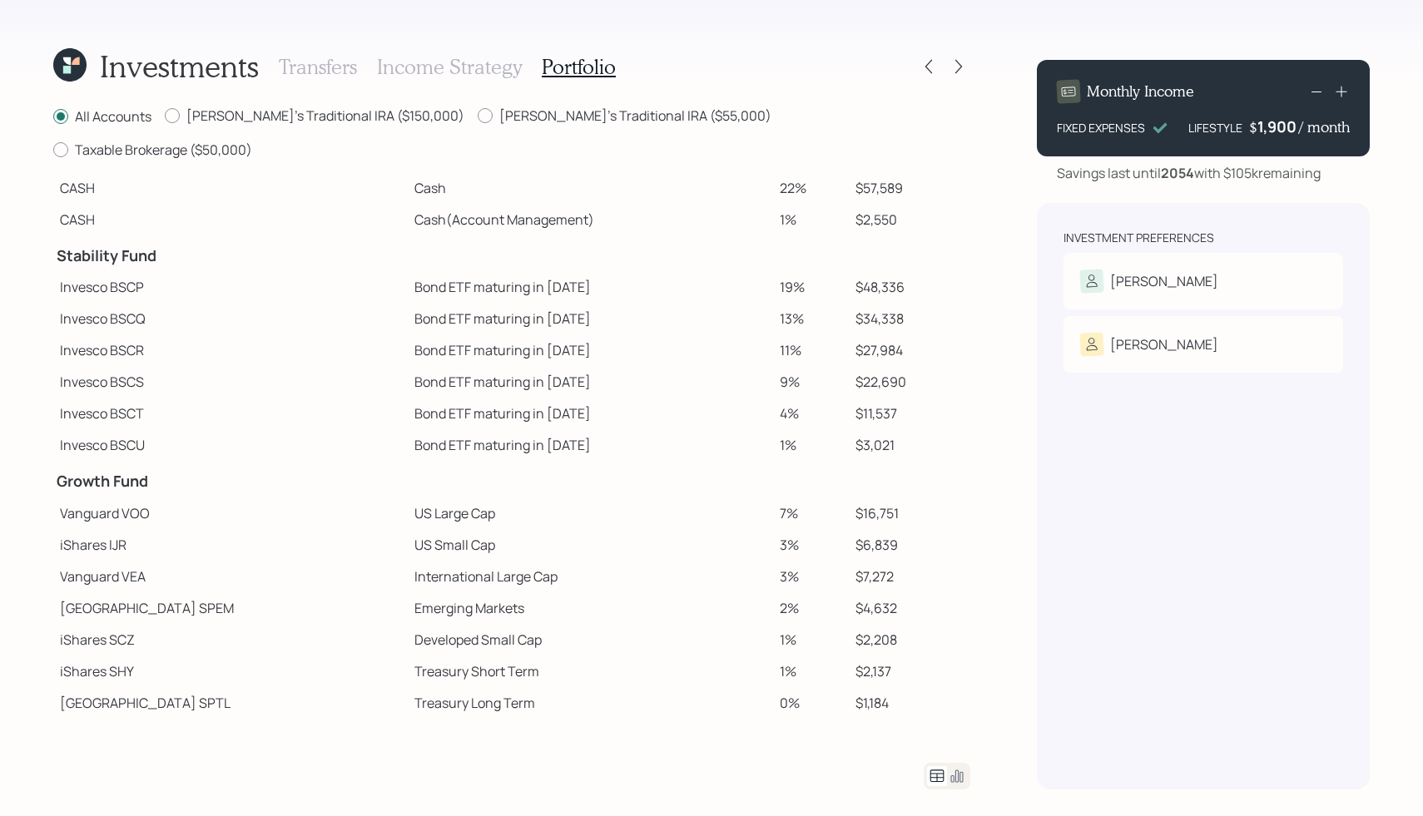
scroll to position [0, 0]
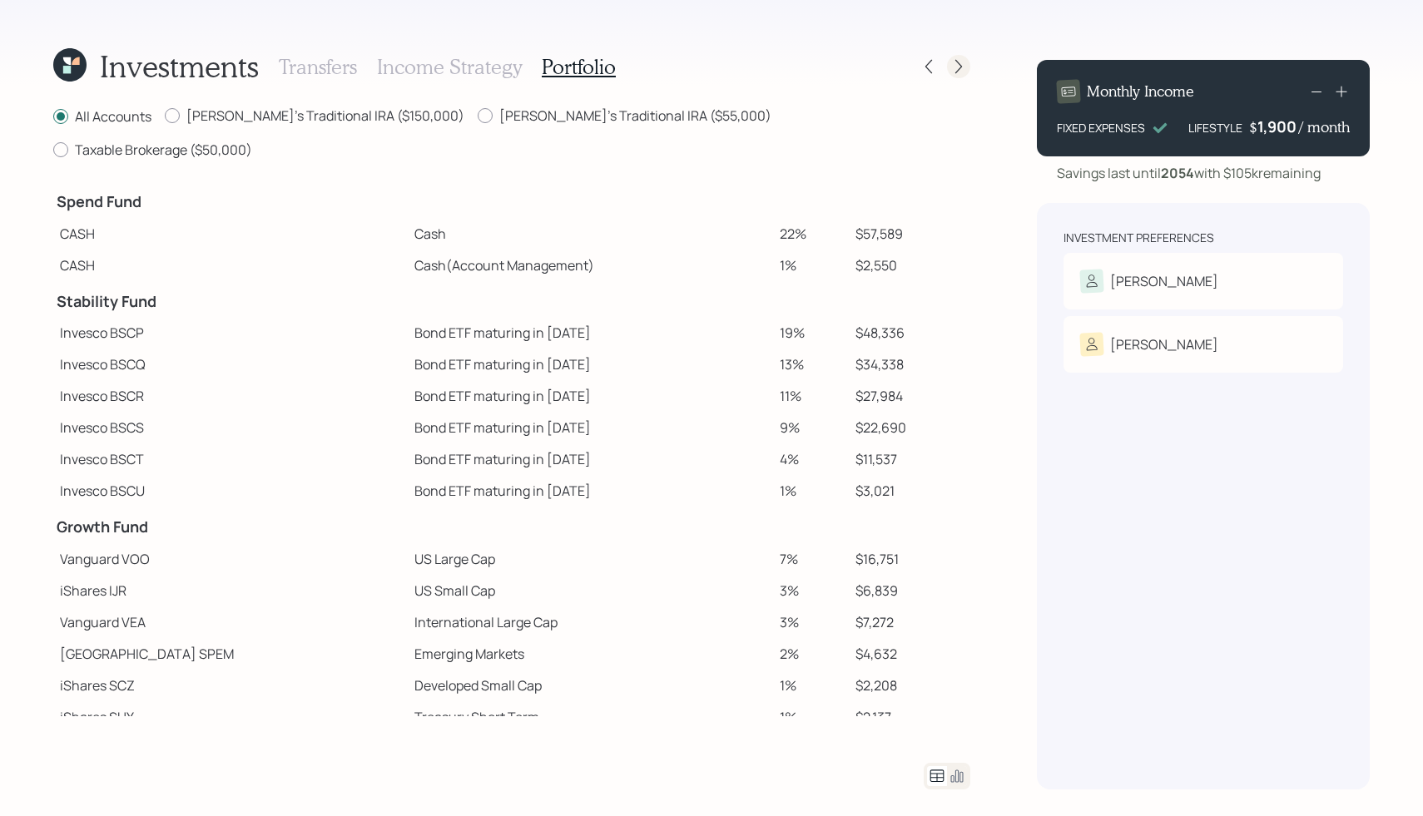
click at [959, 64] on icon at bounding box center [958, 66] width 17 height 17
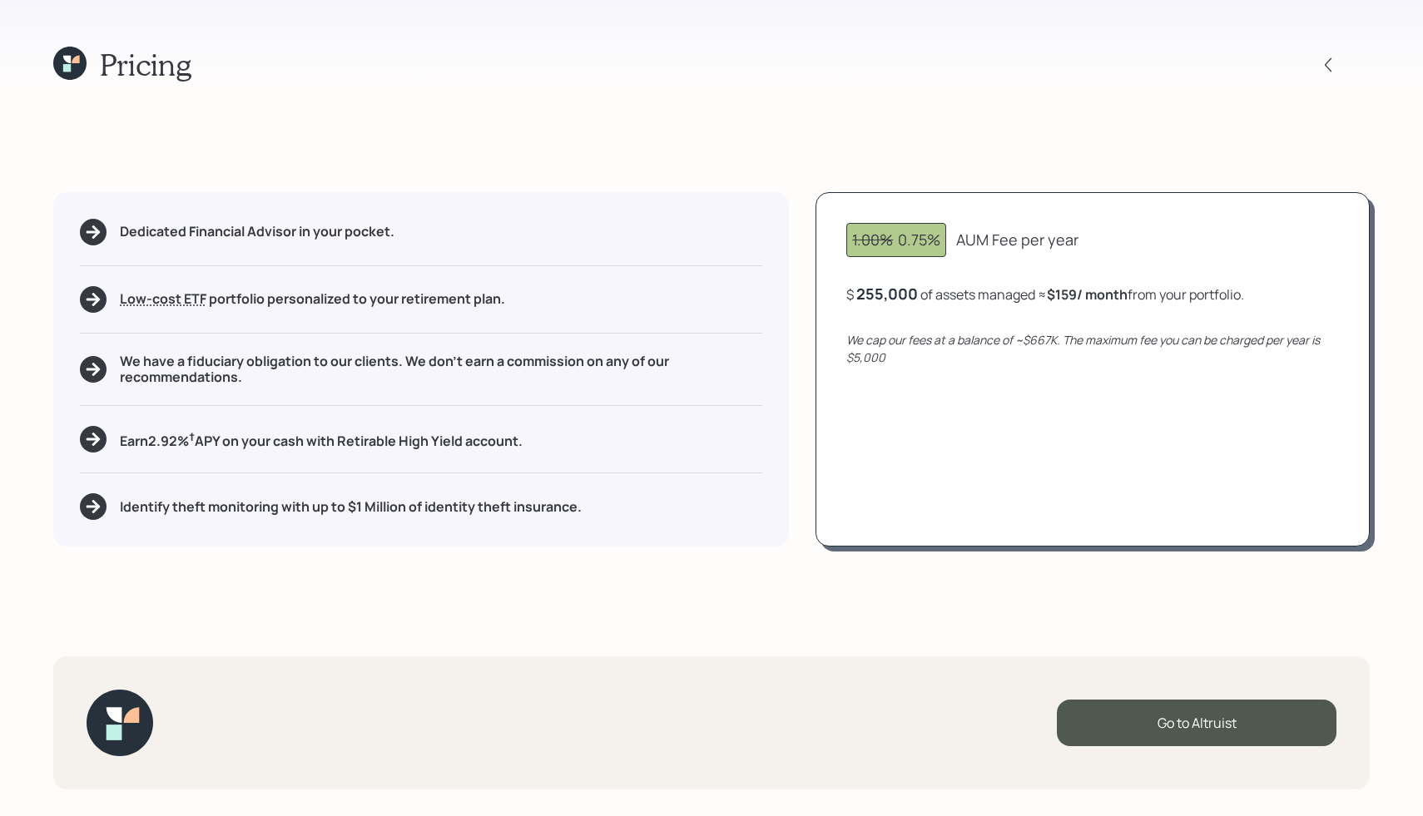
click at [73, 60] on icon at bounding box center [75, 59] width 7 height 7
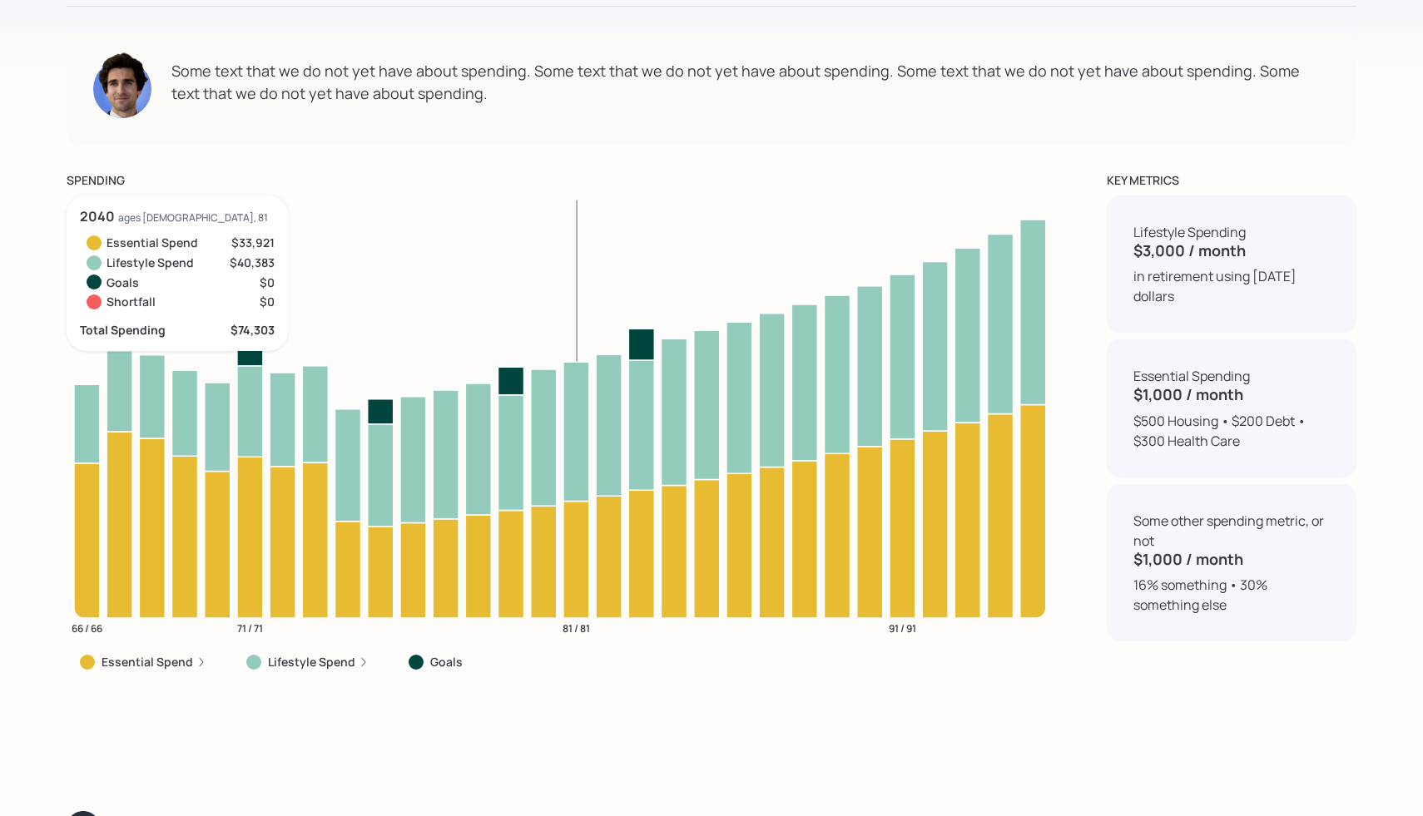
scroll to position [7154, 0]
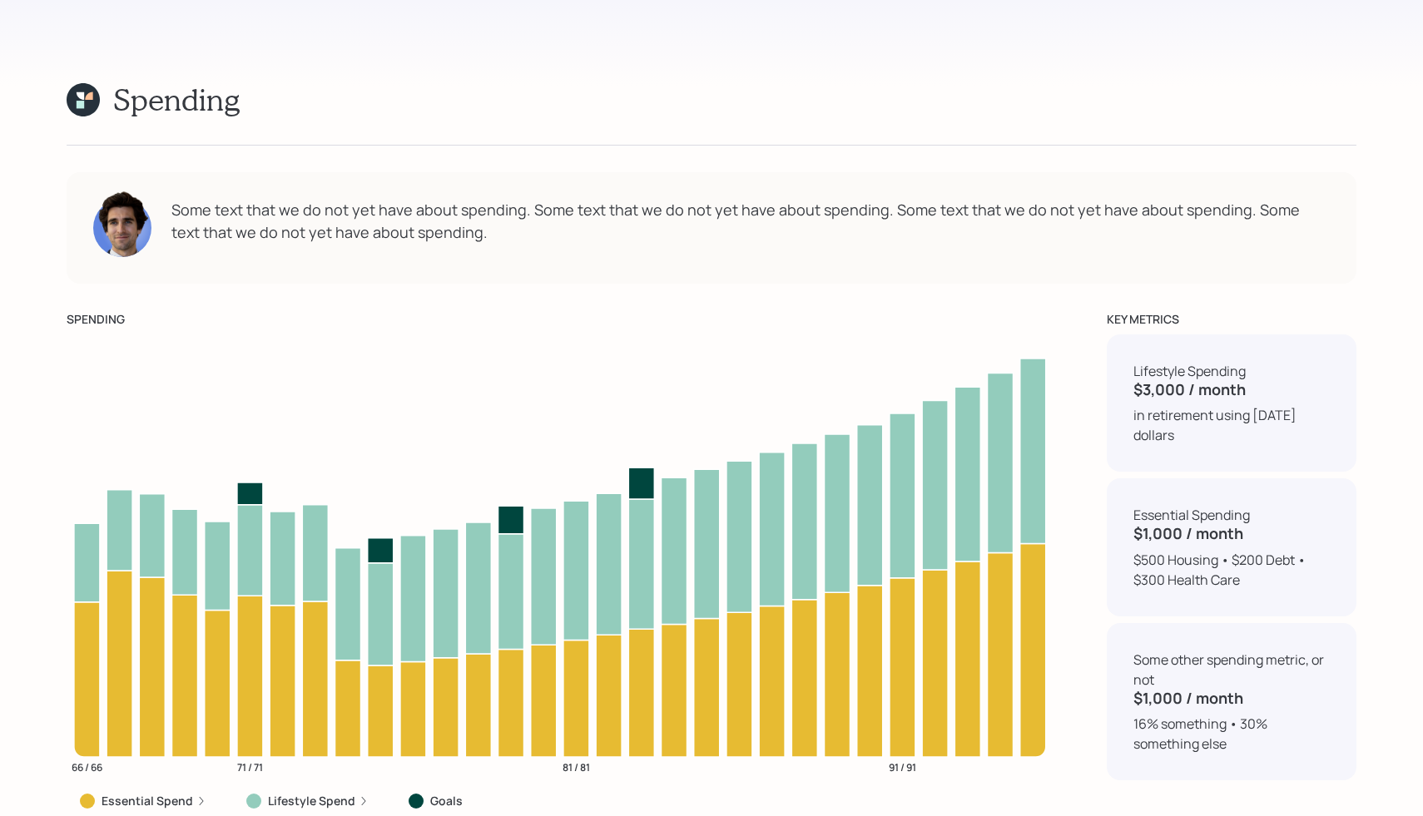
click at [324, 199] on div "Some text that we do not yet have about spending. Some text that we do not yet …" at bounding box center [750, 221] width 1158 height 45
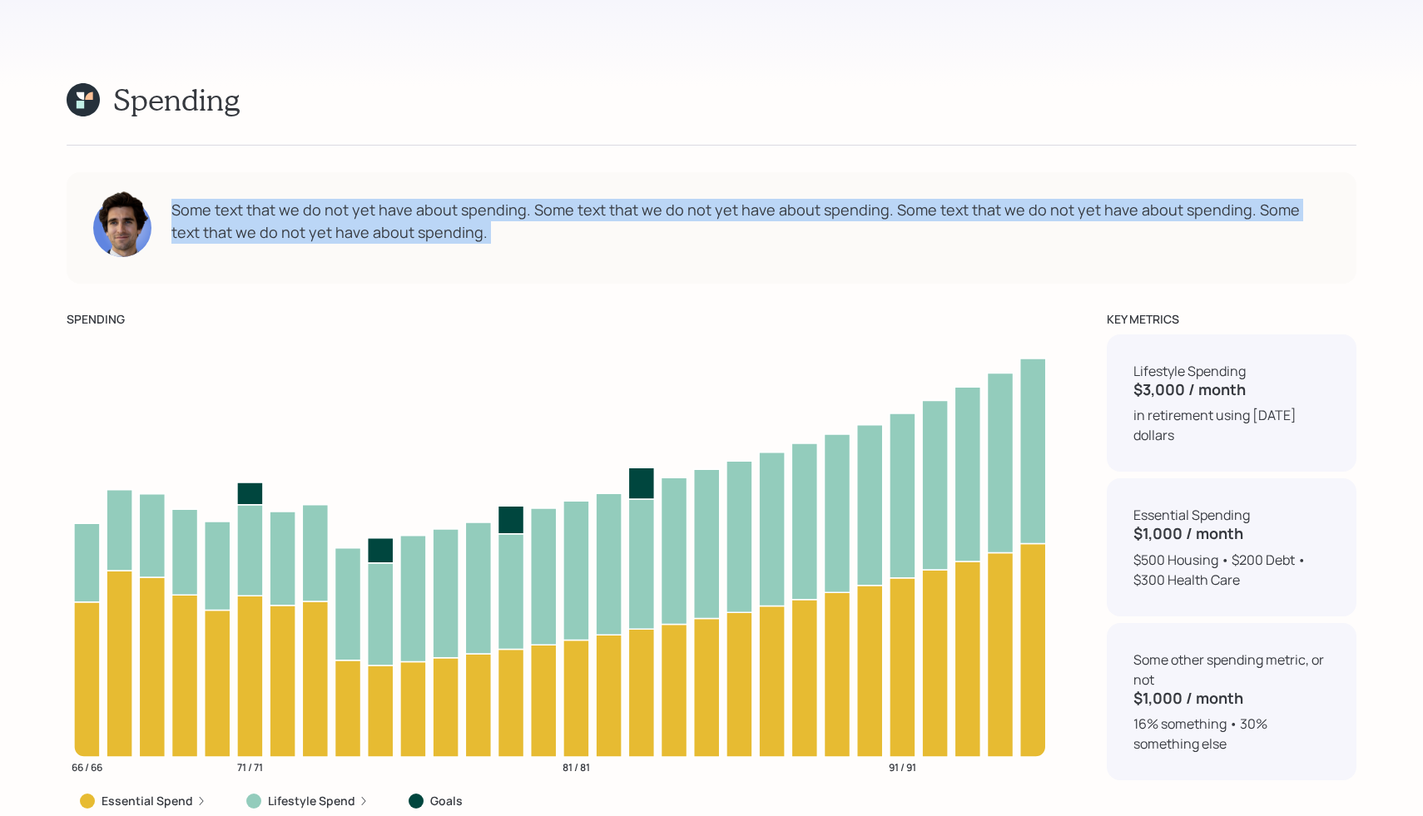
click at [324, 199] on div "Some text that we do not yet have about spending. Some text that we do not yet …" at bounding box center [750, 221] width 1158 height 45
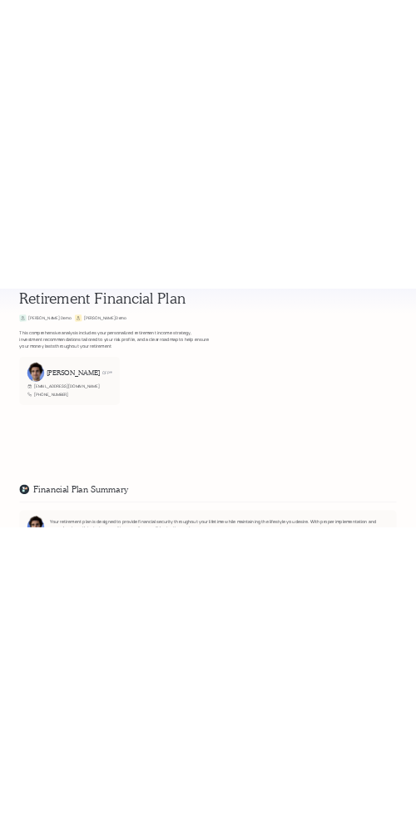
scroll to position [0, 0]
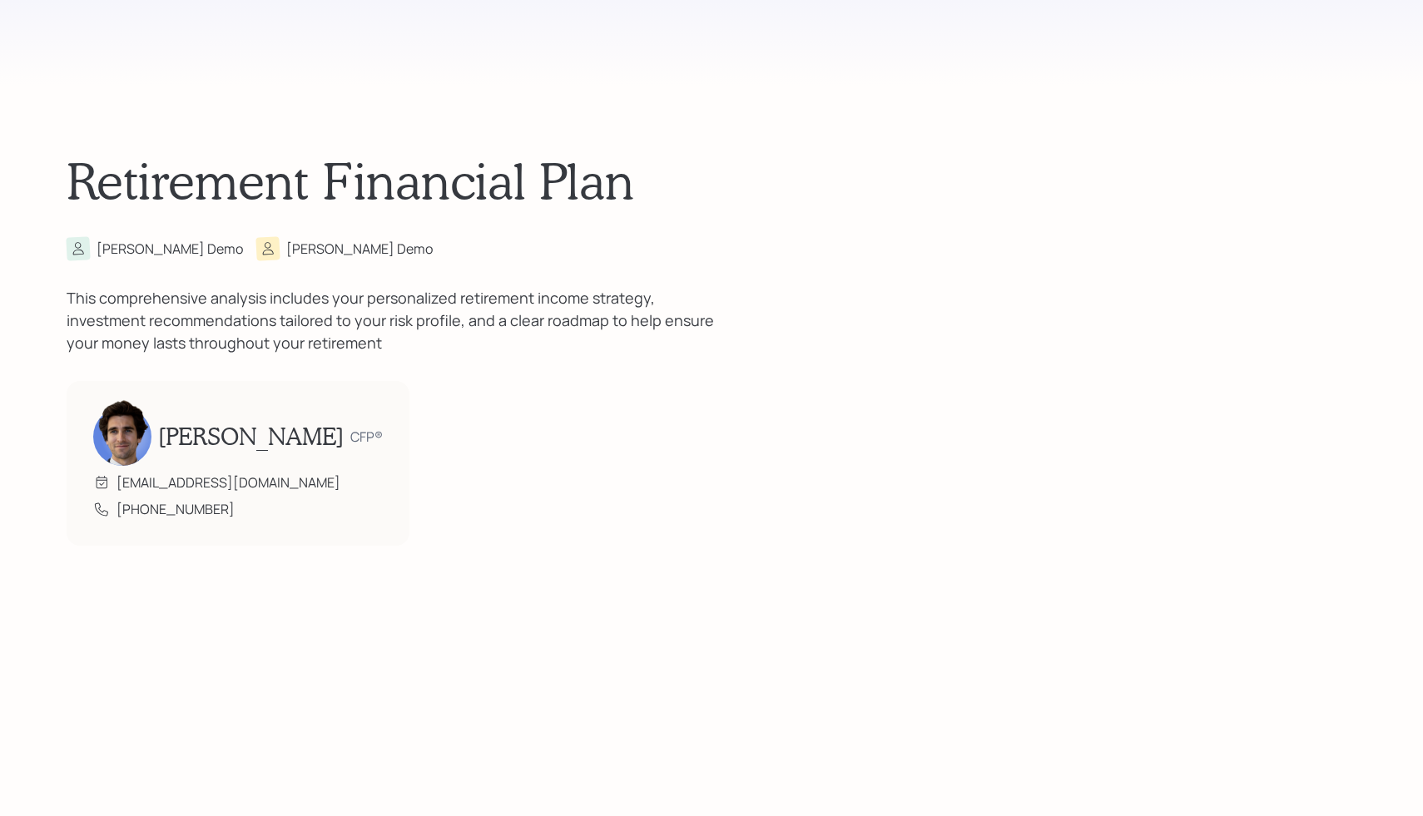
click at [522, 265] on div "Retirement Financial Plan [PERSON_NAME] [PERSON_NAME] This comprehensive analys…" at bounding box center [711, 348] width 1289 height 696
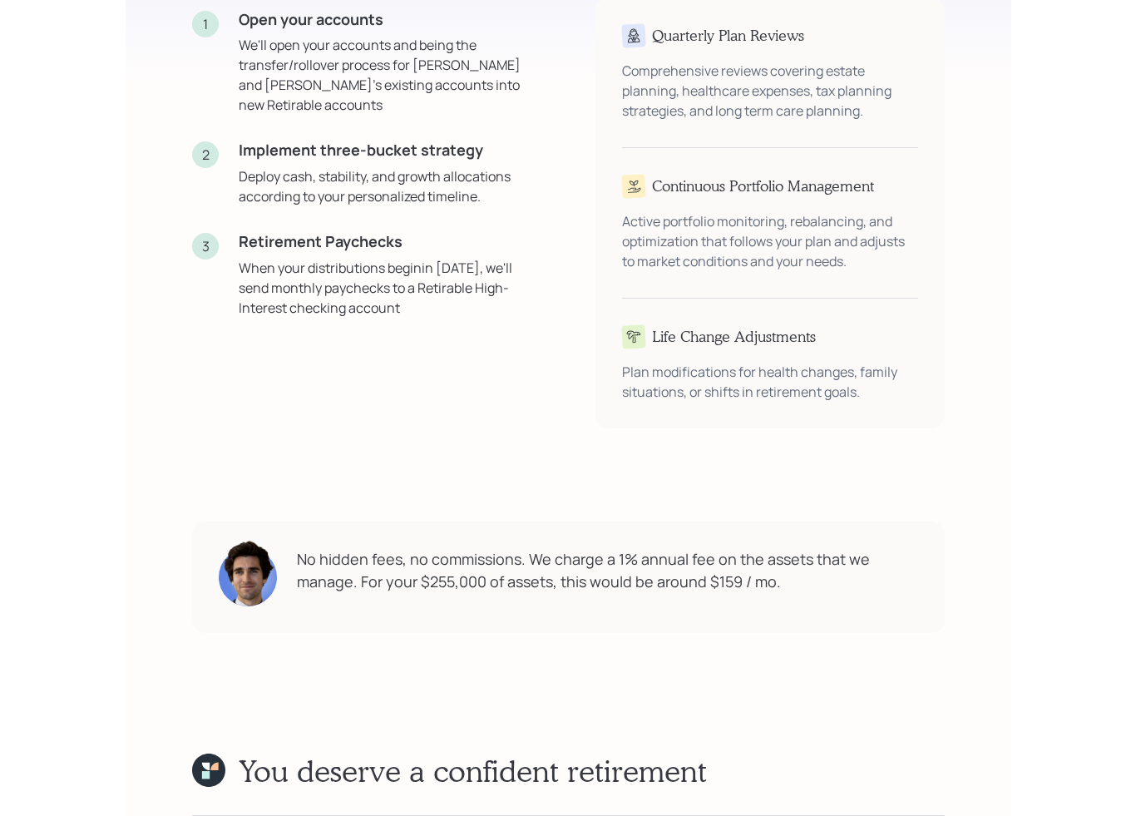
scroll to position [3304, 0]
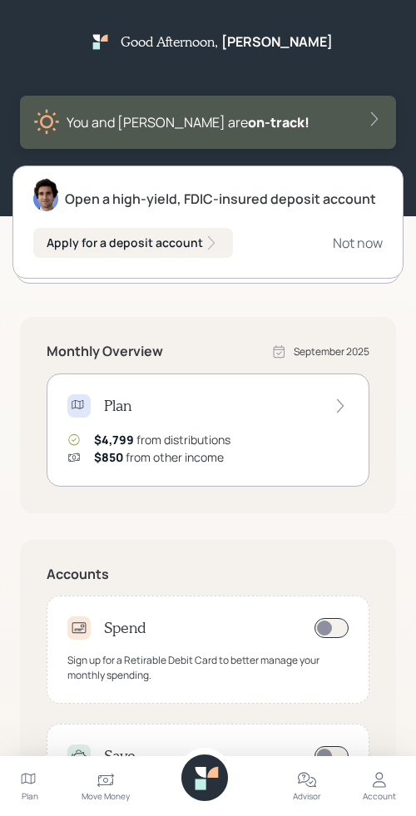
click at [244, 111] on div "You and [PERSON_NAME] are on‑track!" at bounding box center [207, 122] width 349 height 27
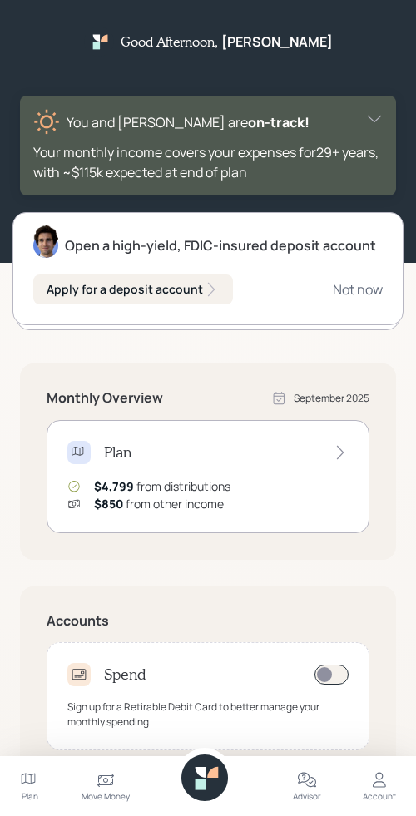
click at [164, 456] on div "Plan" at bounding box center [207, 452] width 281 height 23
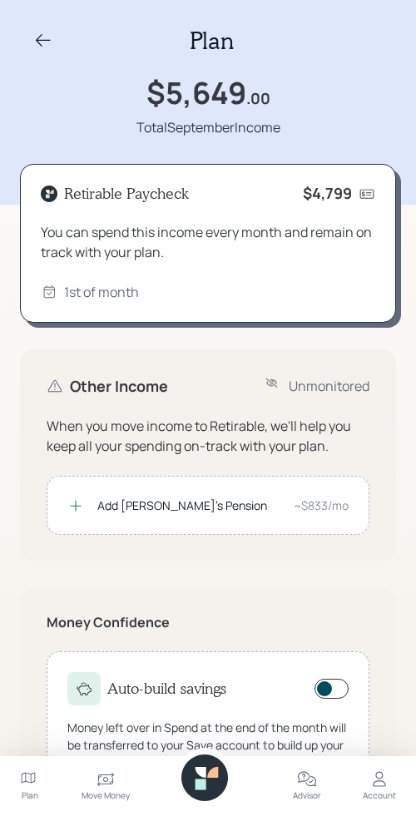
click at [42, 38] on icon at bounding box center [43, 41] width 20 height 20
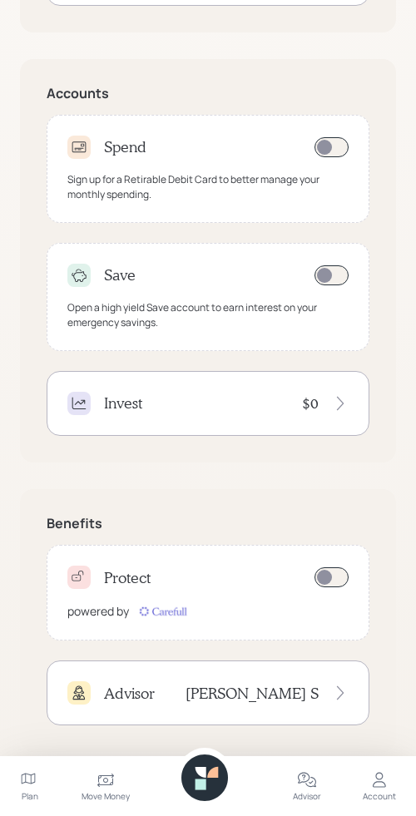
scroll to position [537, 0]
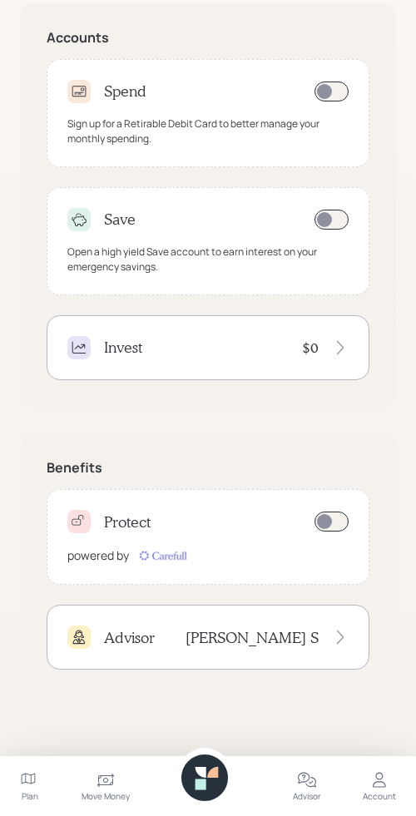
click at [209, 255] on div "Open a high yield Save account to earn interest on your emergency savings." at bounding box center [207, 260] width 281 height 30
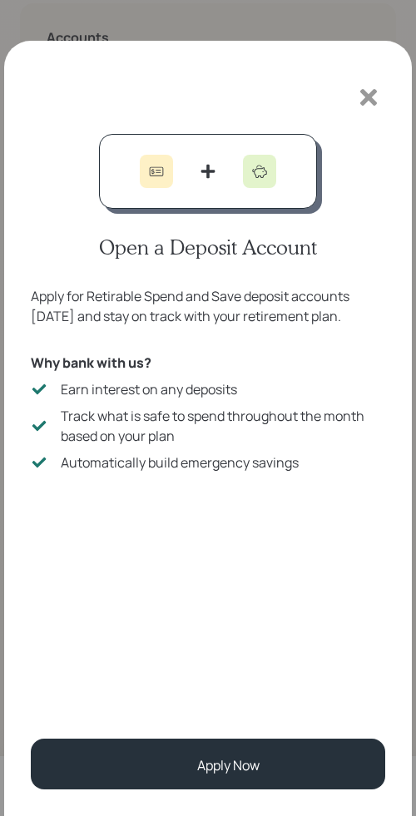
click at [375, 92] on icon at bounding box center [368, 97] width 17 height 17
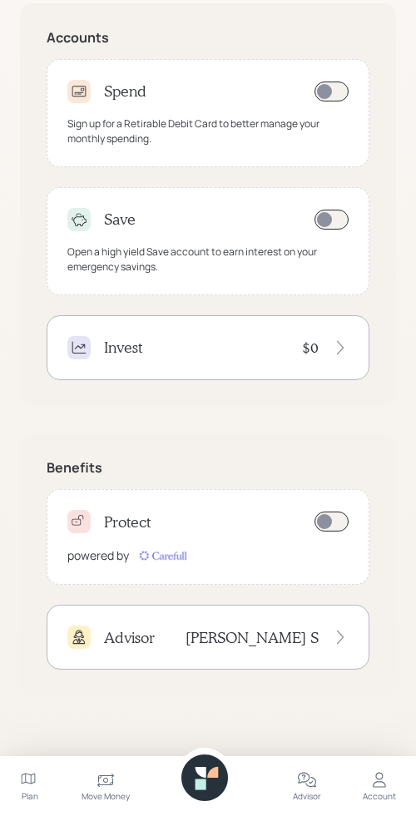
click at [247, 333] on div "Invest $0" at bounding box center [208, 347] width 323 height 65
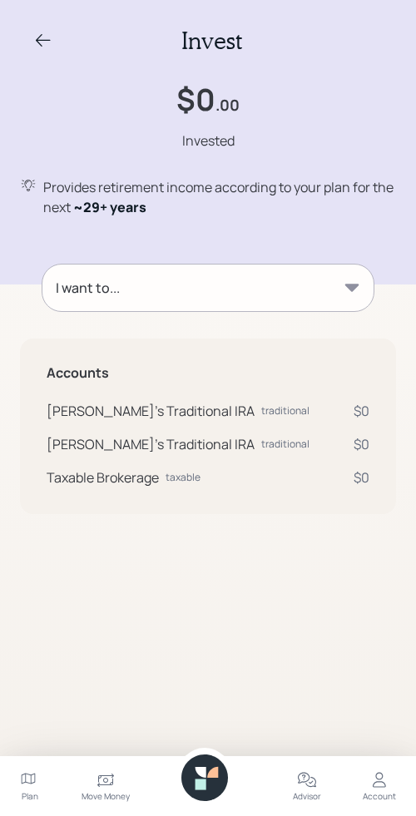
click at [42, 41] on icon at bounding box center [43, 41] width 20 height 20
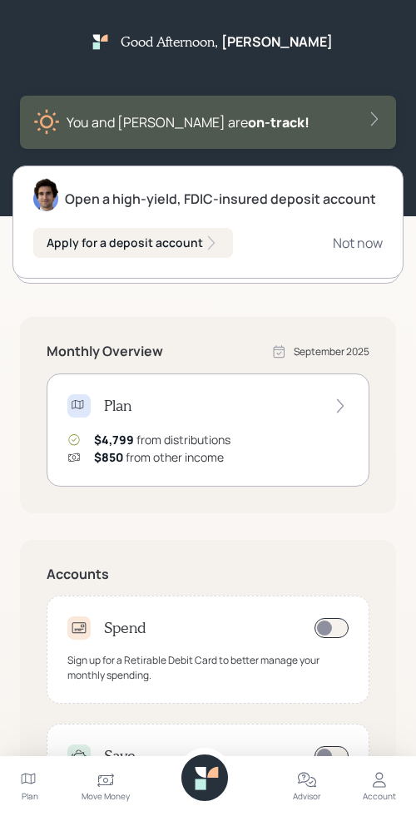
click at [294, 778] on div "Advisor" at bounding box center [307, 786] width 28 height 60
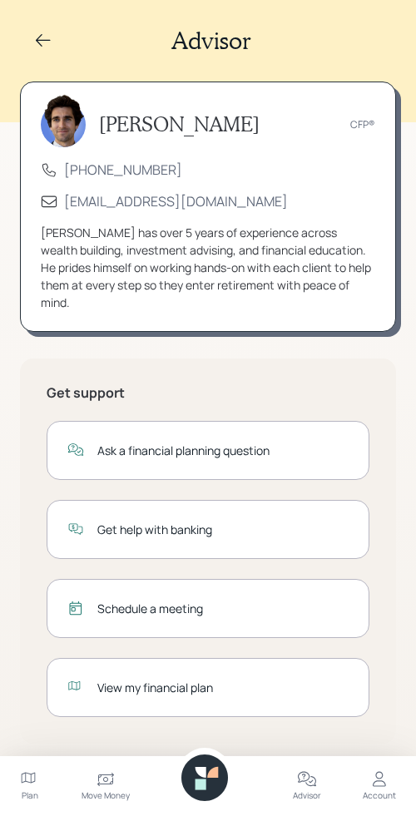
click at [111, 780] on icon at bounding box center [106, 780] width 20 height 20
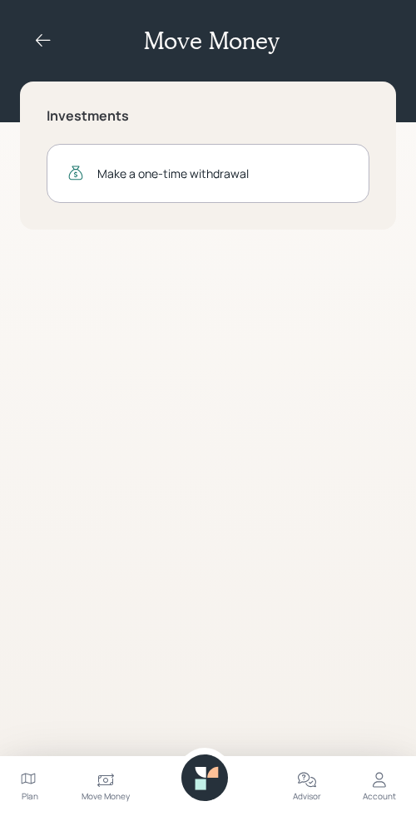
click at [47, 31] on icon at bounding box center [43, 41] width 20 height 20
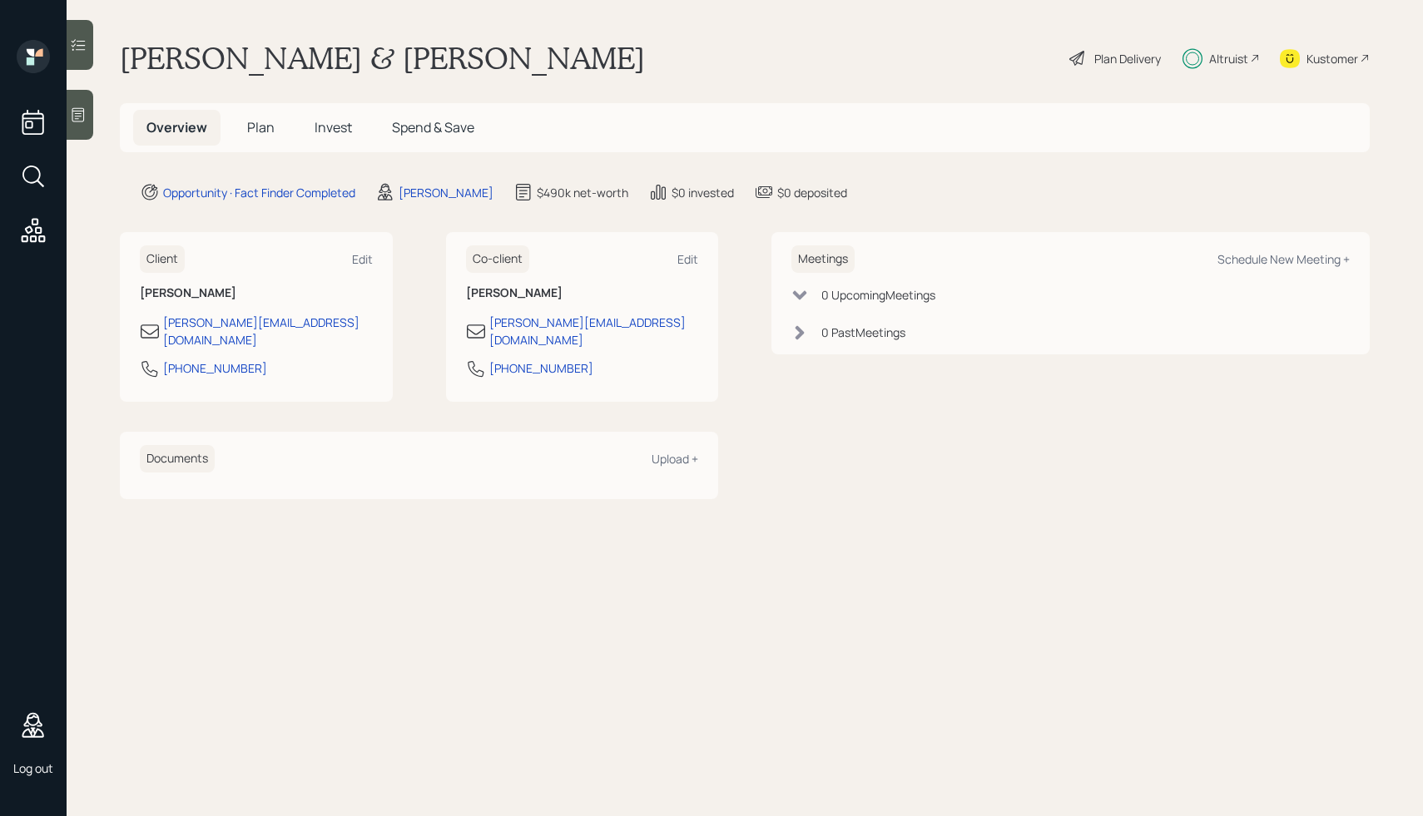
click at [1113, 65] on div "Plan Delivery" at bounding box center [1127, 58] width 67 height 17
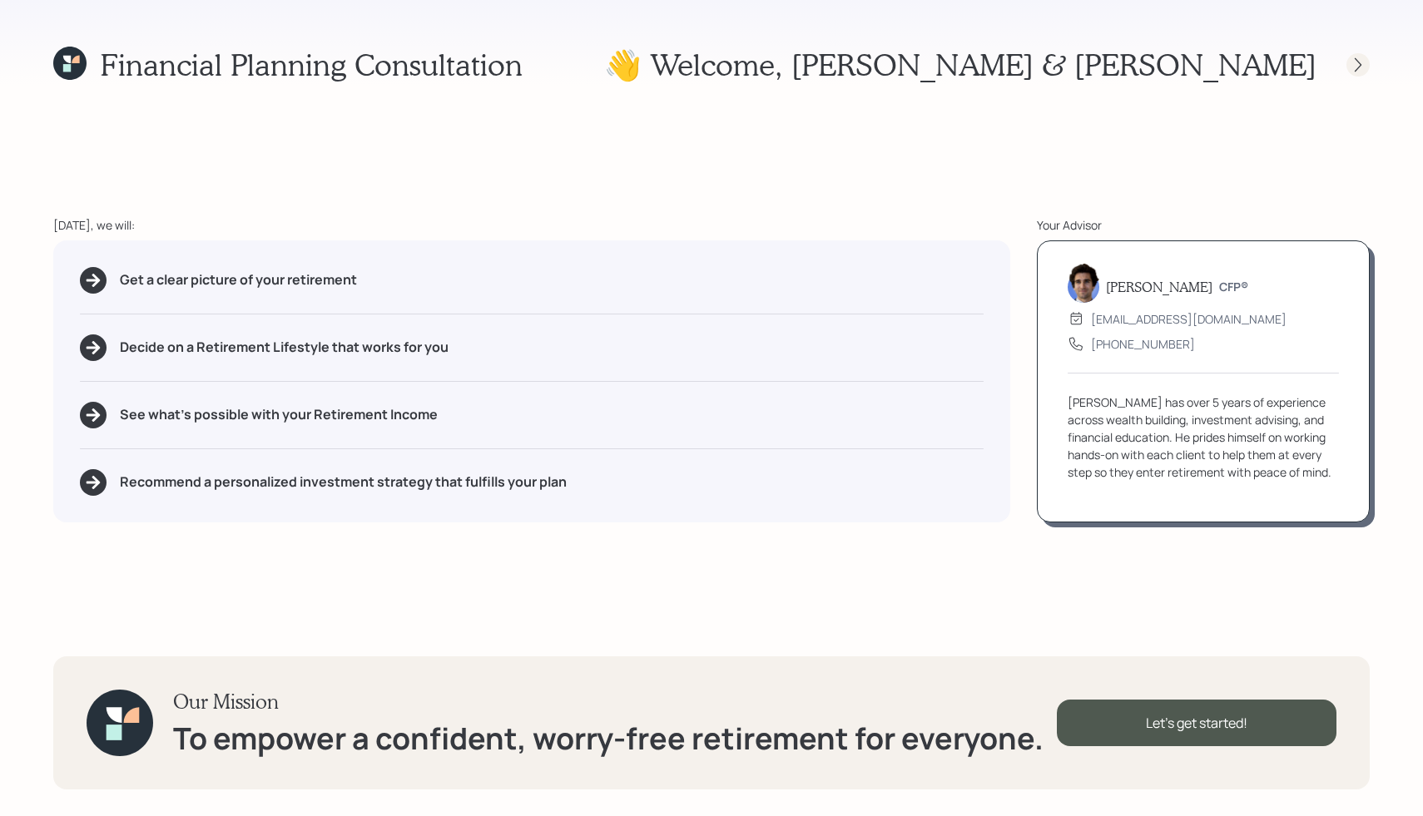
click at [1352, 59] on icon at bounding box center [1357, 65] width 17 height 17
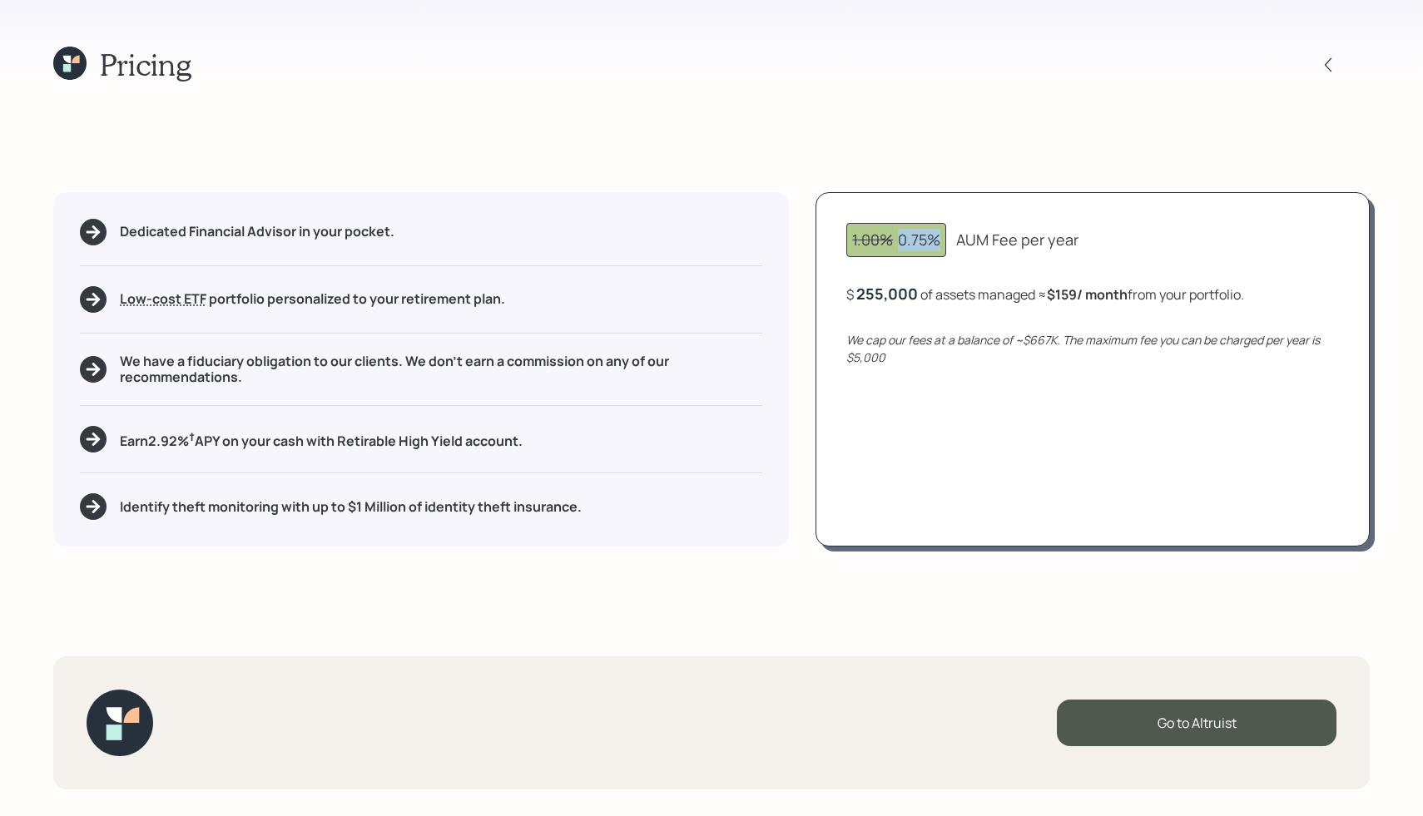
drag, startPoint x: 898, startPoint y: 239, endPoint x: 945, endPoint y: 243, distance: 46.8
click at [945, 243] on div "1.00% 0.75%" at bounding box center [896, 240] width 100 height 34
click at [931, 292] on div "$ 255,000 of assets managed ≈ $159 / month from your portfolio ." at bounding box center [1045, 294] width 398 height 21
drag, startPoint x: 859, startPoint y: 289, endPoint x: 933, endPoint y: 289, distance: 74.0
click at [933, 289] on div "$ 255000 of assets managed ≈ $159 / month from your portfolio ." at bounding box center [1042, 294] width 393 height 21
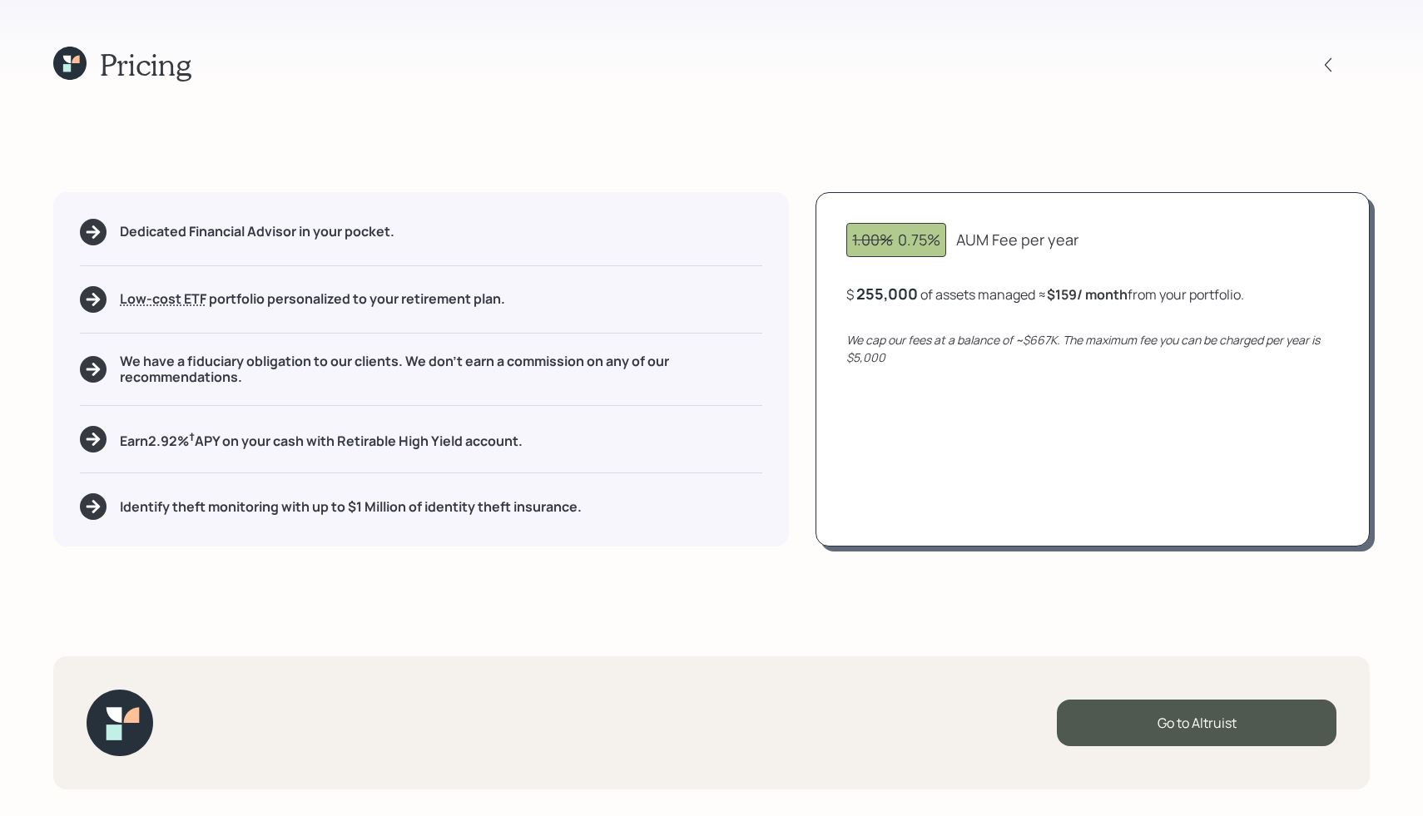
click at [933, 289] on div "$ 255,000 of assets managed ≈ $159 / month from your portfolio ." at bounding box center [1045, 294] width 398 height 21
drag, startPoint x: 850, startPoint y: 339, endPoint x: 1170, endPoint y: 364, distance: 321.2
click at [1170, 364] on div "We cap our fees at a balance of ~$667K. The maximum fee you can be charged per …" at bounding box center [1092, 348] width 492 height 35
click at [875, 292] on div "255000" at bounding box center [884, 294] width 57 height 20
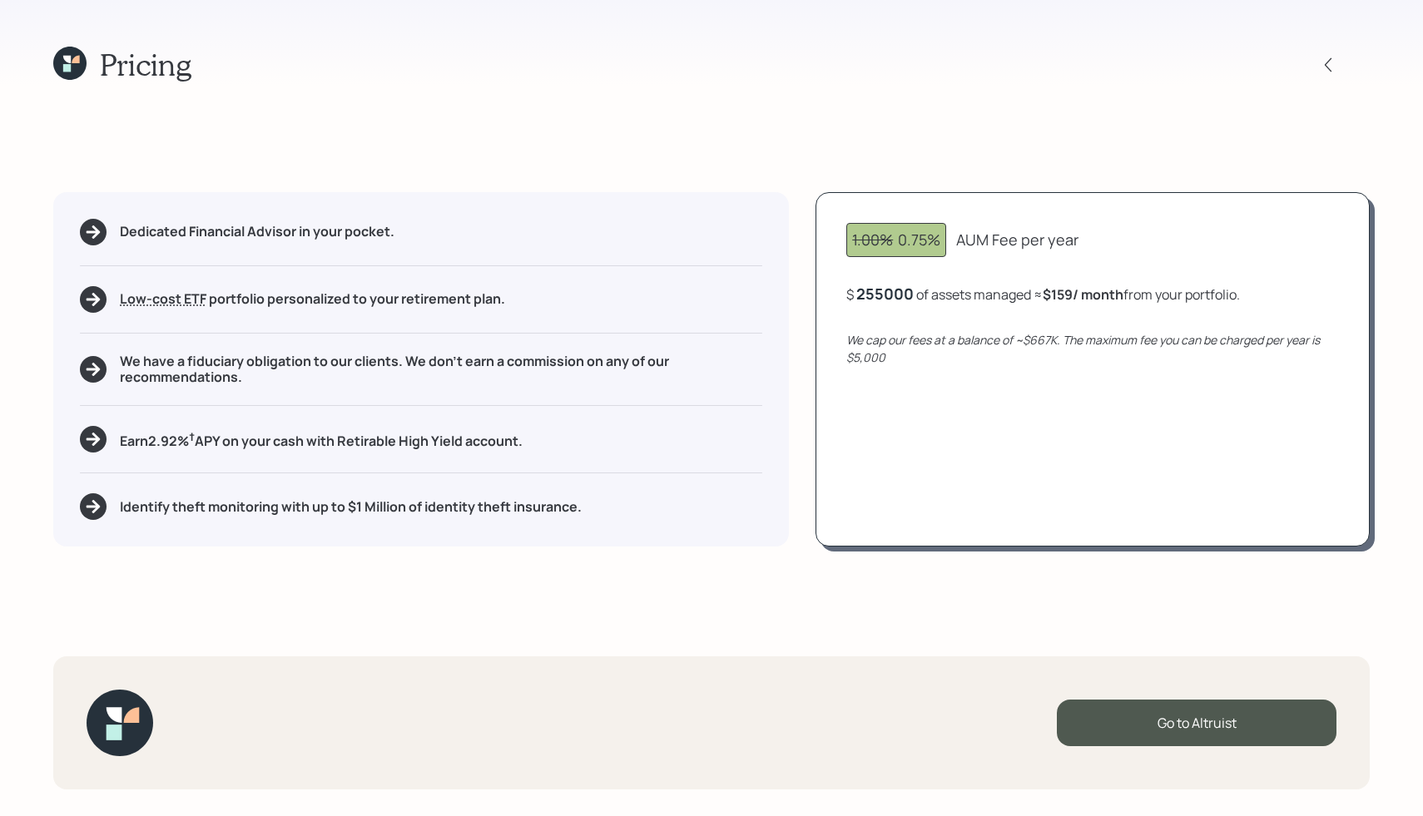
click at [880, 293] on div "255000" at bounding box center [884, 294] width 57 height 20
click at [990, 384] on div "1.00% 0.75% AUM Fee per year $ 550000 of assets managed ≈ $159 / month from you…" at bounding box center [1092, 369] width 554 height 354
